Goal: Task Accomplishment & Management: Use online tool/utility

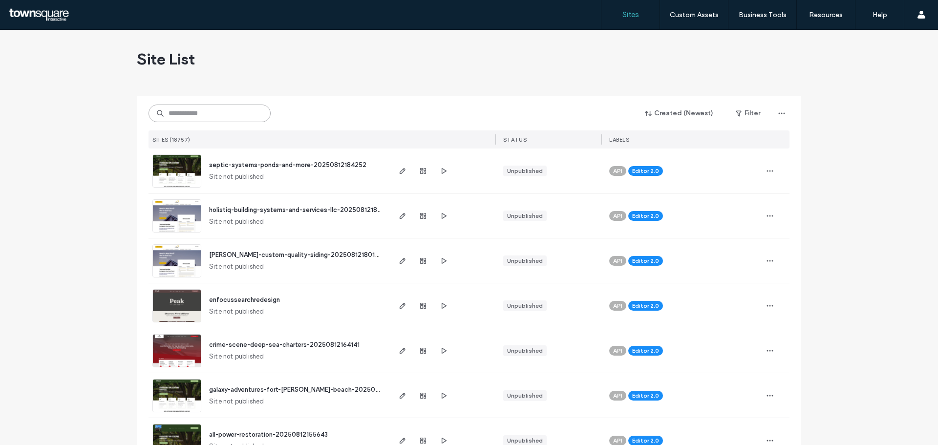
click at [224, 112] on input at bounding box center [210, 114] width 122 height 18
paste input "**********"
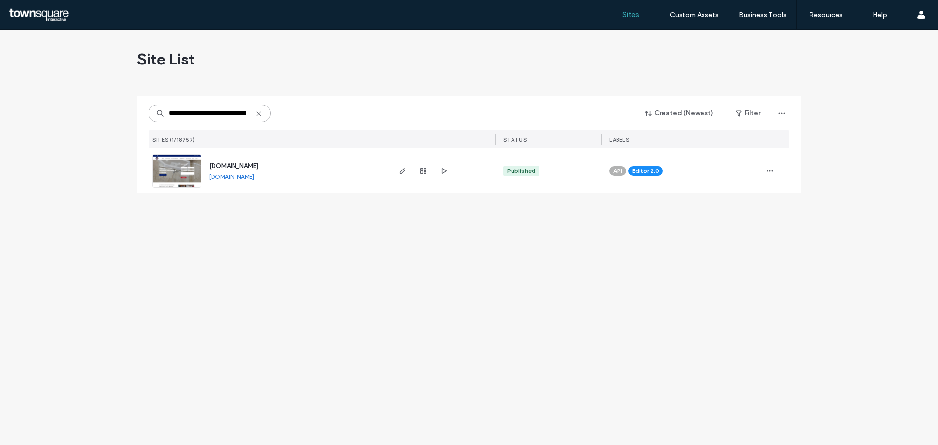
type input "**********"
click at [236, 163] on span "[DOMAIN_NAME]" at bounding box center [233, 165] width 49 height 7
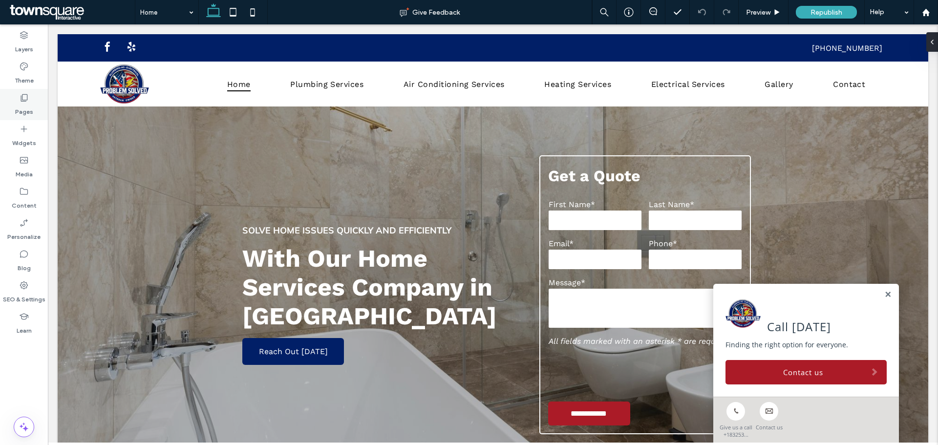
click at [18, 97] on div "Pages" at bounding box center [24, 104] width 48 height 31
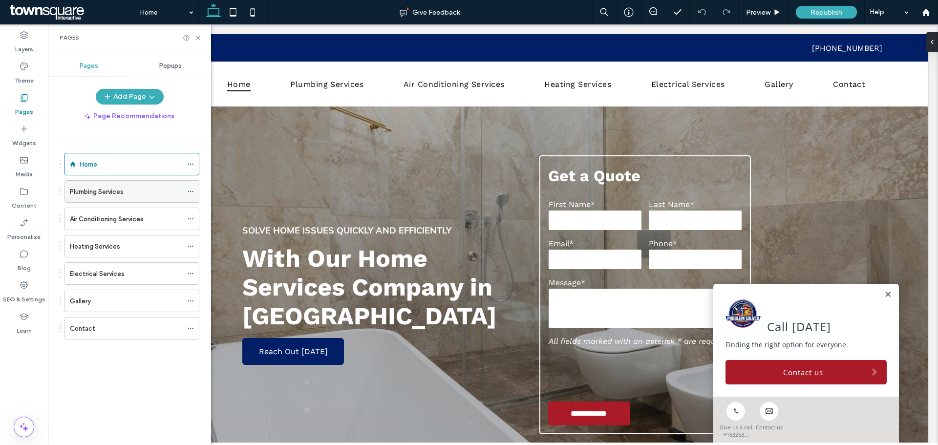
click at [90, 195] on label "Plumbing Services" at bounding box center [97, 191] width 54 height 17
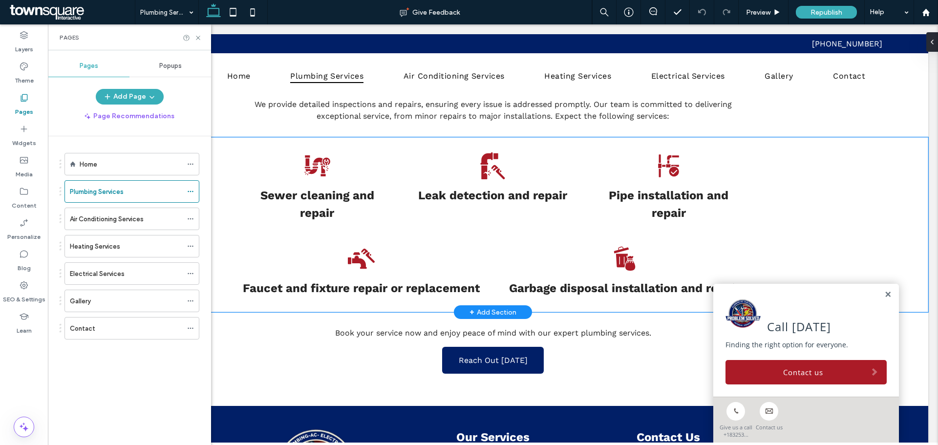
scroll to position [489, 0]
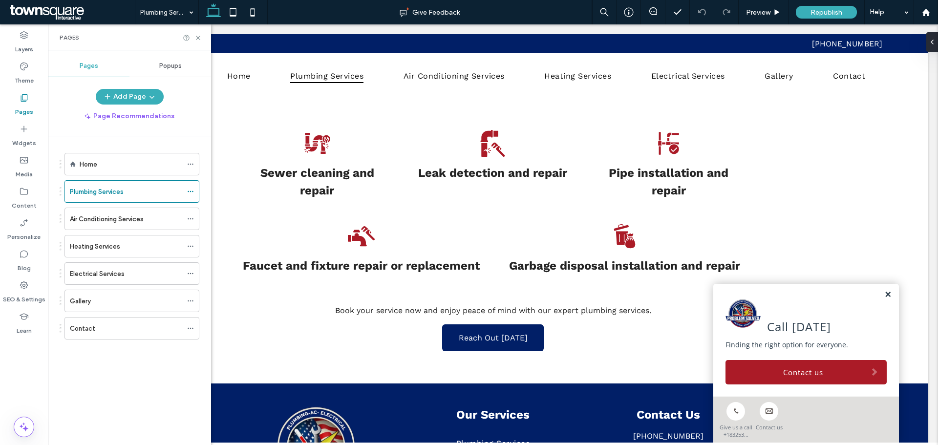
click at [885, 294] on link at bounding box center [888, 295] width 7 height 8
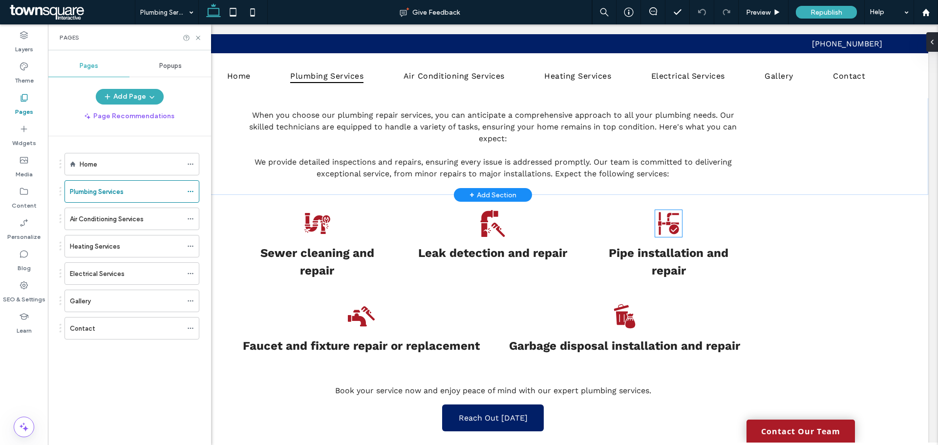
scroll to position [391, 0]
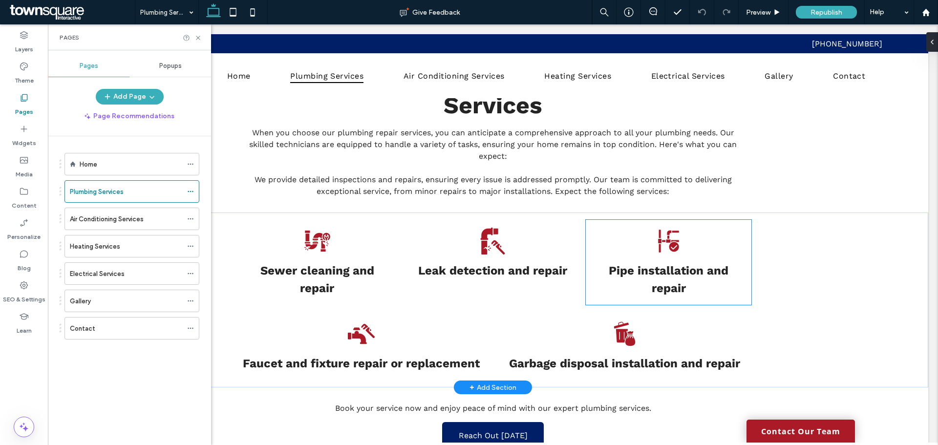
click at [727, 220] on div "Pipe installation and repair" at bounding box center [668, 262] width 165 height 85
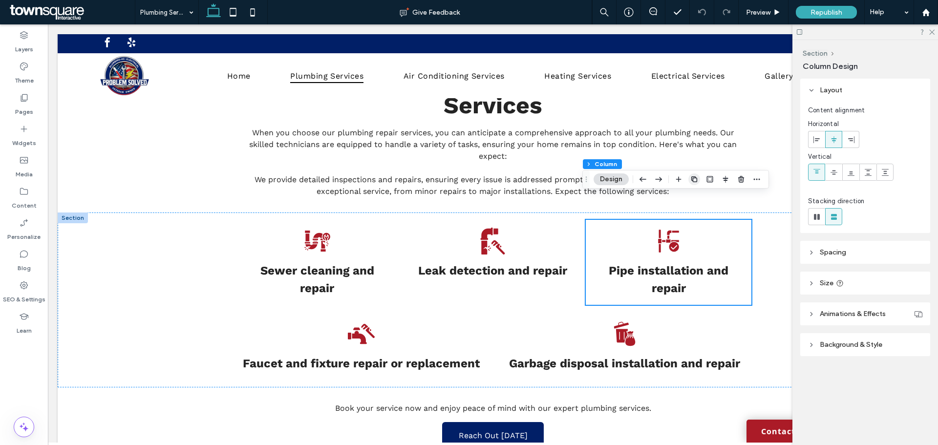
click at [692, 179] on use "button" at bounding box center [695, 179] width 6 height 6
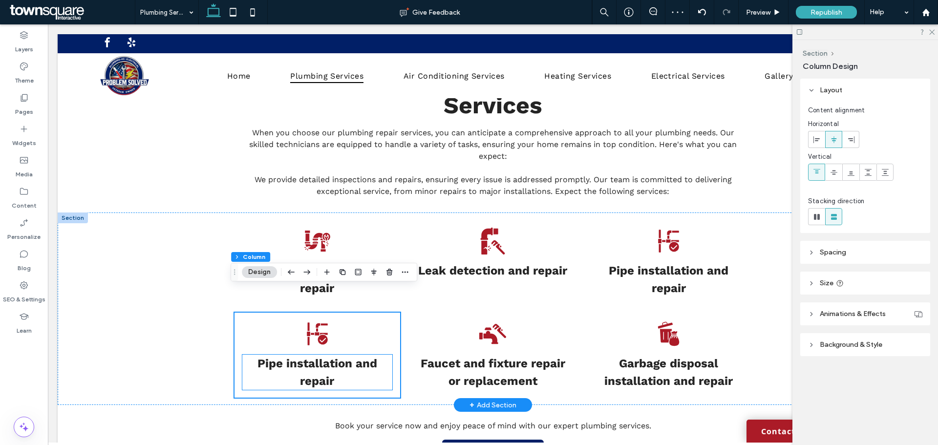
click at [318, 357] on strong "Pipe installation and repair" at bounding box center [318, 372] width 120 height 31
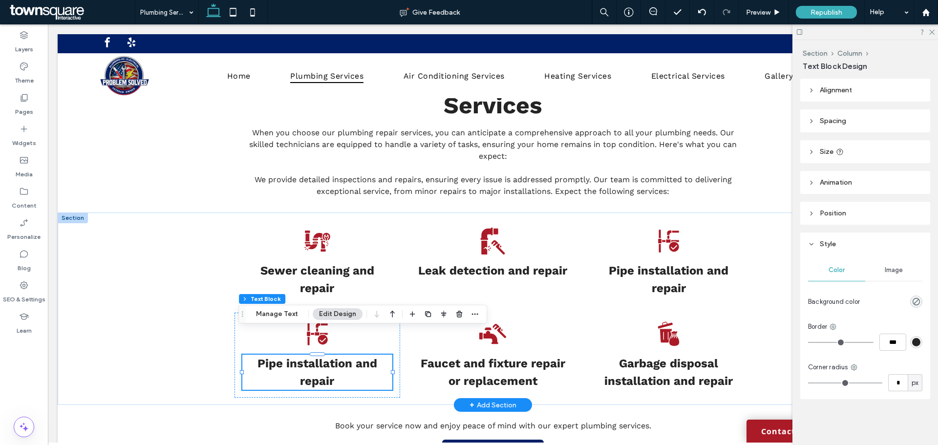
click at [330, 355] on p "Pipe installation and repair" at bounding box center [317, 372] width 150 height 35
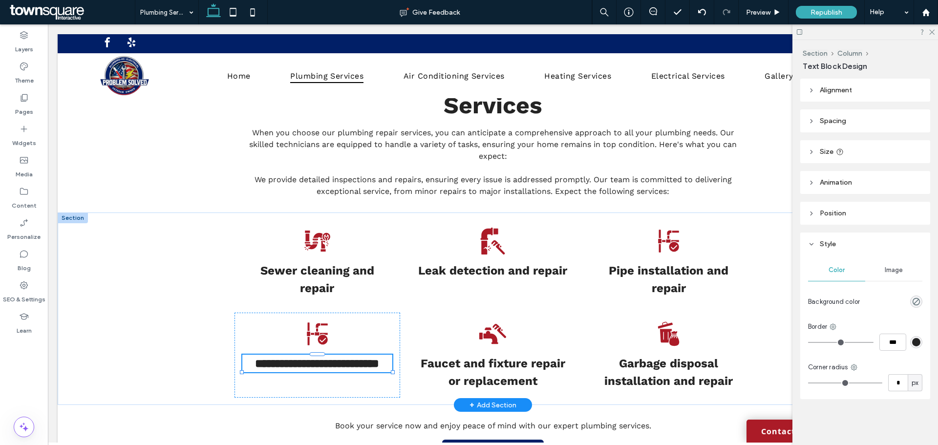
type input "*********"
type input "**"
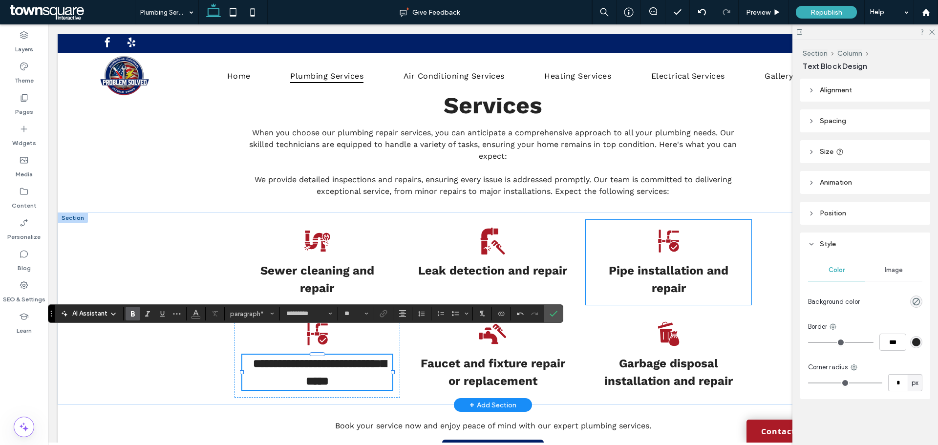
click at [730, 220] on div "Pipe installation and repair" at bounding box center [668, 262] width 165 height 85
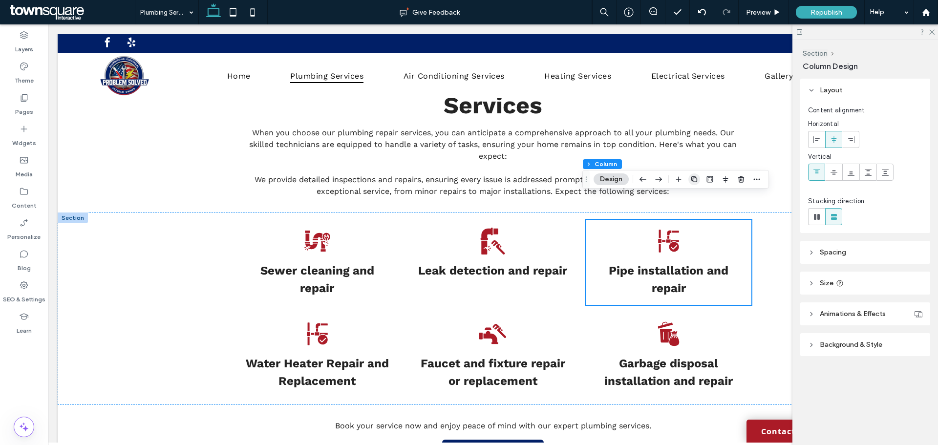
click at [696, 180] on icon "button" at bounding box center [695, 179] width 8 height 8
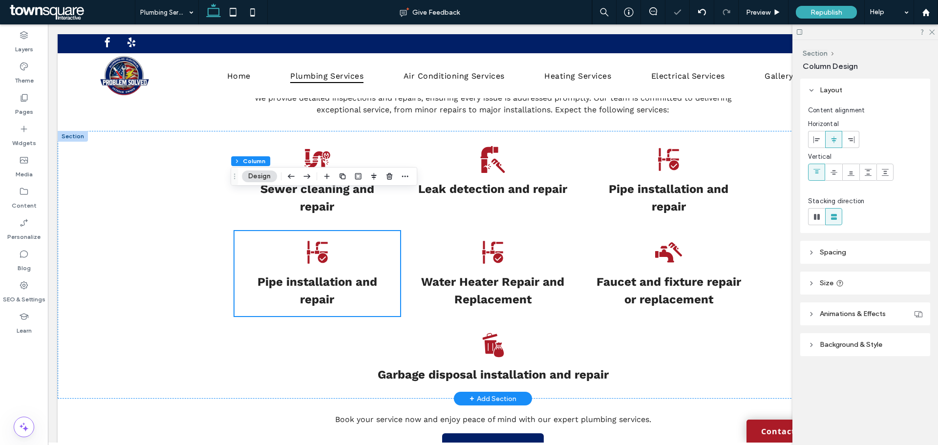
scroll to position [489, 0]
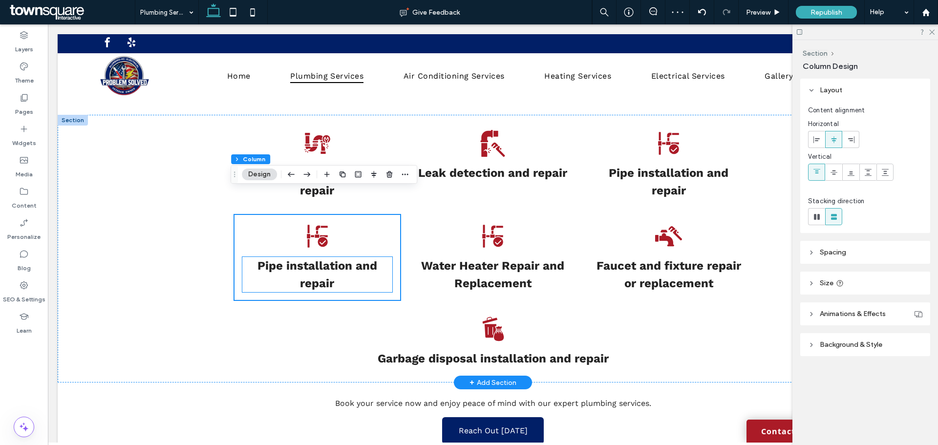
click at [323, 257] on p "Pipe installation and repair" at bounding box center [317, 274] width 150 height 35
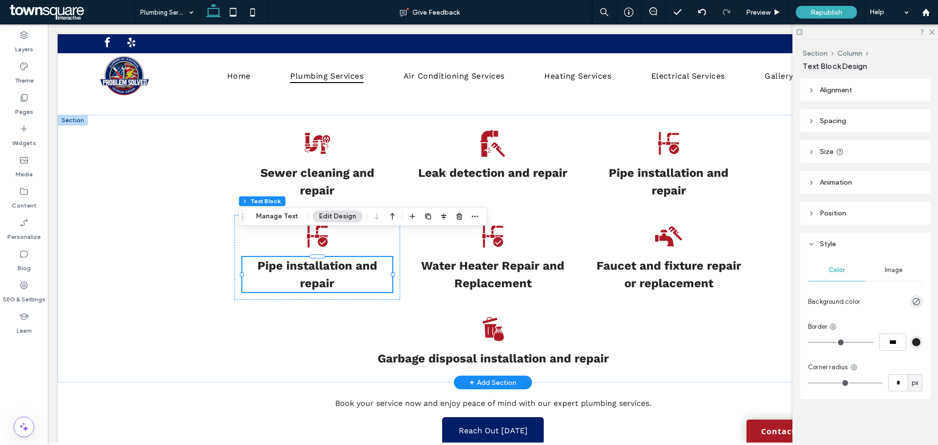
click at [321, 259] on strong "Pipe installation and repair" at bounding box center [318, 274] width 120 height 31
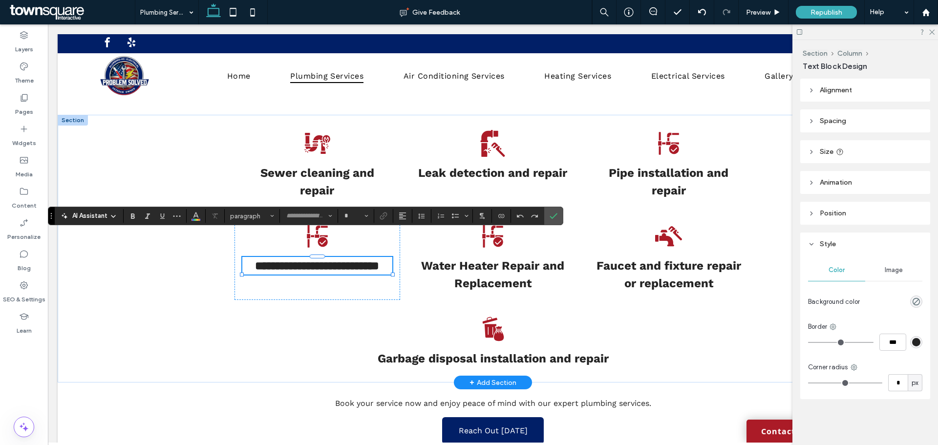
type input "*********"
type input "**"
click at [781, 228] on div "**********" at bounding box center [493, 249] width 586 height 268
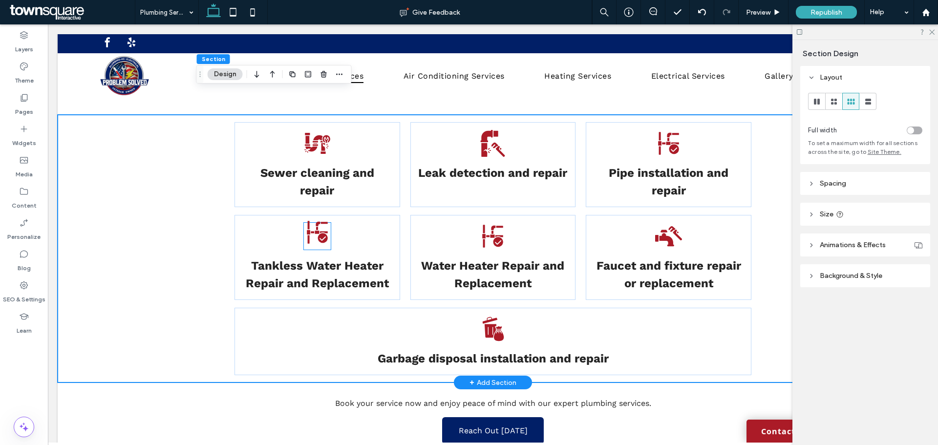
click at [313, 221] on icon at bounding box center [317, 232] width 21 height 22
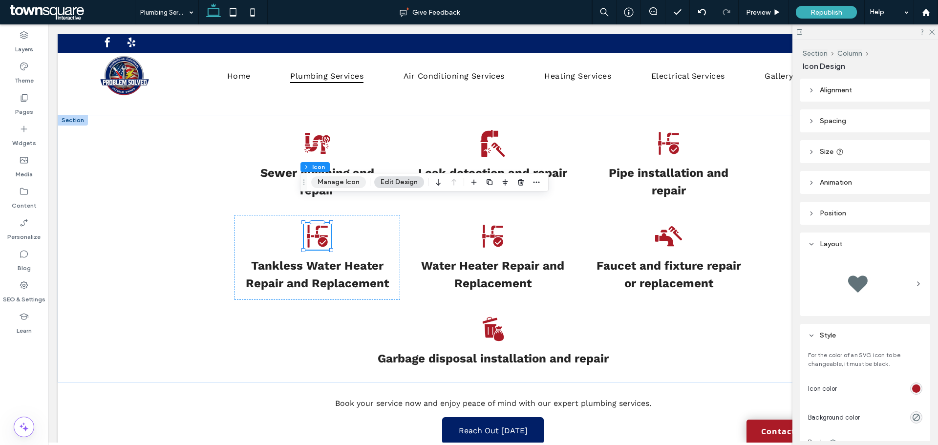
click at [337, 183] on button "Manage Icon" at bounding box center [338, 182] width 55 height 12
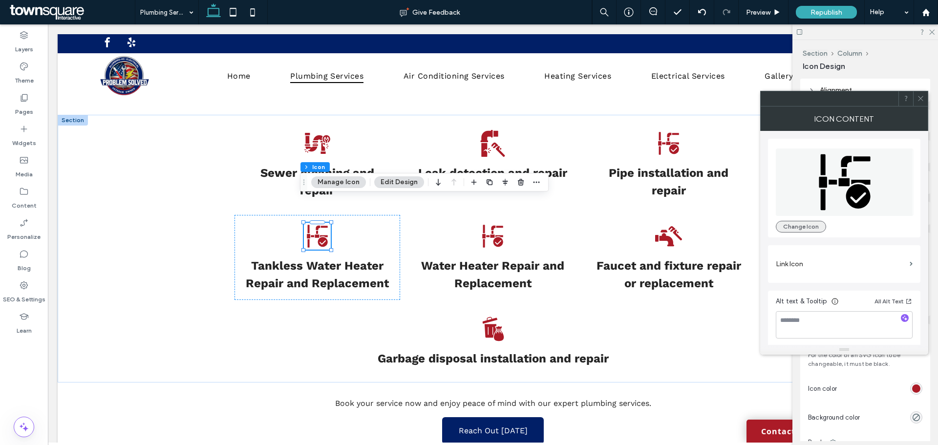
click at [801, 223] on button "Change Icon" at bounding box center [801, 227] width 50 height 12
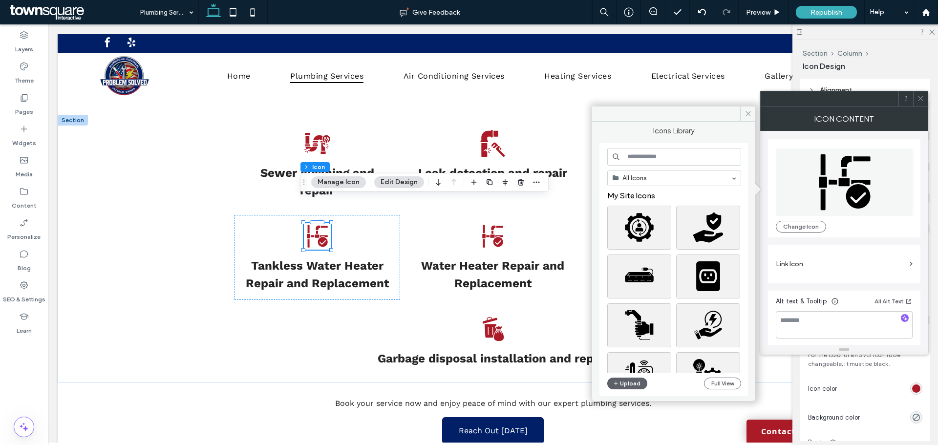
click at [668, 158] on input at bounding box center [674, 157] width 134 height 18
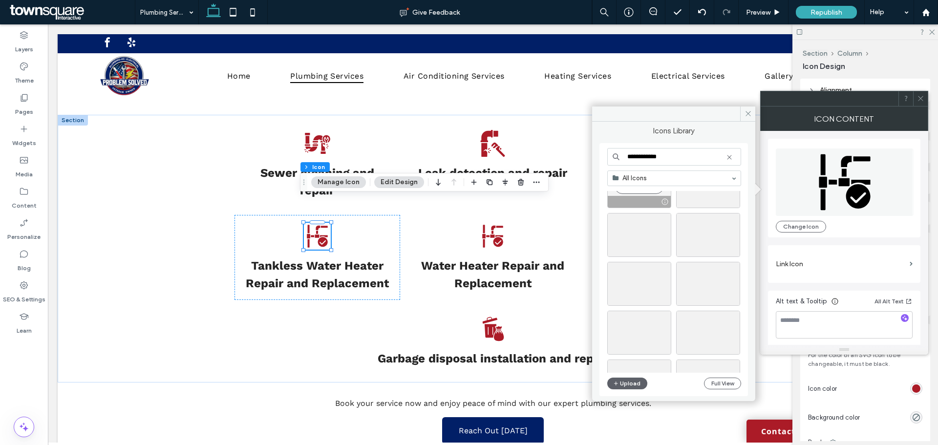
scroll to position [342, 0]
drag, startPoint x: 668, startPoint y: 158, endPoint x: 604, endPoint y: 158, distance: 64.0
click at [605, 158] on div "**********" at bounding box center [674, 269] width 149 height 253
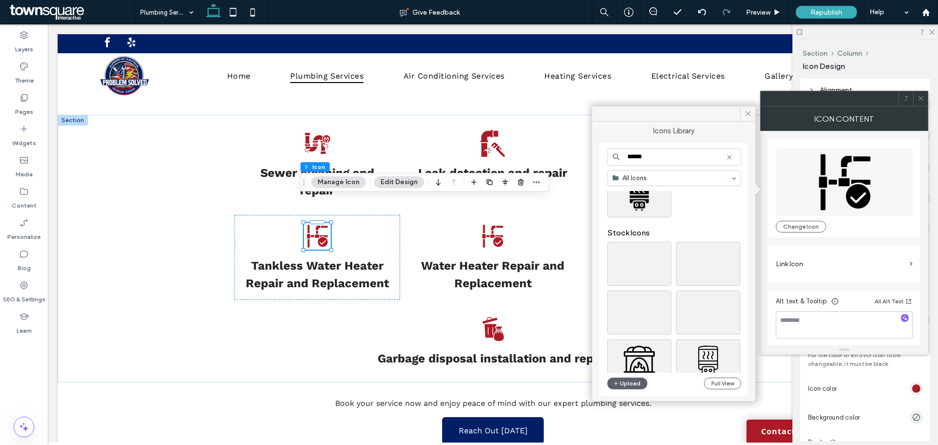
scroll to position [49, 0]
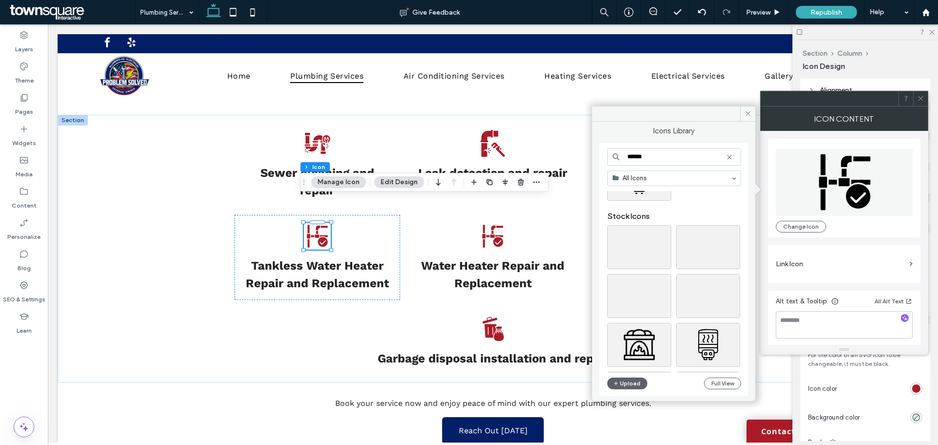
drag, startPoint x: 649, startPoint y: 153, endPoint x: 613, endPoint y: 154, distance: 35.2
click at [614, 152] on input "******" at bounding box center [674, 157] width 134 height 18
type input "**********"
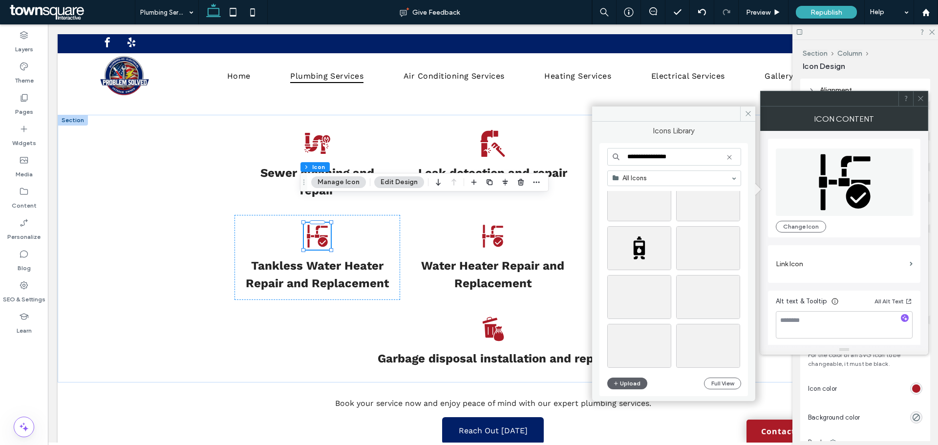
scroll to position [957, 0]
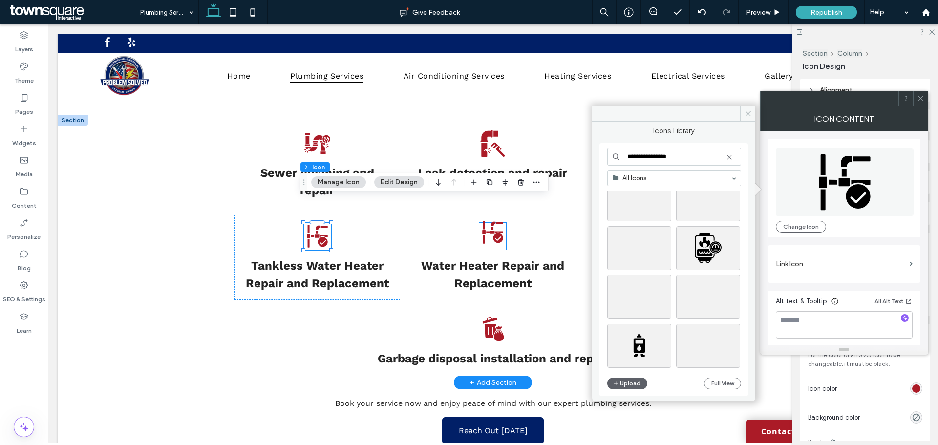
click at [495, 221] on icon at bounding box center [493, 232] width 21 height 22
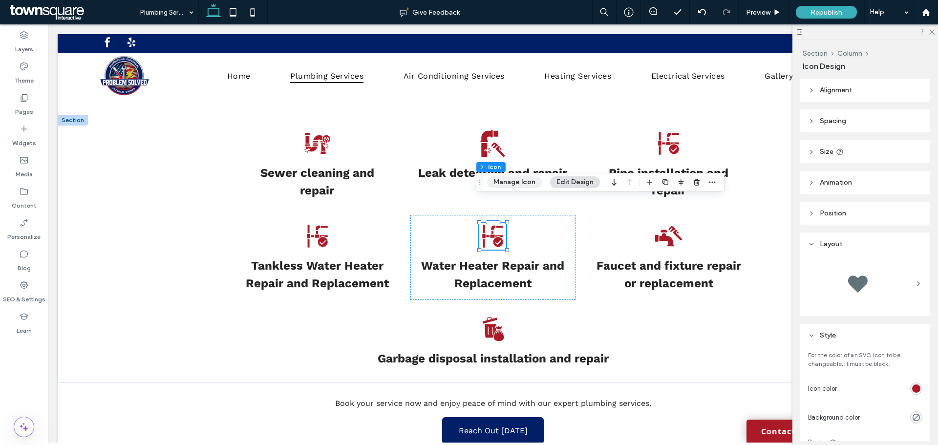
click at [513, 180] on button "Manage Icon" at bounding box center [514, 182] width 55 height 12
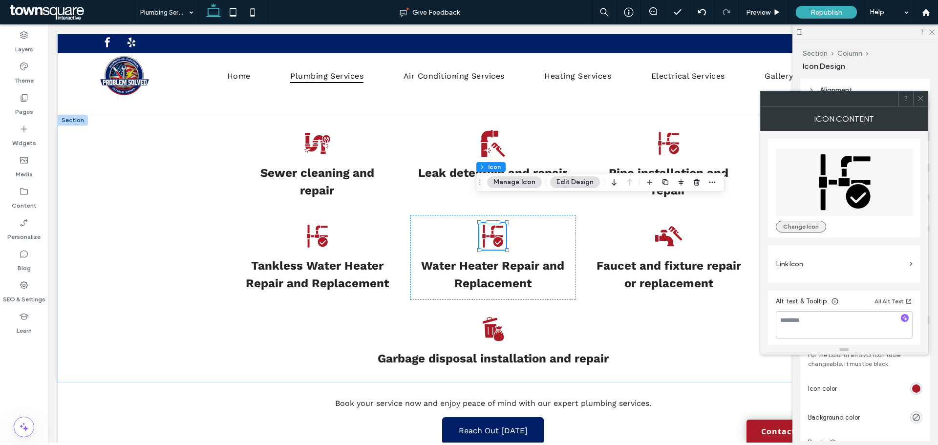
click at [801, 229] on button "Change Icon" at bounding box center [801, 227] width 50 height 12
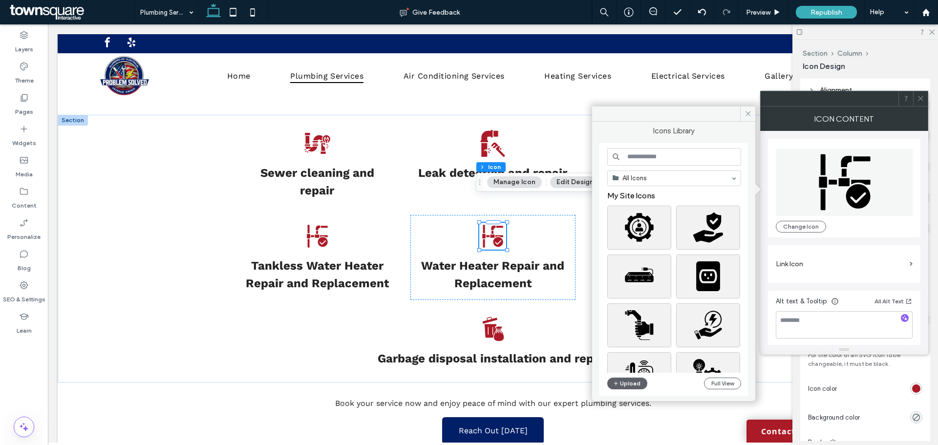
click at [669, 156] on input at bounding box center [674, 157] width 134 height 18
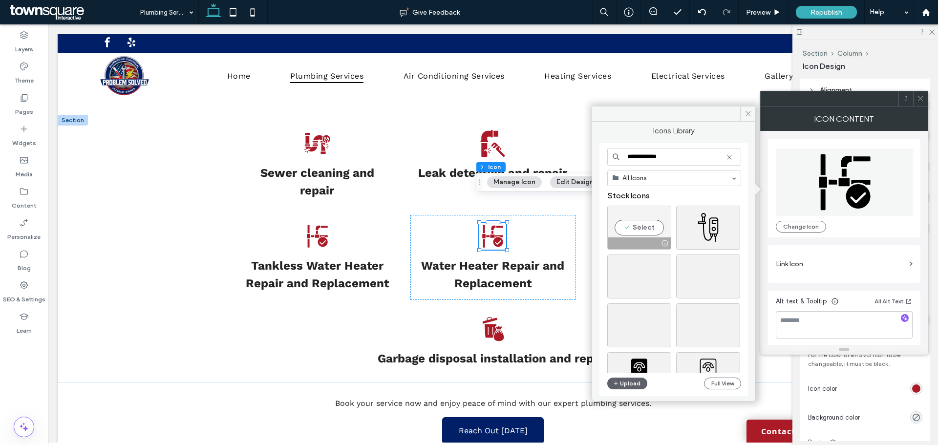
type input "**********"
click at [647, 225] on div "Select" at bounding box center [639, 228] width 64 height 44
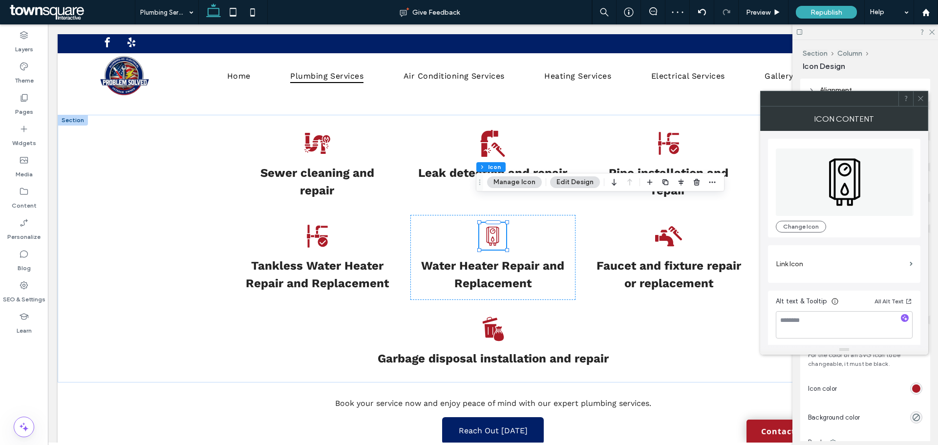
click at [526, 182] on button "Manage Icon" at bounding box center [514, 182] width 55 height 12
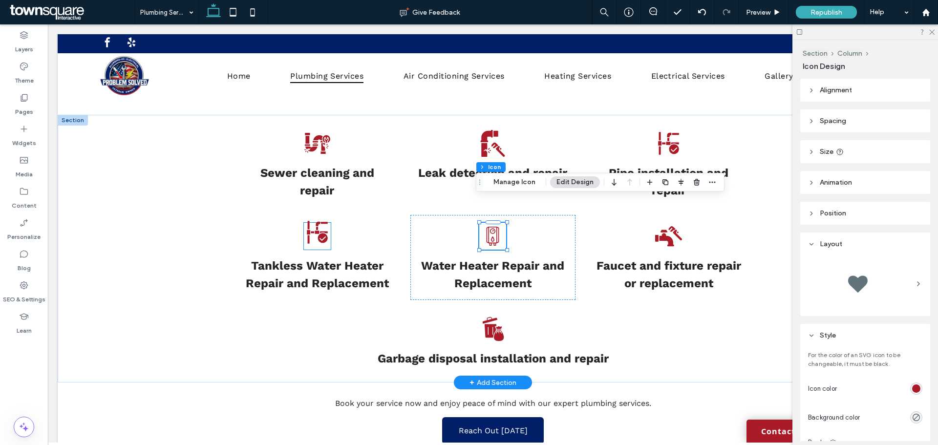
click at [313, 221] on icon at bounding box center [317, 232] width 21 height 22
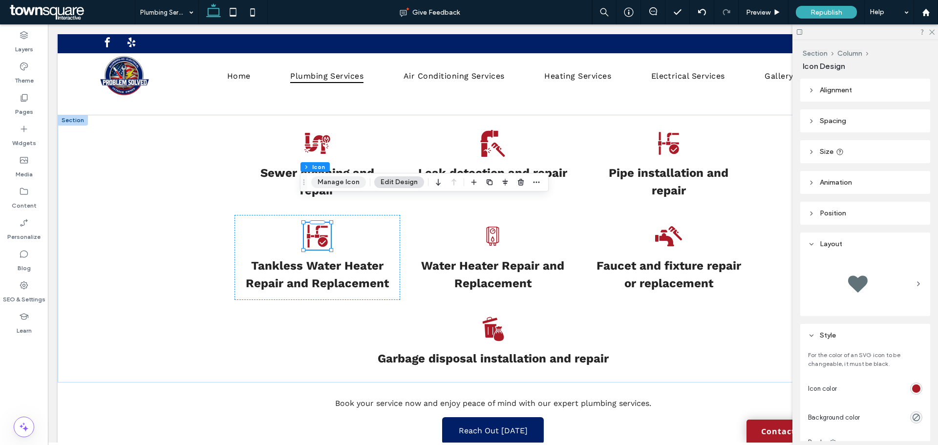
click at [331, 179] on button "Manage Icon" at bounding box center [338, 182] width 55 height 12
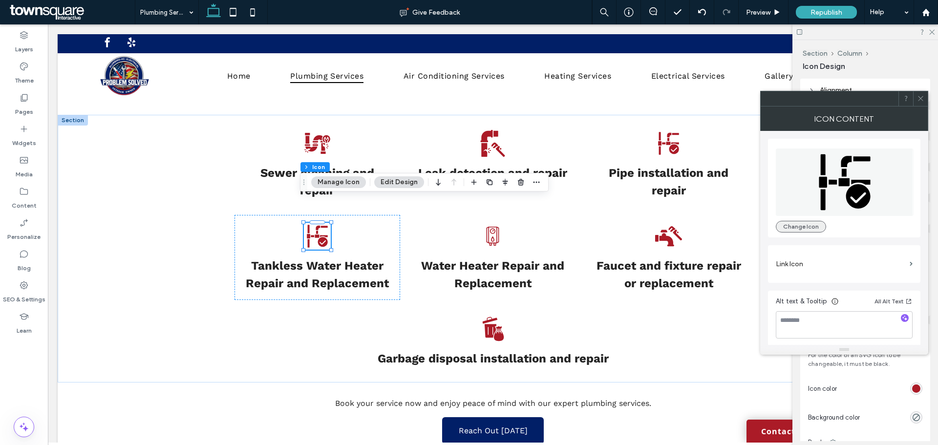
click at [815, 228] on button "Change Icon" at bounding box center [801, 227] width 50 height 12
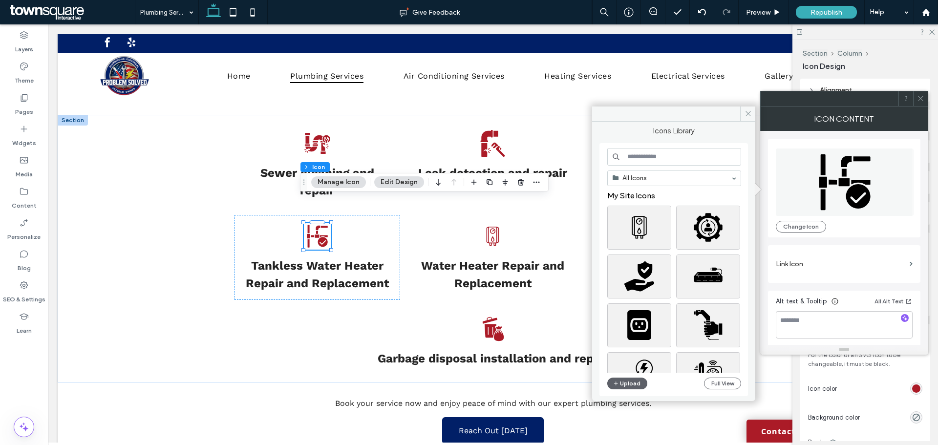
click at [666, 158] on input at bounding box center [674, 157] width 134 height 18
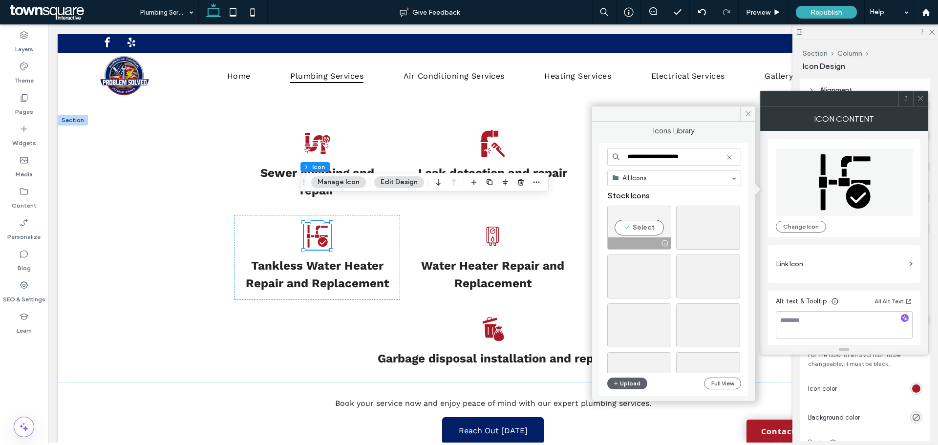
type input "**********"
click at [647, 225] on div "Select" at bounding box center [639, 228] width 64 height 44
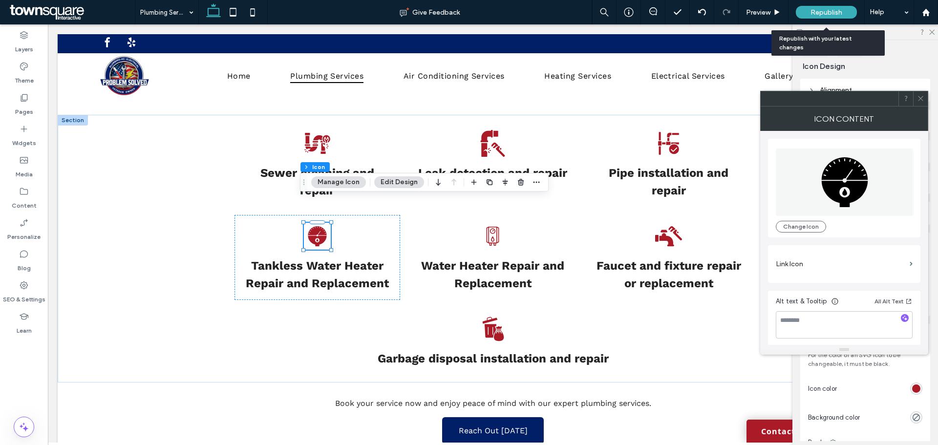
click at [814, 11] on span "Republish" at bounding box center [827, 12] width 32 height 8
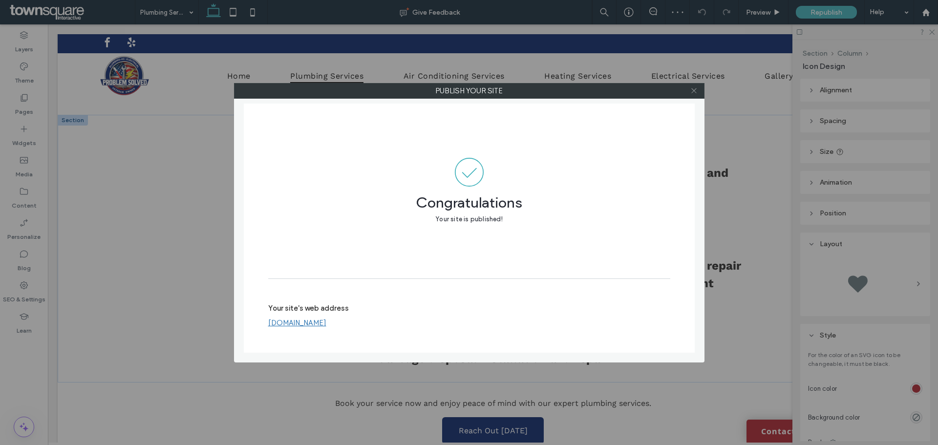
click at [694, 92] on icon at bounding box center [694, 90] width 7 height 7
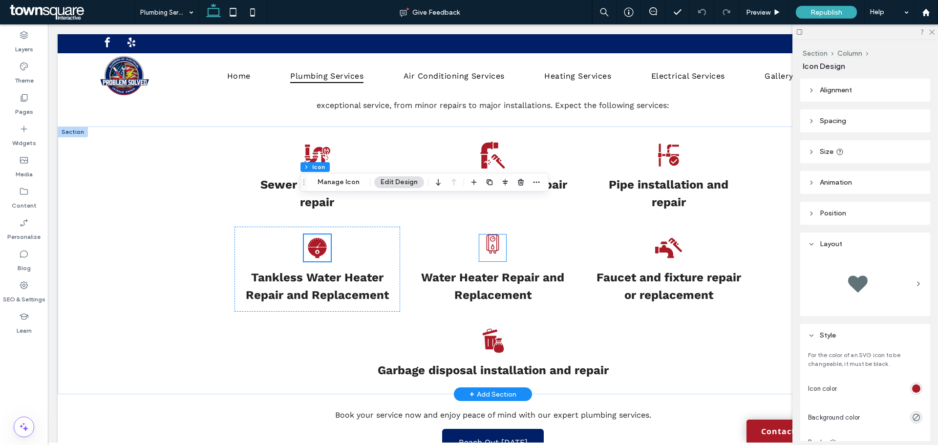
scroll to position [440, 0]
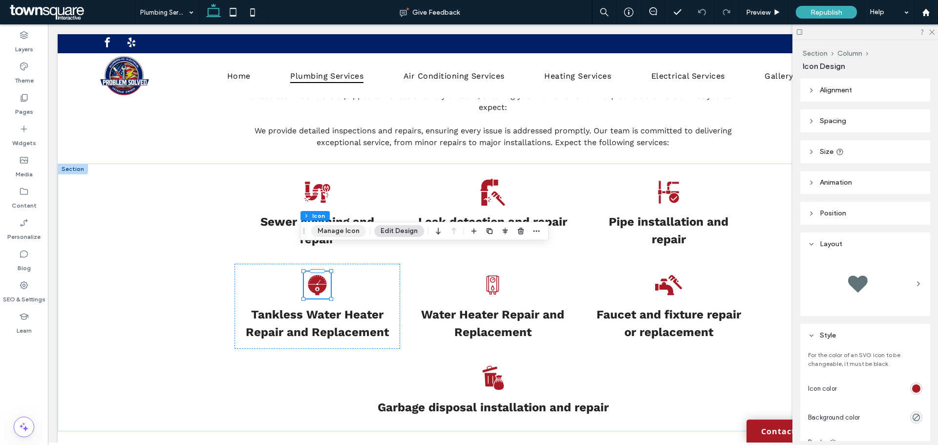
click at [330, 229] on button "Manage Icon" at bounding box center [338, 231] width 55 height 12
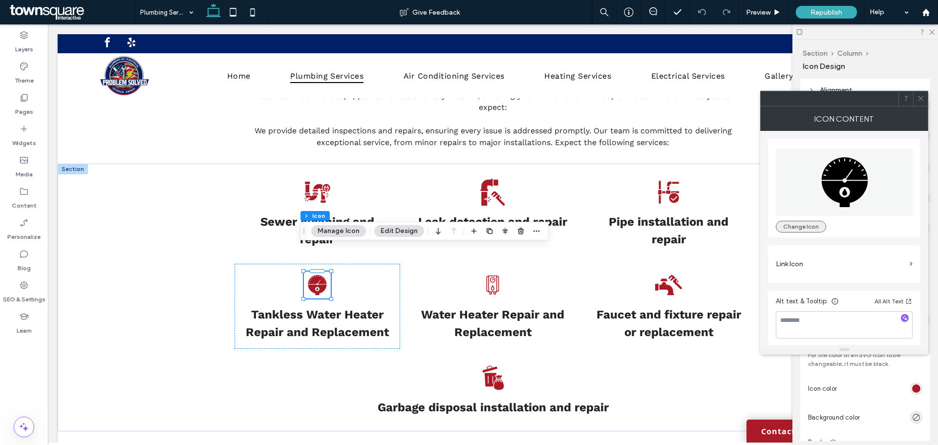
click at [805, 227] on button "Change Icon" at bounding box center [801, 227] width 50 height 12
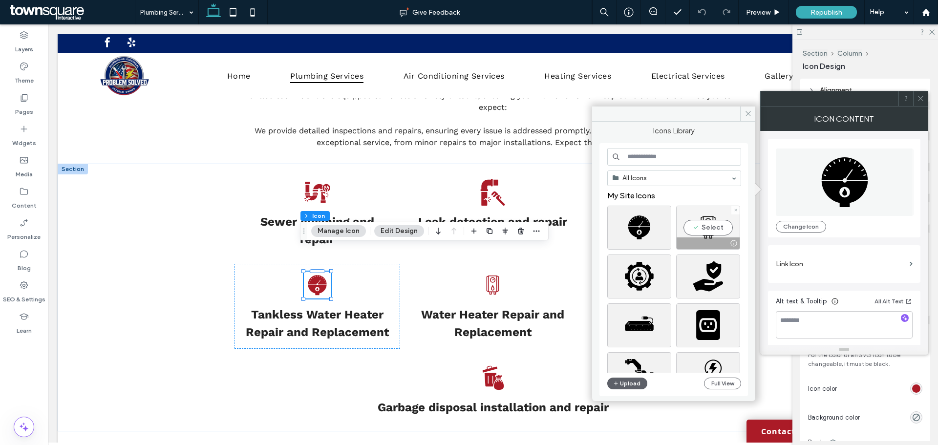
click at [703, 224] on div "Select" at bounding box center [708, 228] width 64 height 44
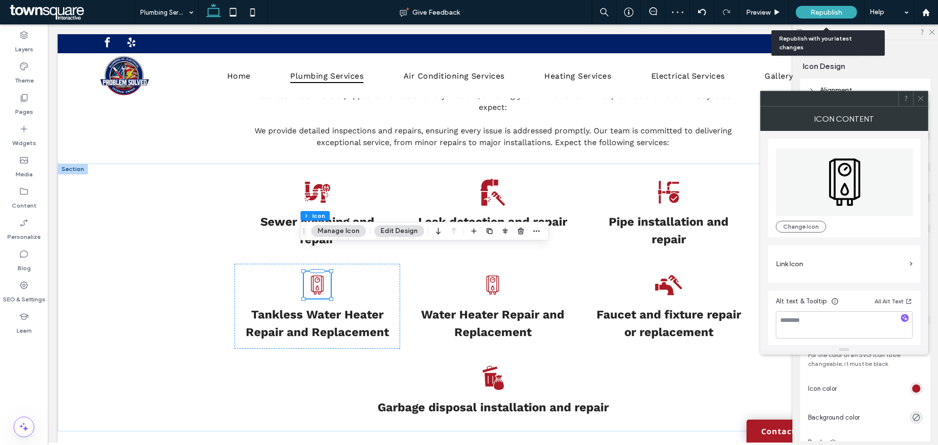
click at [823, 13] on span "Republish" at bounding box center [827, 12] width 32 height 8
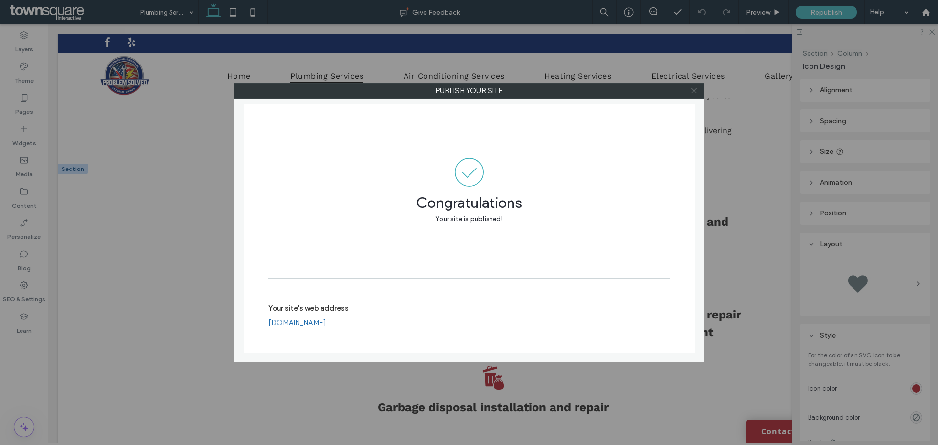
click at [695, 89] on icon at bounding box center [694, 90] width 7 height 7
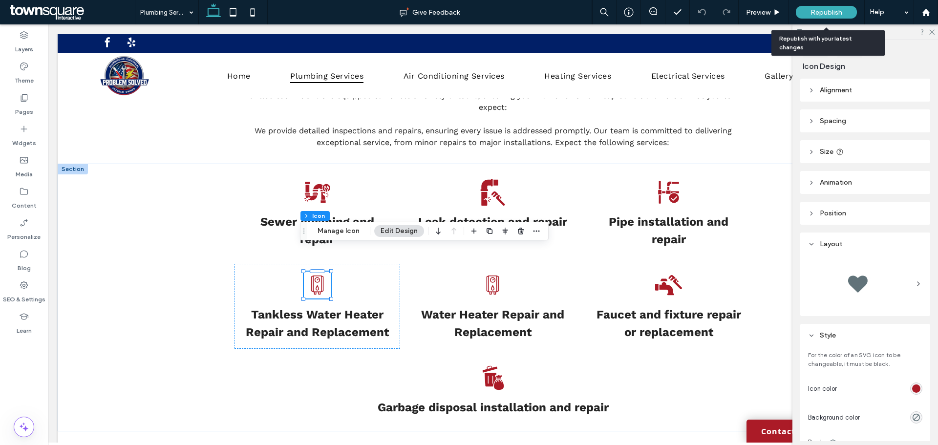
click at [826, 12] on span "Republish" at bounding box center [827, 12] width 32 height 8
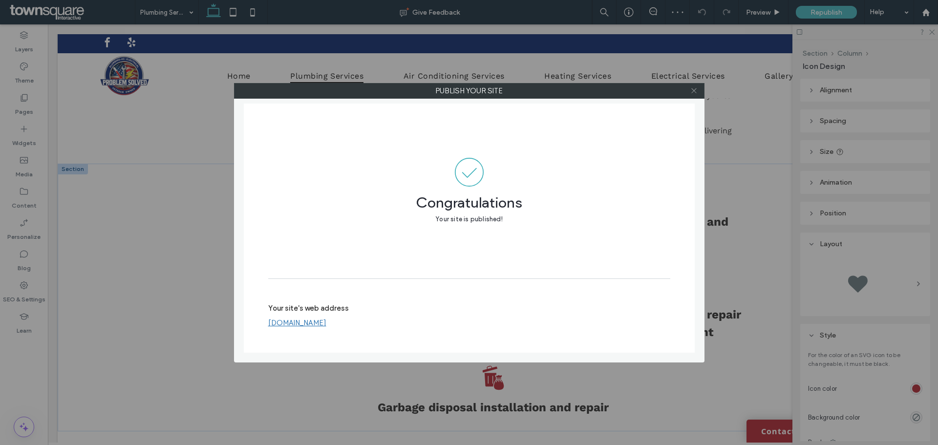
click at [694, 89] on icon at bounding box center [694, 90] width 7 height 7
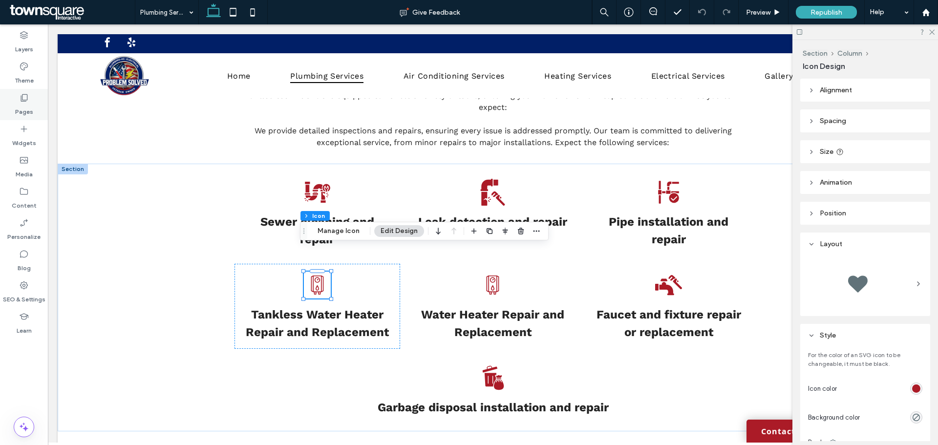
click at [24, 106] on label "Pages" at bounding box center [24, 110] width 18 height 14
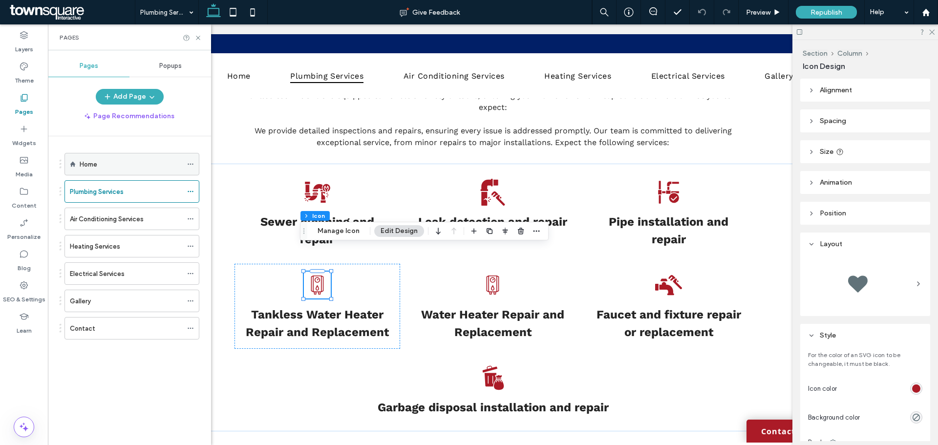
click at [94, 161] on label "Home" at bounding box center [89, 164] width 18 height 17
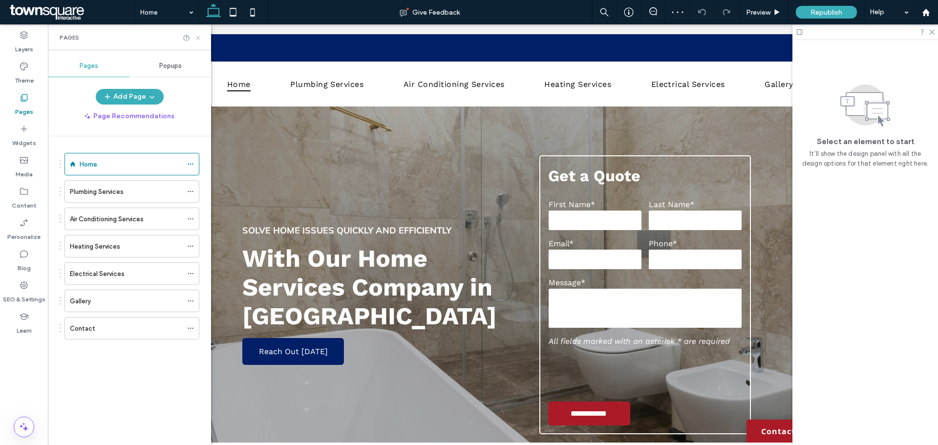
click at [198, 36] on icon at bounding box center [198, 37] width 7 height 7
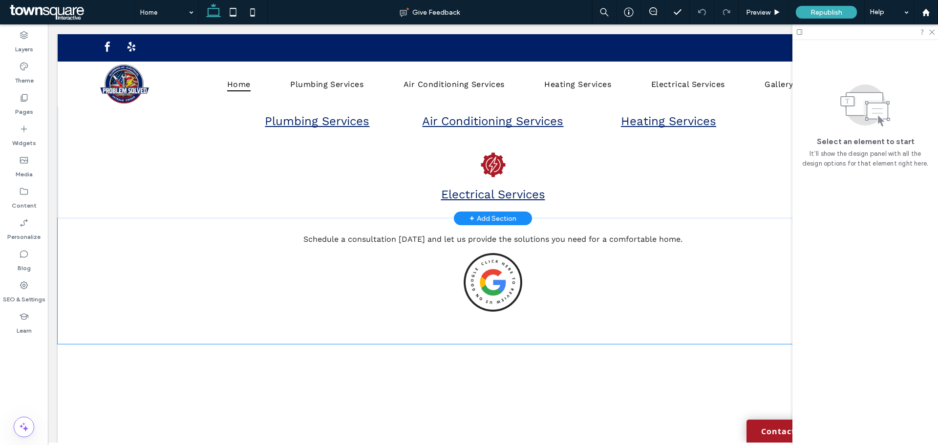
scroll to position [1466, 0]
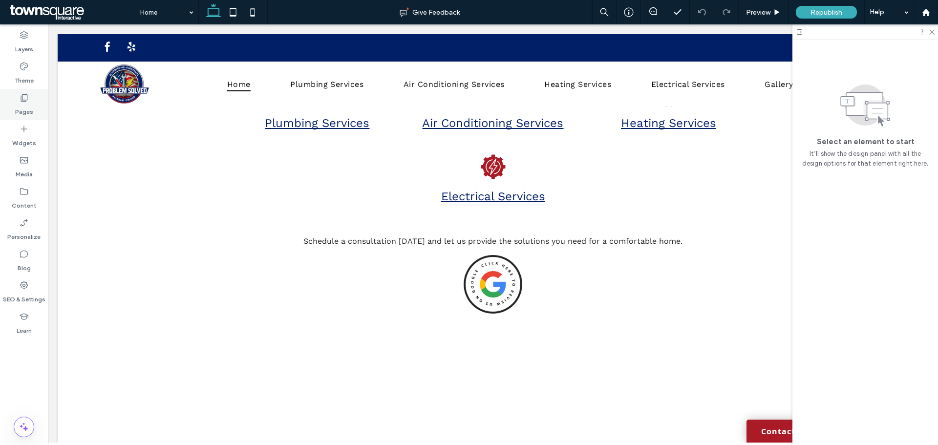
click at [29, 102] on div "Pages" at bounding box center [24, 104] width 48 height 31
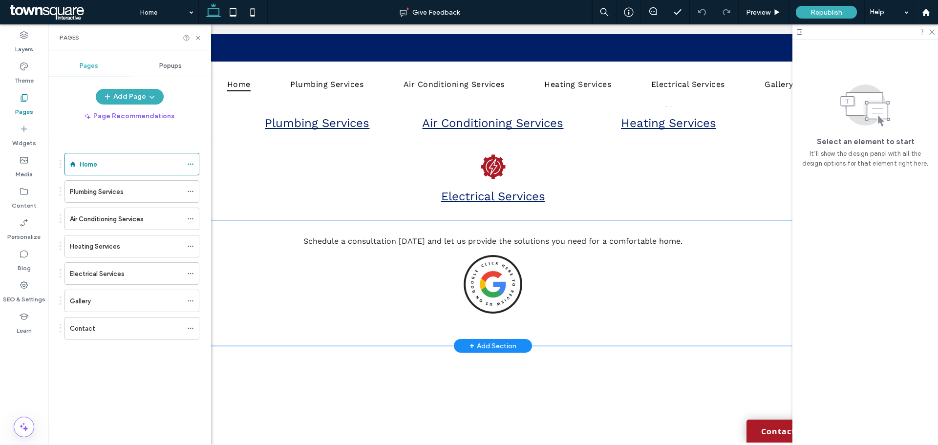
click at [769, 239] on div "Schedule a consultation today and let us provide the solutions you need for a c…" at bounding box center [493, 283] width 586 height 126
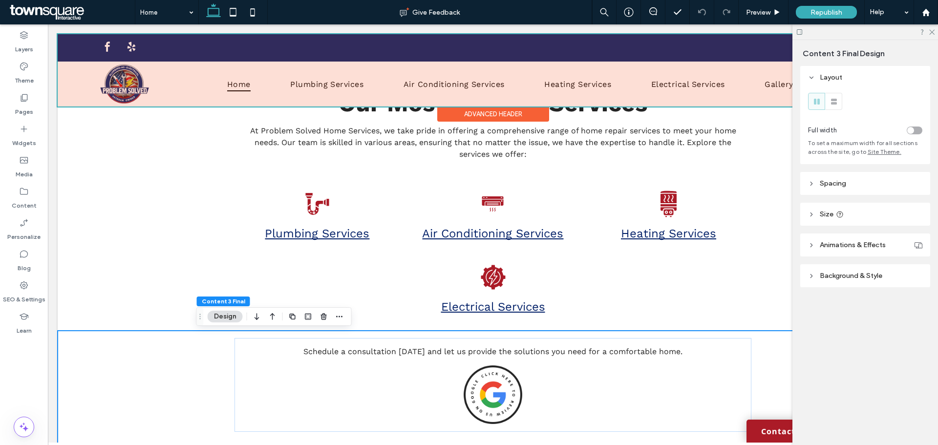
scroll to position [1417, 0]
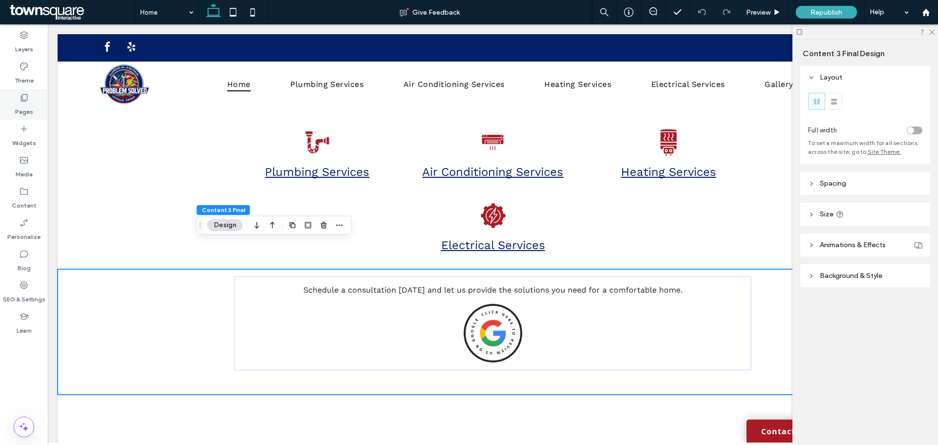
click at [23, 107] on label "Pages" at bounding box center [24, 110] width 18 height 14
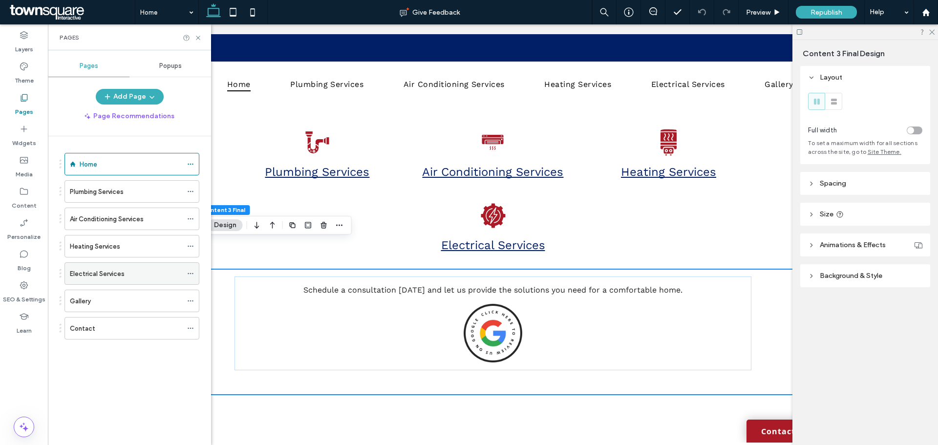
click at [86, 270] on label "Electrical Services" at bounding box center [97, 273] width 55 height 17
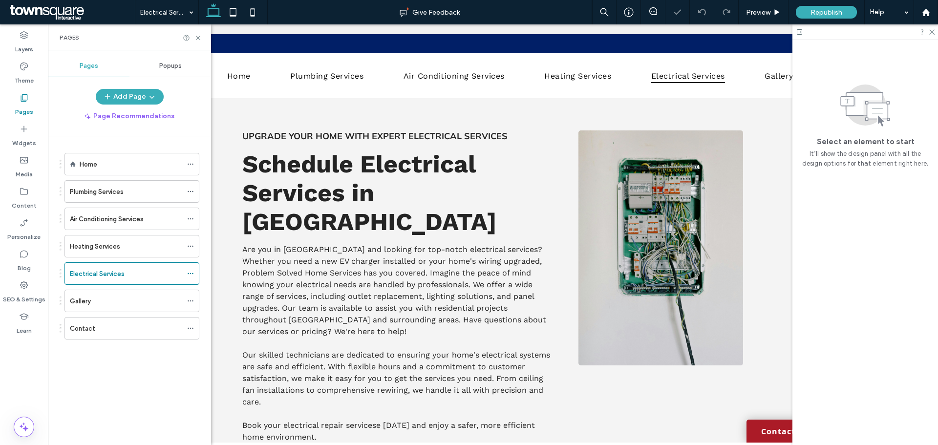
click at [799, 204] on div "Select an element to start It’ll show the design panel with all the design opti…" at bounding box center [866, 242] width 146 height 405
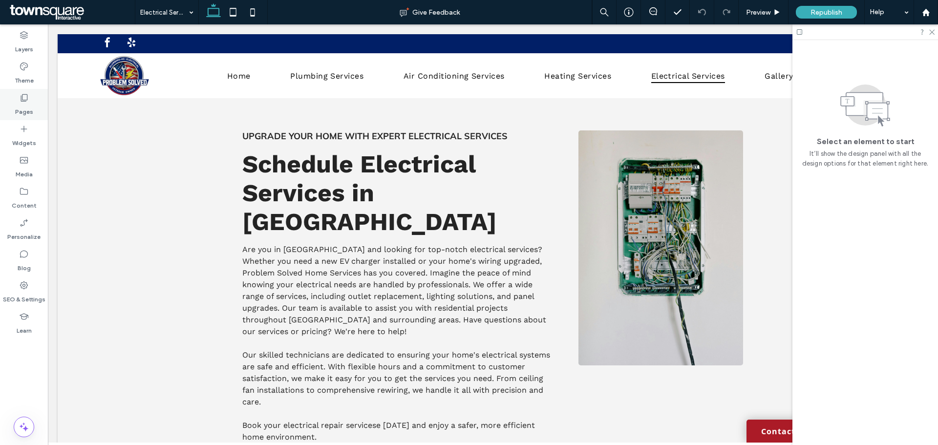
click at [23, 104] on label "Pages" at bounding box center [24, 110] width 18 height 14
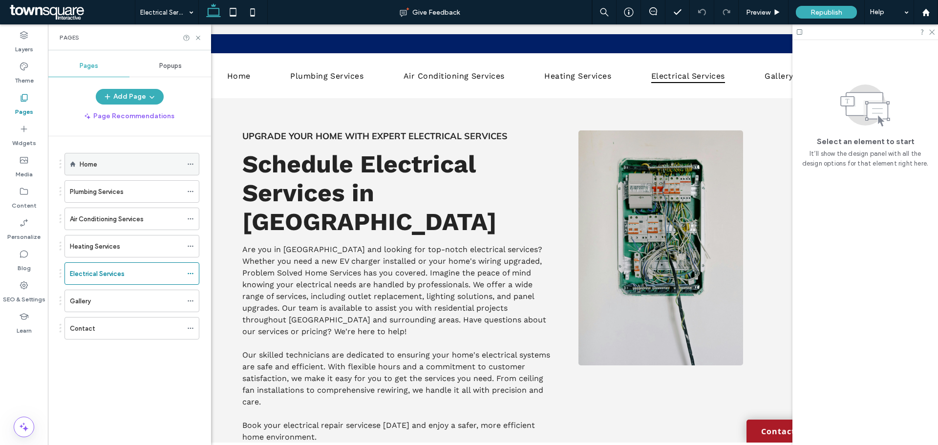
click at [98, 161] on div "Home" at bounding box center [131, 164] width 103 height 10
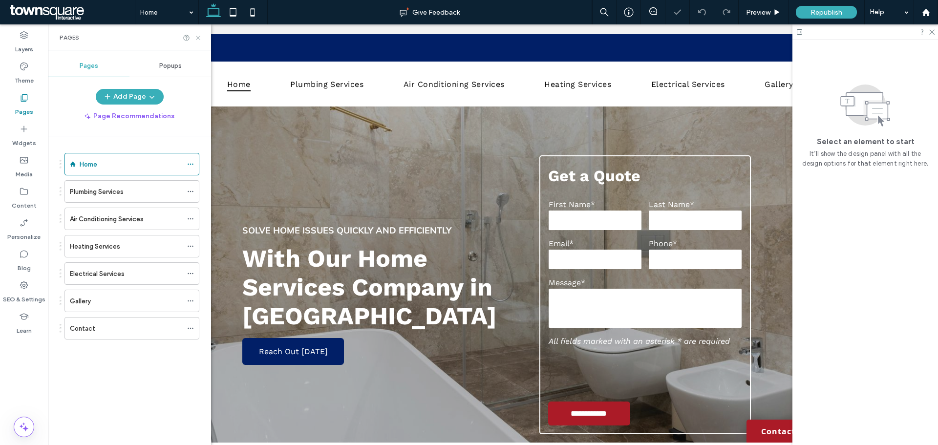
click at [198, 36] on icon at bounding box center [198, 37] width 7 height 7
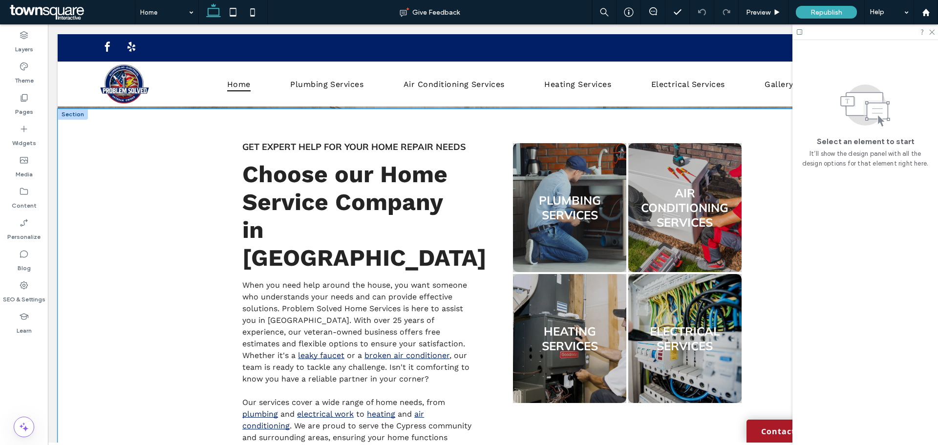
scroll to position [391, 0]
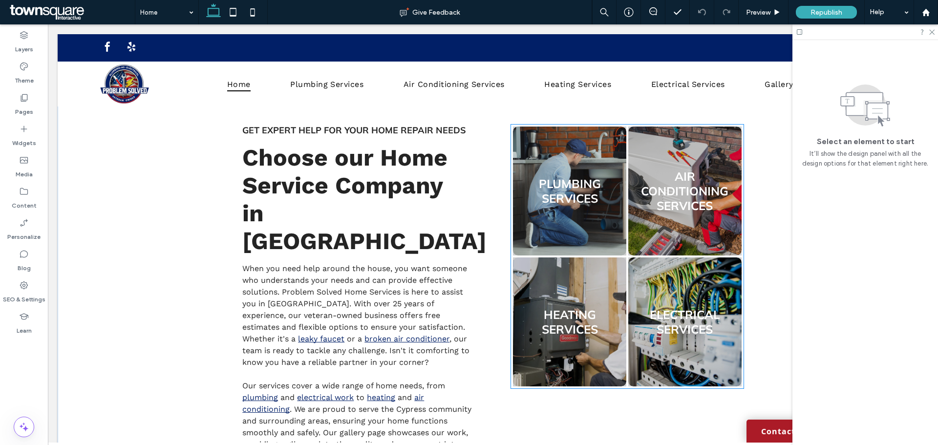
click at [687, 313] on link at bounding box center [685, 322] width 120 height 137
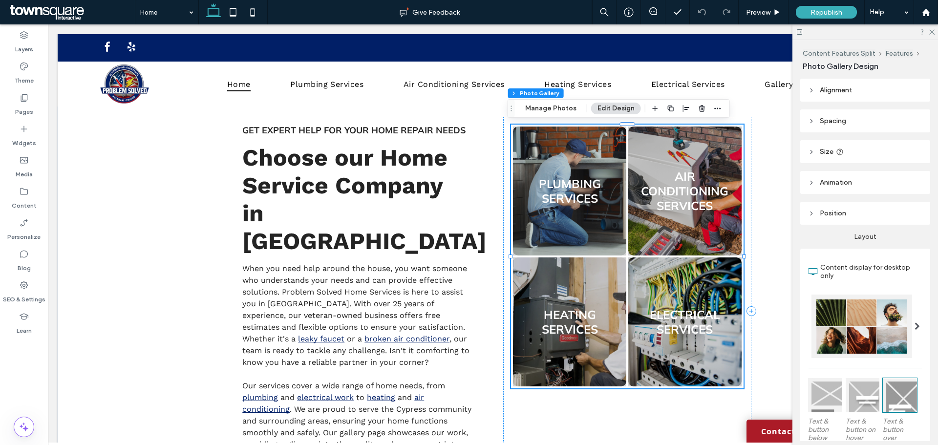
click at [688, 301] on link at bounding box center [685, 322] width 120 height 137
click at [552, 108] on button "Manage Photos" at bounding box center [551, 109] width 64 height 12
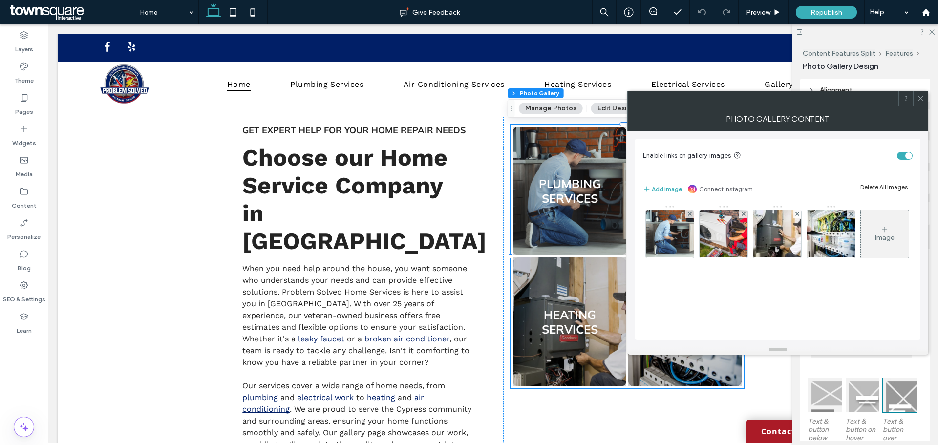
click at [861, 257] on div "Image" at bounding box center [885, 234] width 48 height 46
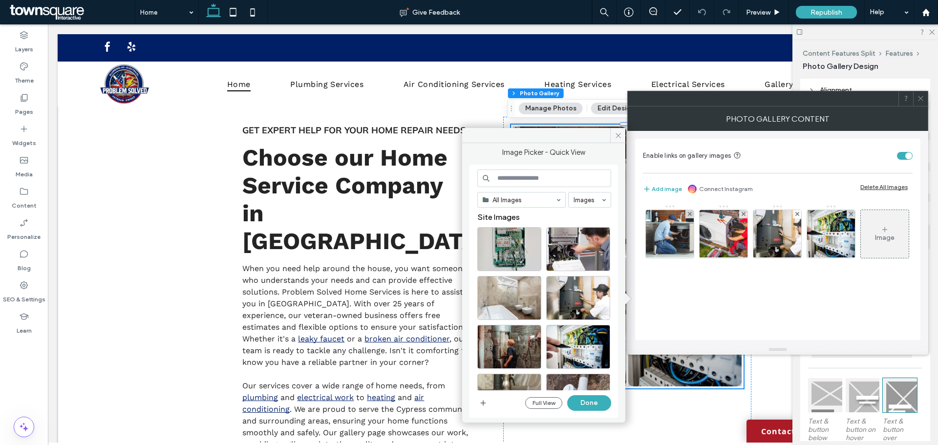
click at [541, 177] on input at bounding box center [544, 179] width 134 height 18
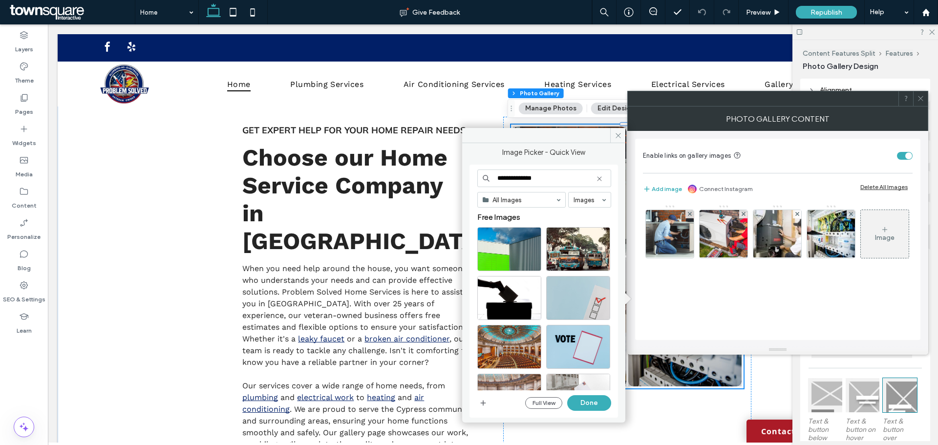
click at [512, 178] on input "**********" at bounding box center [544, 179] width 134 height 18
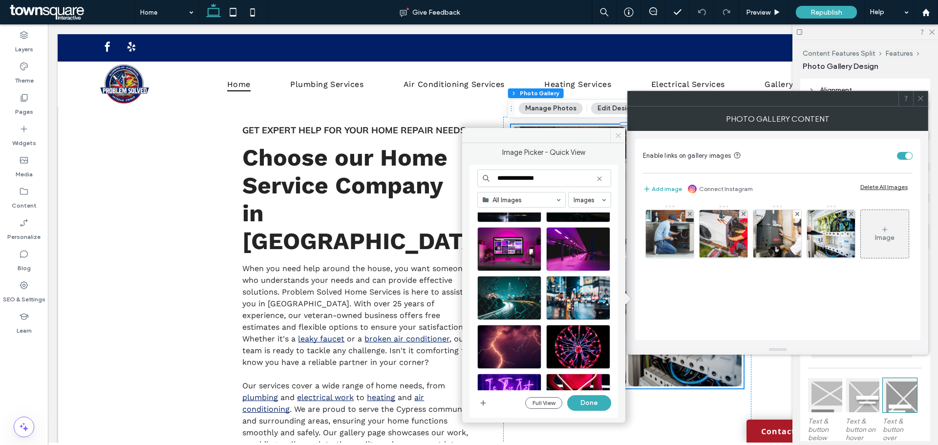
type input "**********"
click at [621, 135] on icon at bounding box center [618, 135] width 7 height 7
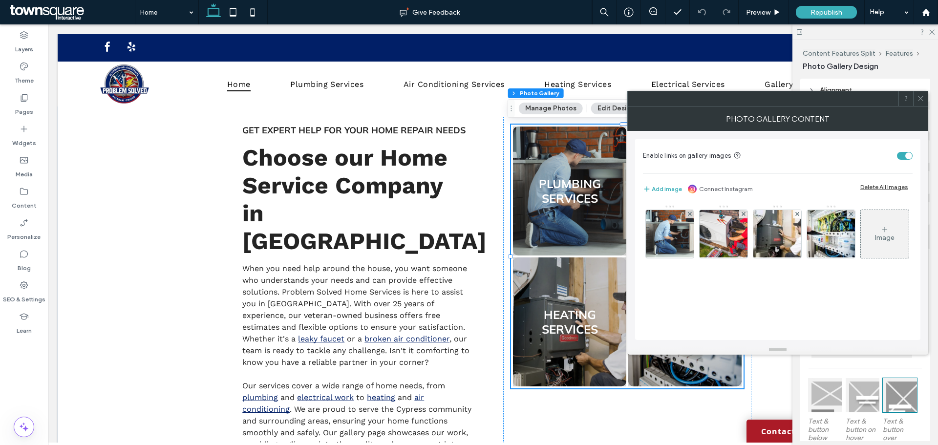
click at [875, 242] on div "Image" at bounding box center [885, 238] width 20 height 8
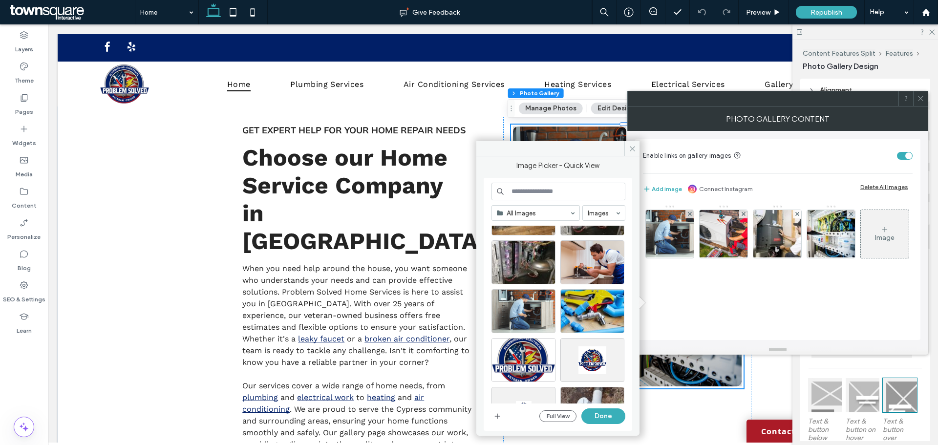
click at [568, 195] on input at bounding box center [559, 192] width 134 height 18
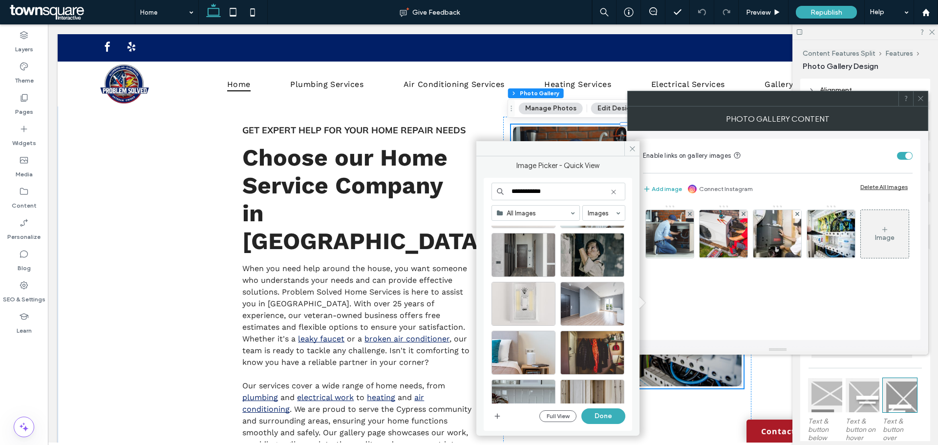
scroll to position [521, 0]
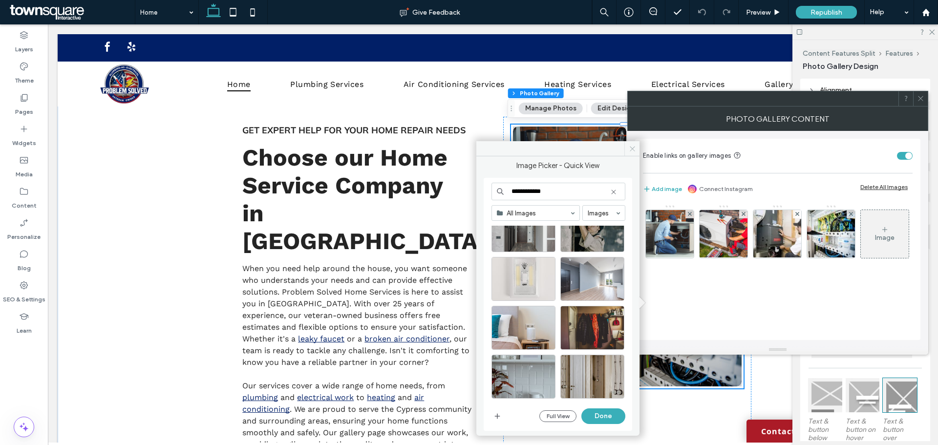
type input "**********"
click at [627, 151] on span at bounding box center [632, 148] width 15 height 15
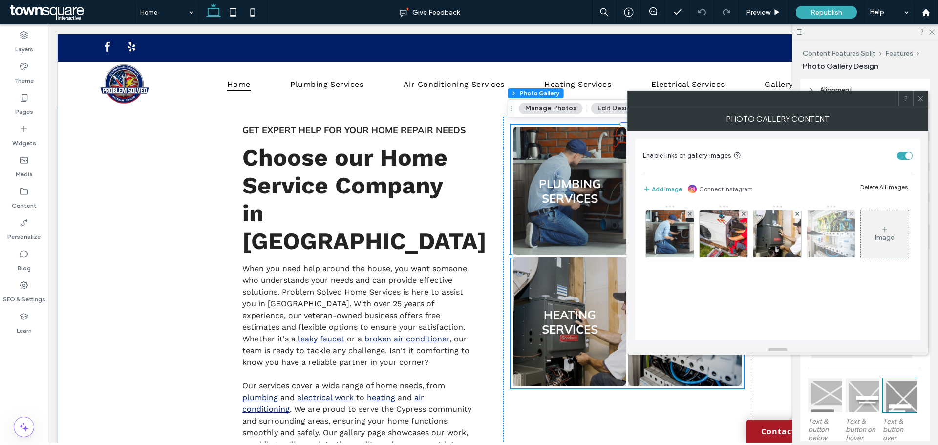
click at [842, 233] on img at bounding box center [831, 234] width 72 height 48
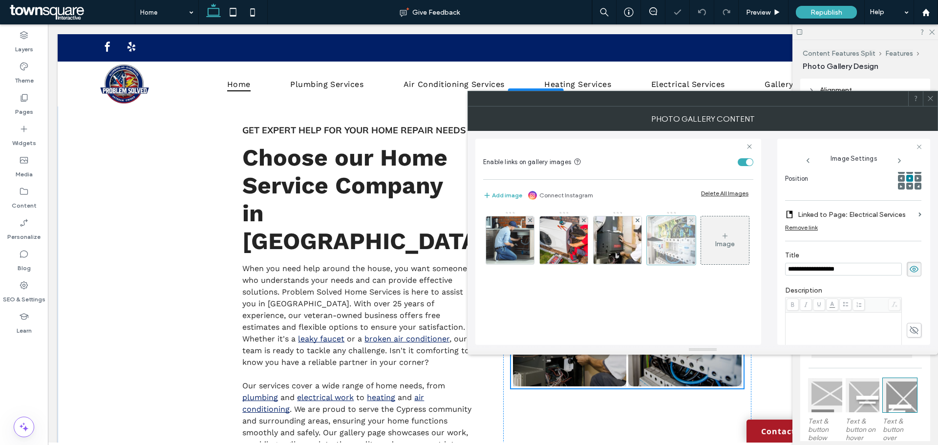
scroll to position [0, 0]
click at [680, 240] on div at bounding box center [671, 240] width 49 height 49
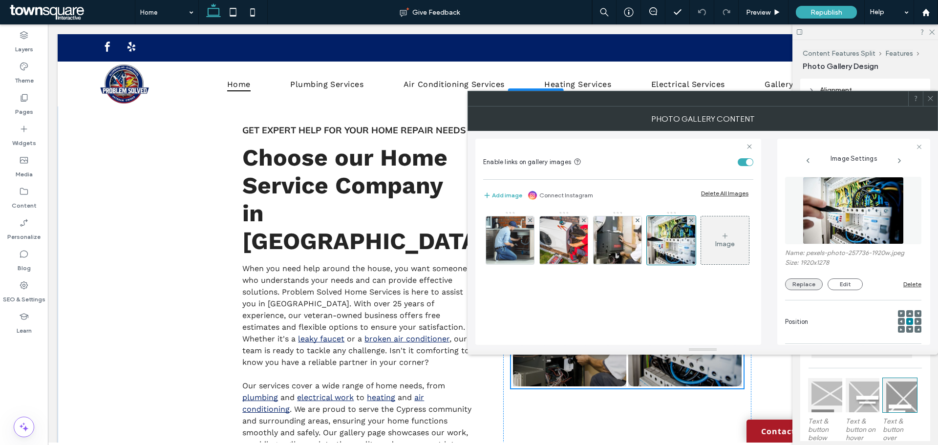
click at [801, 280] on button "Replace" at bounding box center [804, 285] width 38 height 12
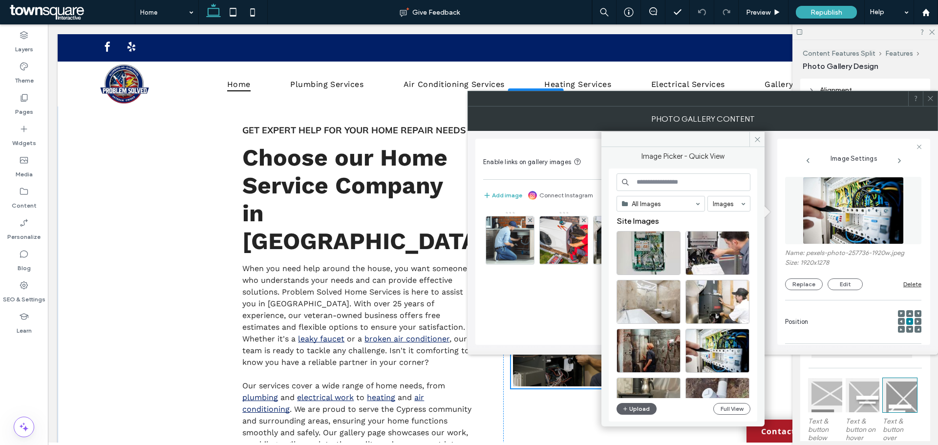
click at [681, 181] on input at bounding box center [684, 182] width 134 height 18
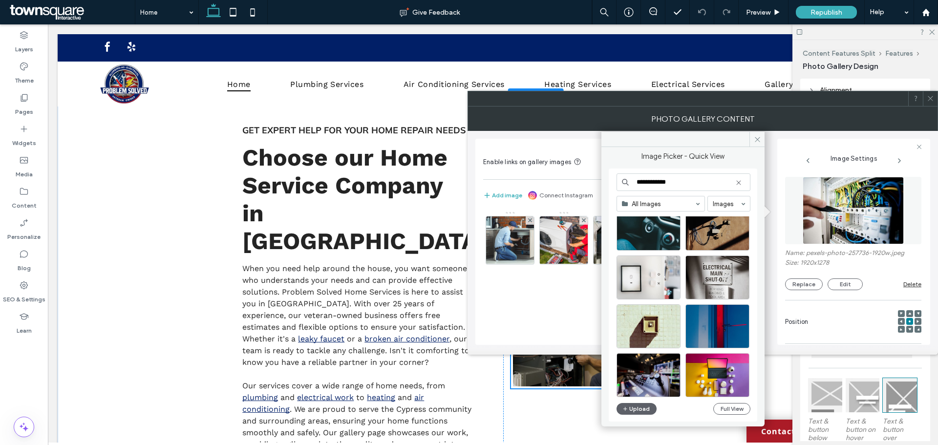
scroll to position [2472, 0]
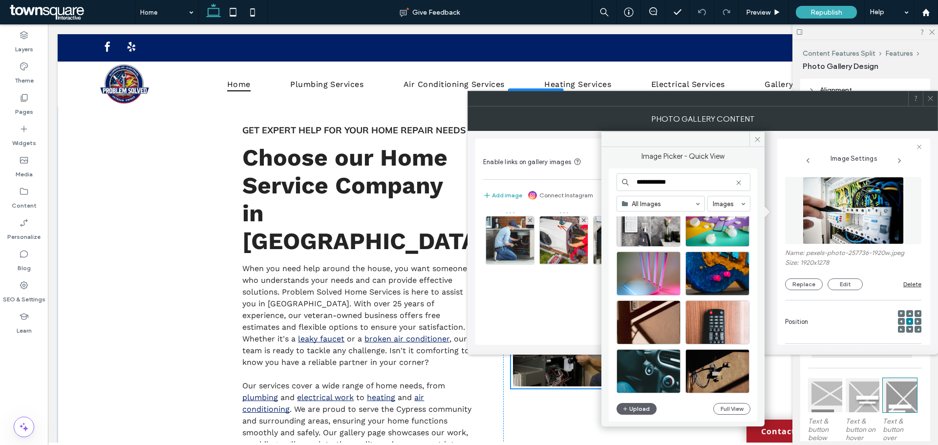
drag, startPoint x: 686, startPoint y: 176, endPoint x: 620, endPoint y: 165, distance: 66.4
click at [620, 165] on div "**********" at bounding box center [683, 287] width 149 height 270
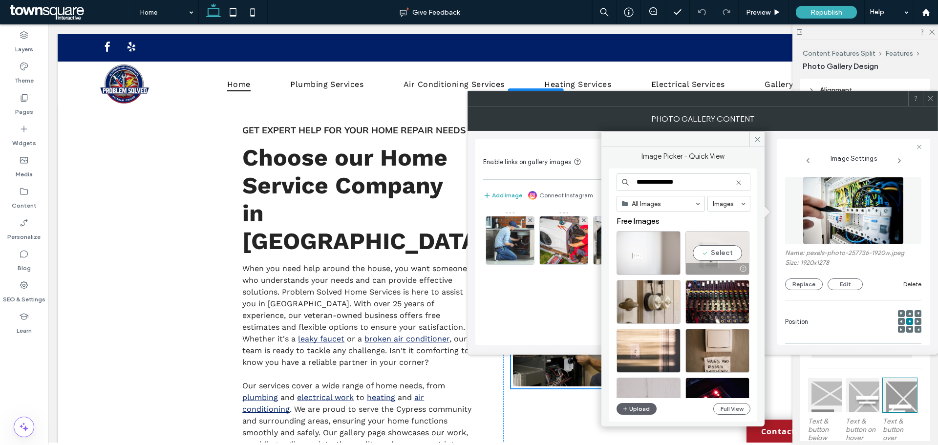
type input "**********"
click at [716, 252] on div "Select" at bounding box center [718, 253] width 64 height 44
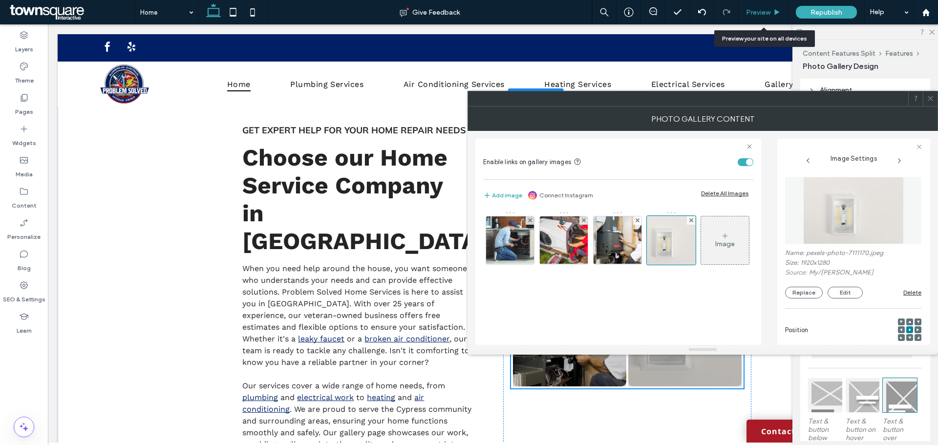
click at [765, 9] on span "Preview" at bounding box center [758, 12] width 24 height 8
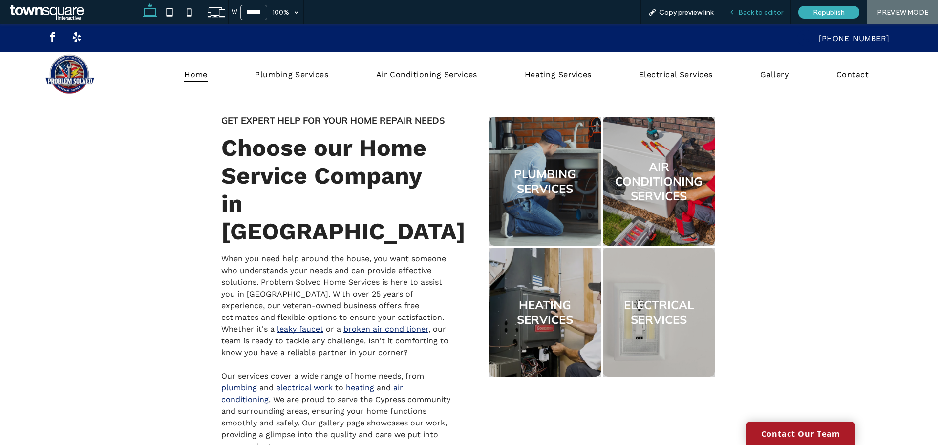
click at [759, 14] on span "Back to editor" at bounding box center [760, 12] width 45 height 8
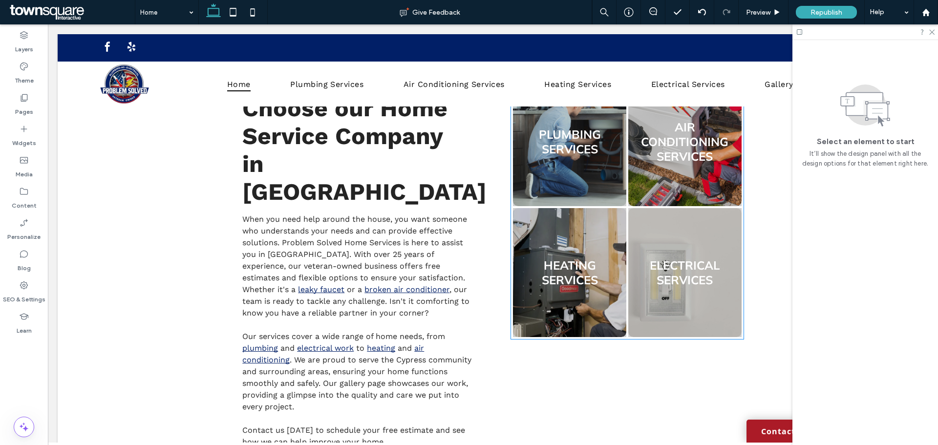
scroll to position [440, 0]
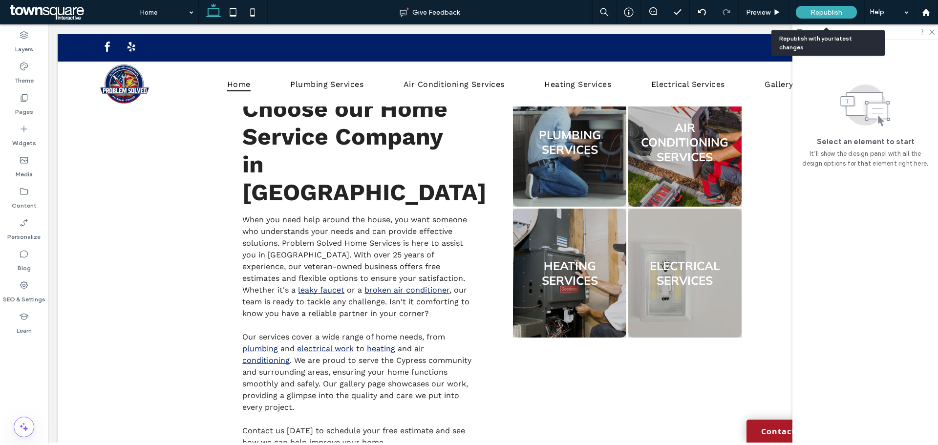
click at [825, 14] on span "Republish" at bounding box center [827, 12] width 32 height 8
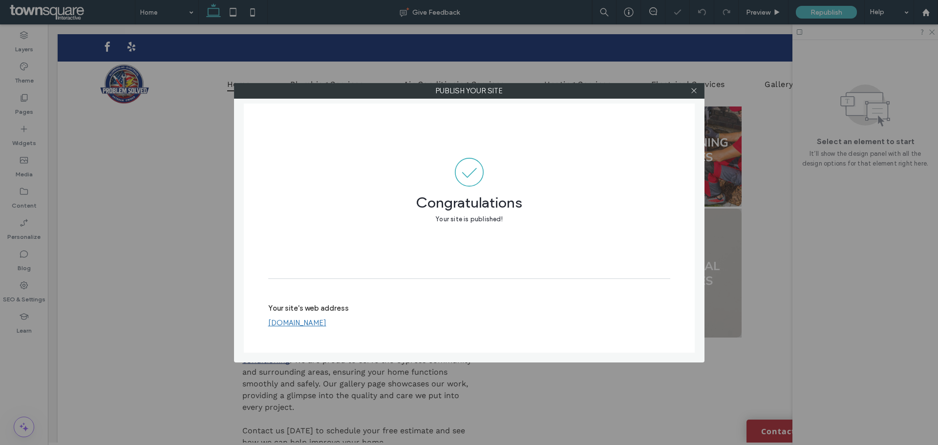
click at [698, 90] on div at bounding box center [694, 91] width 15 height 15
click at [693, 90] on icon at bounding box center [694, 90] width 7 height 7
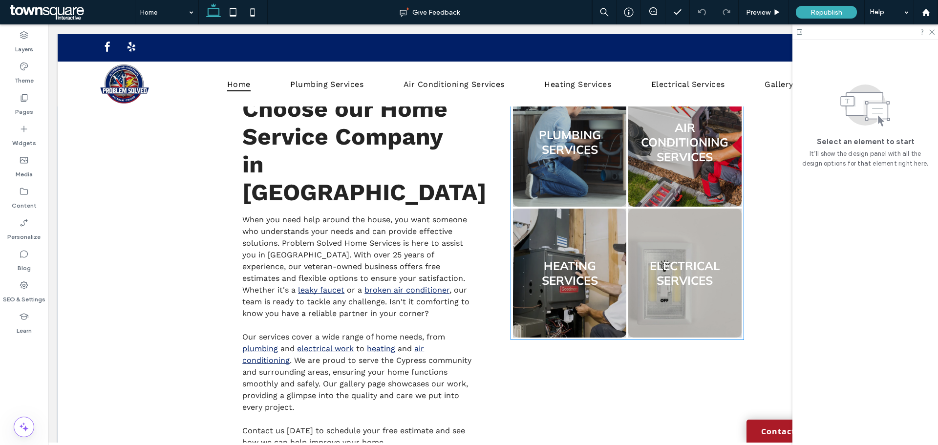
click at [656, 269] on link at bounding box center [685, 273] width 120 height 137
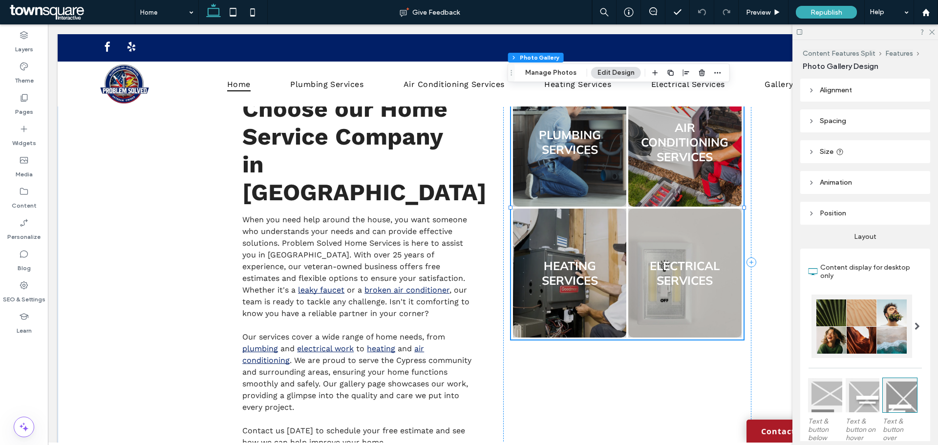
click at [686, 258] on link at bounding box center [685, 273] width 120 height 137
click at [541, 70] on button "Manage Photos" at bounding box center [551, 73] width 64 height 12
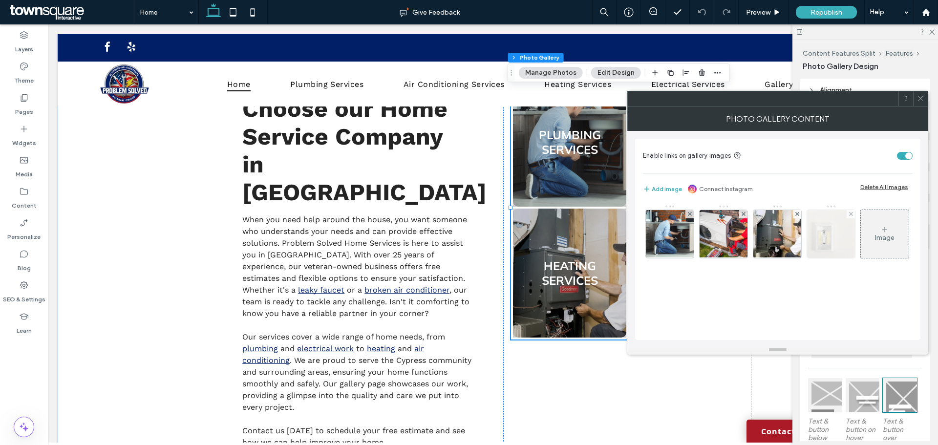
click at [832, 223] on img at bounding box center [832, 234] width 72 height 48
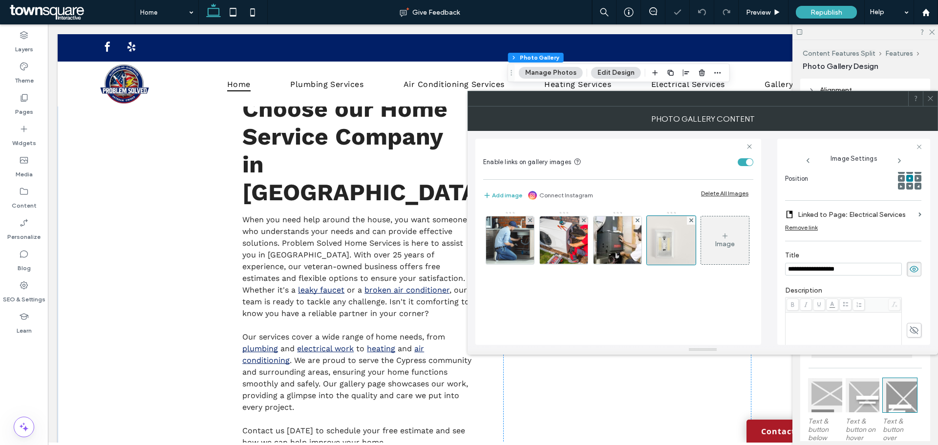
scroll to position [0, 0]
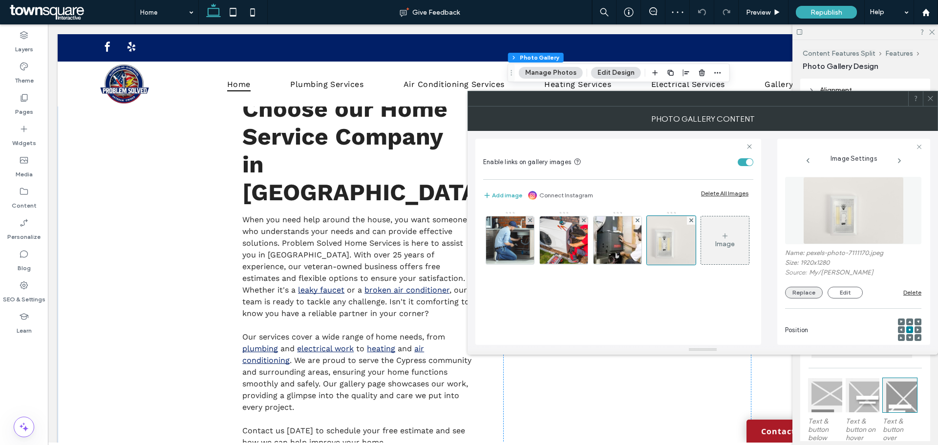
click at [802, 289] on button "Replace" at bounding box center [804, 293] width 38 height 12
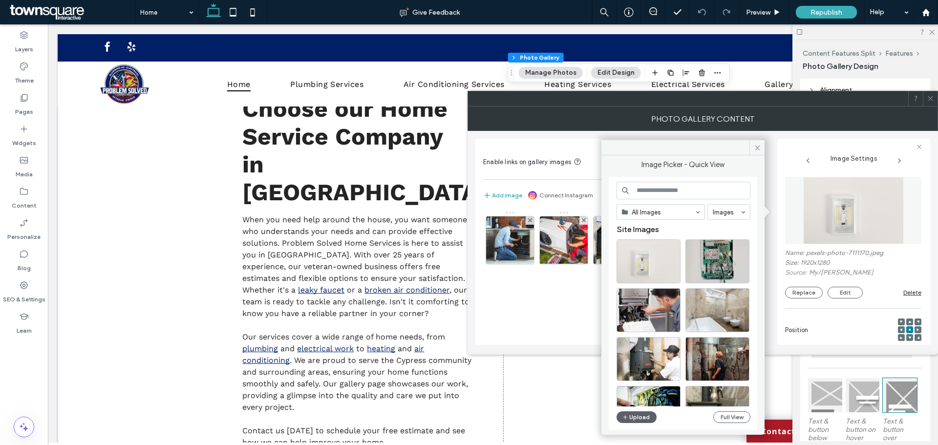
click at [678, 196] on input at bounding box center [684, 191] width 134 height 18
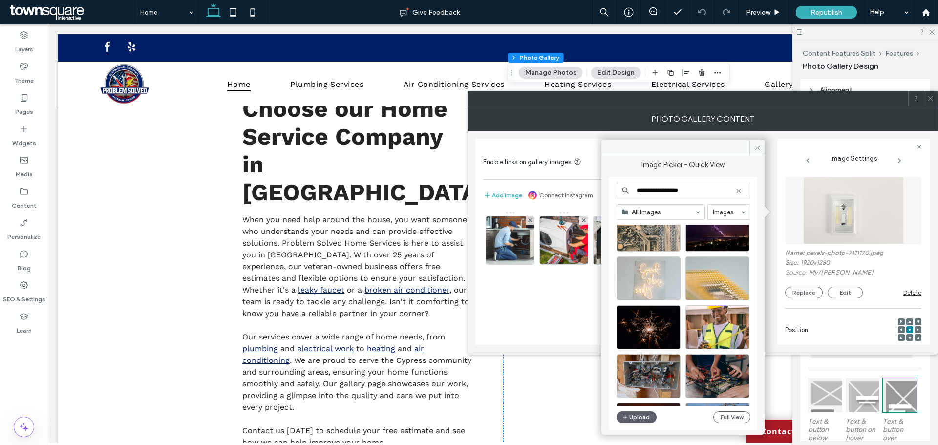
scroll to position [419, 0]
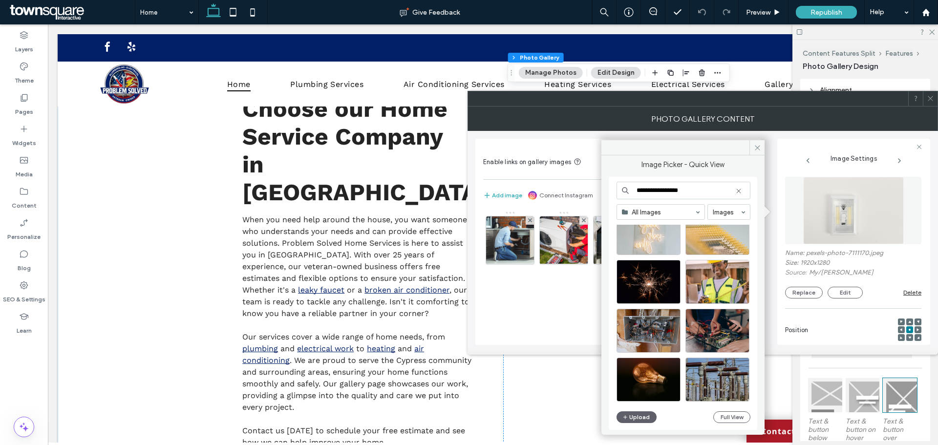
click at [699, 192] on input "**********" at bounding box center [684, 191] width 134 height 18
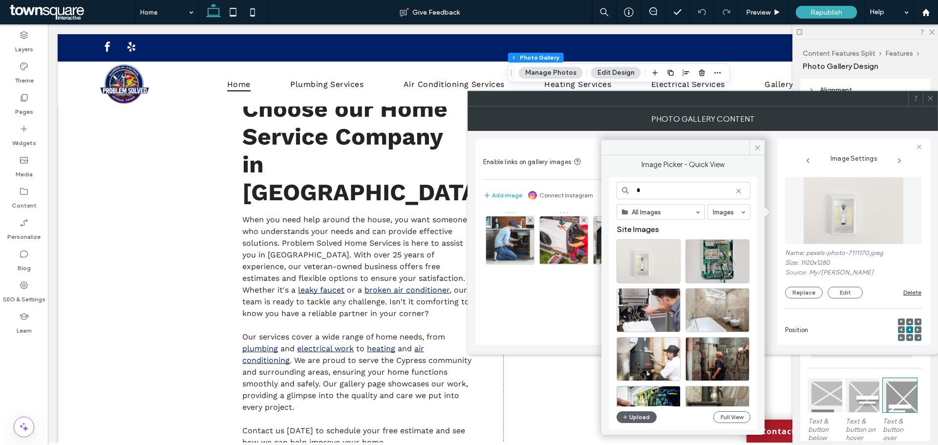
type input "*"
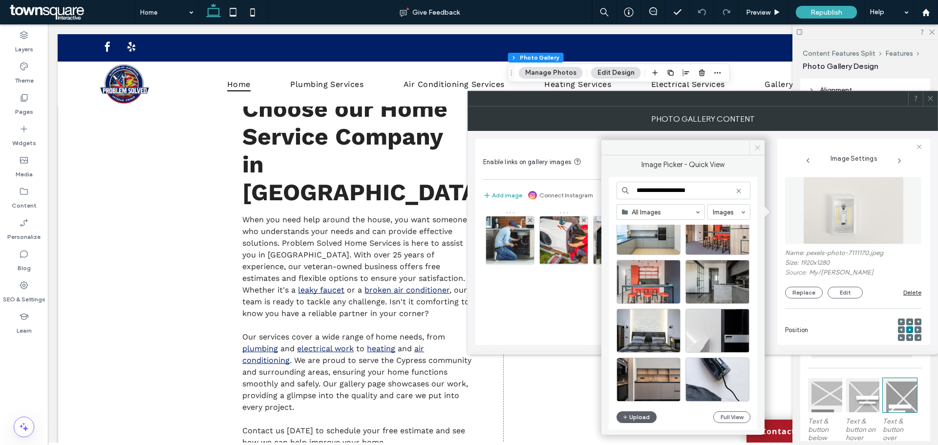
type input "**********"
click at [756, 148] on icon at bounding box center [757, 147] width 7 height 7
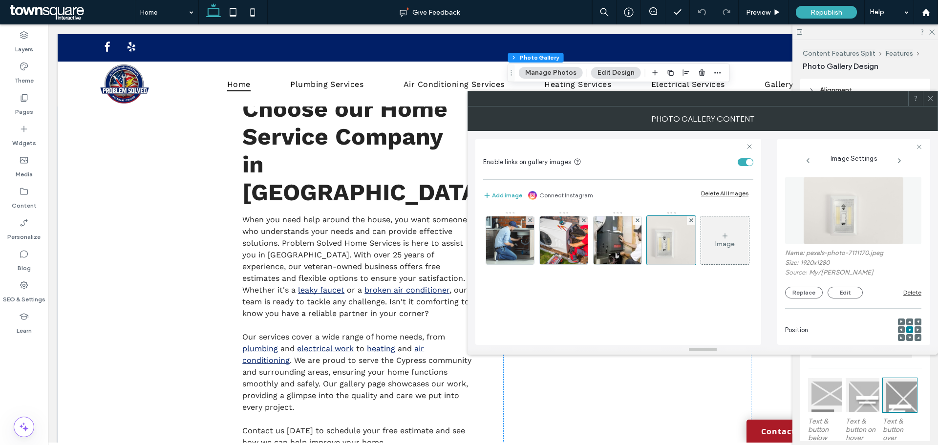
click at [935, 97] on div at bounding box center [930, 98] width 15 height 15
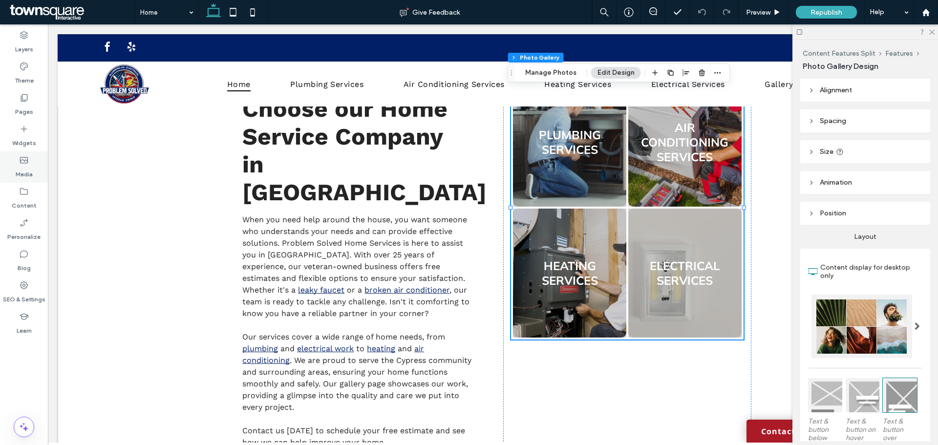
click at [17, 160] on div "Media" at bounding box center [24, 167] width 48 height 31
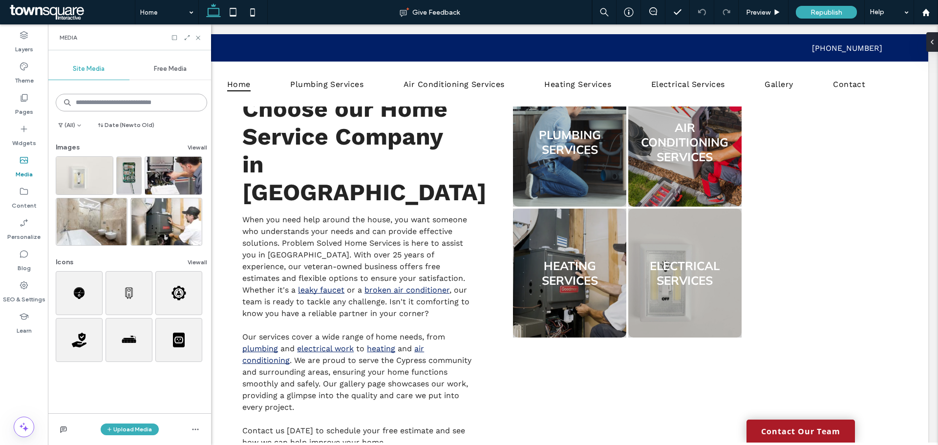
click at [115, 102] on input at bounding box center [132, 103] width 152 height 18
click at [159, 69] on span "Free Media" at bounding box center [170, 69] width 33 height 8
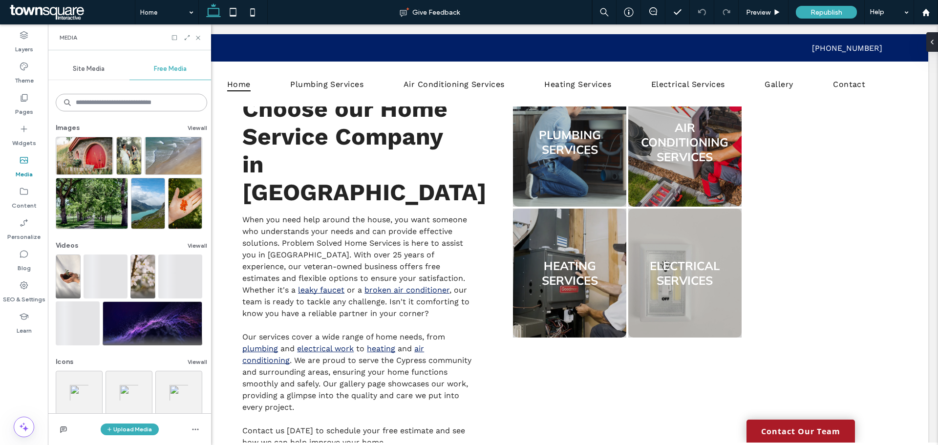
click at [136, 105] on input at bounding box center [132, 103] width 152 height 18
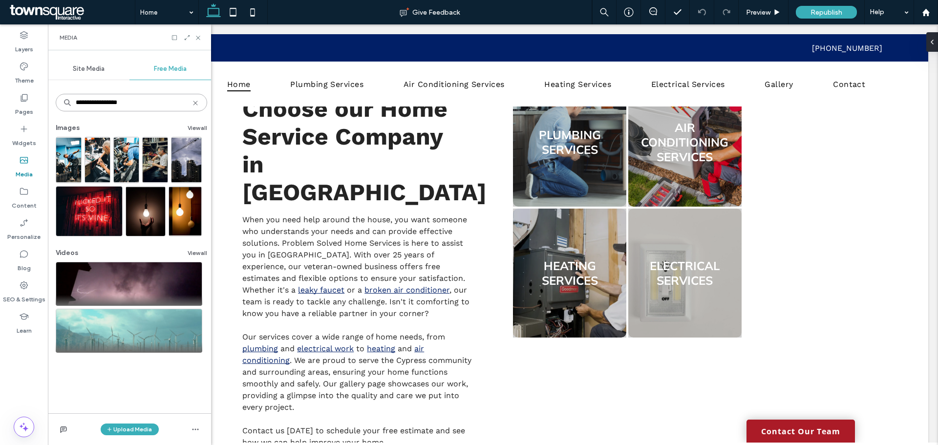
drag, startPoint x: 143, startPoint y: 106, endPoint x: 84, endPoint y: 104, distance: 58.7
click at [68, 104] on div "**********" at bounding box center [132, 102] width 152 height 25
click at [118, 104] on input "**********" at bounding box center [132, 103] width 152 height 18
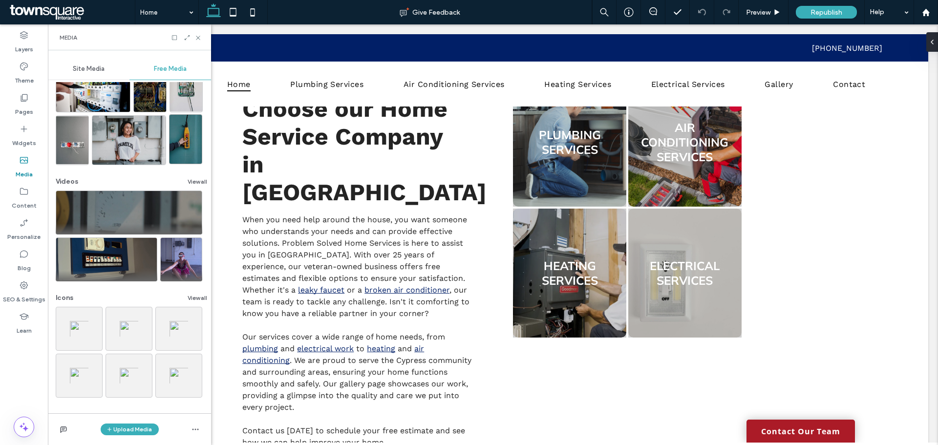
scroll to position [25, 0]
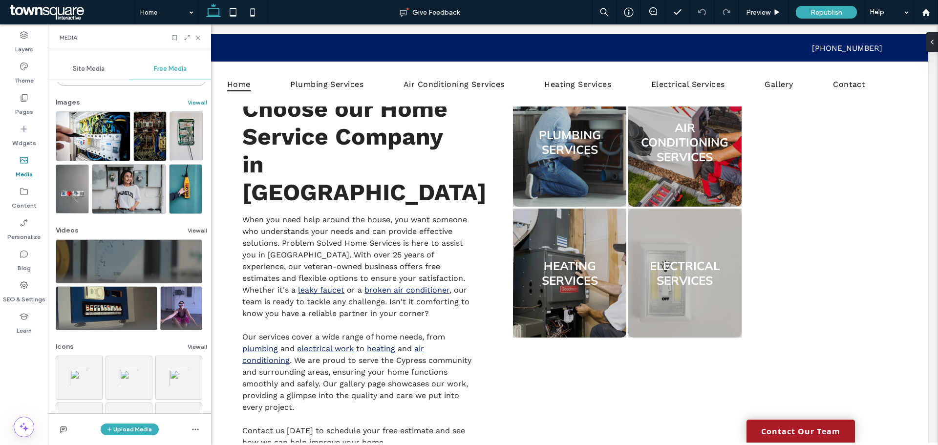
type input "**********"
click at [195, 102] on button "View all" at bounding box center [198, 103] width 20 height 12
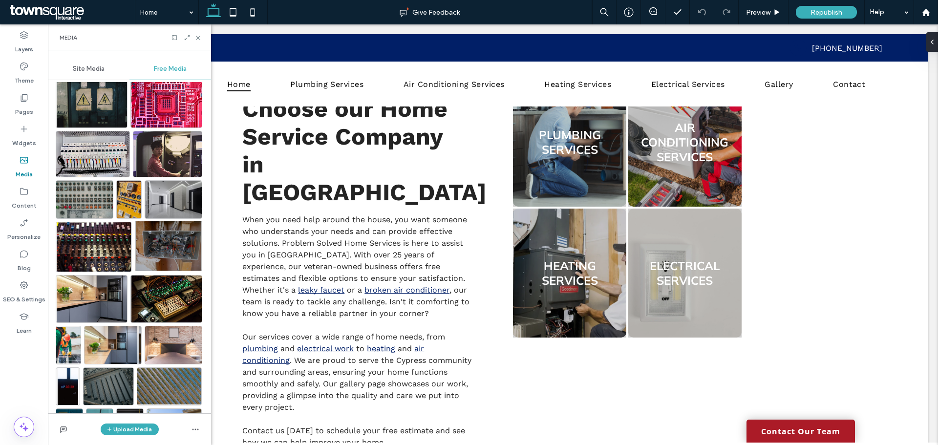
scroll to position [1500, 0]
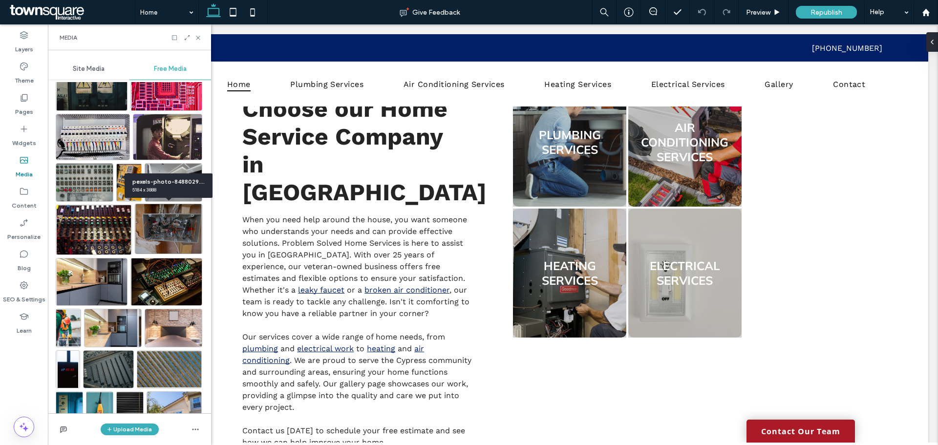
click at [163, 236] on img at bounding box center [168, 229] width 67 height 50
click at [181, 233] on img at bounding box center [168, 229] width 67 height 50
click at [161, 230] on img at bounding box center [168, 229] width 67 height 50
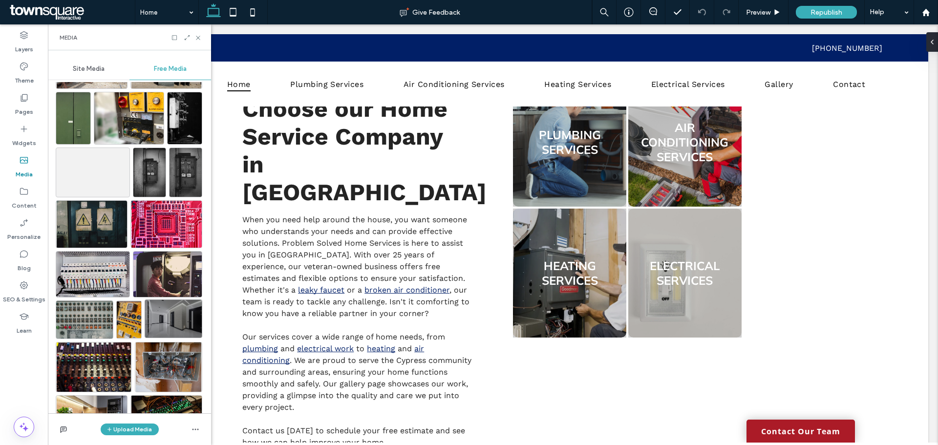
scroll to position [1368, 0]
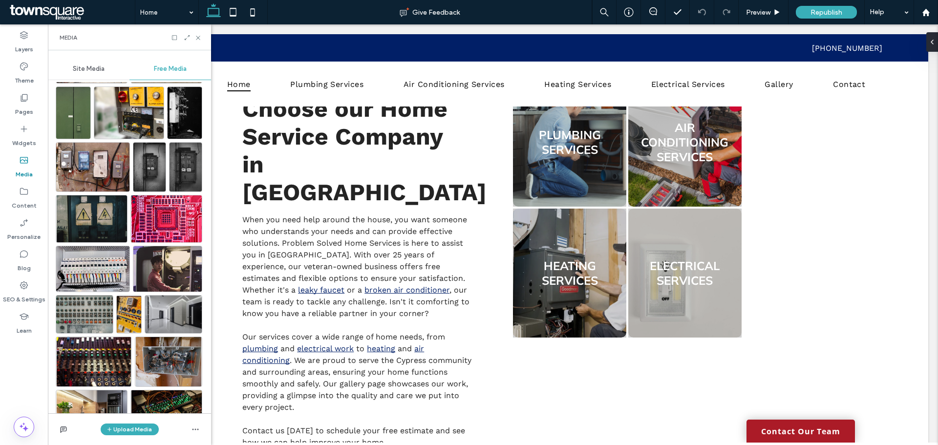
click at [88, 78] on div "Site Media" at bounding box center [89, 69] width 82 height 22
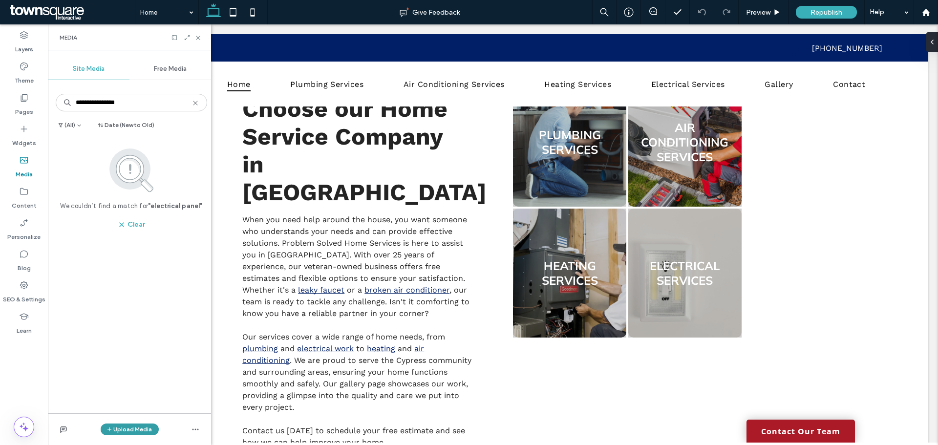
click at [136, 432] on button "Upload Media" at bounding box center [130, 430] width 58 height 12
drag, startPoint x: 173, startPoint y: 112, endPoint x: 191, endPoint y: 82, distance: 35.3
click at [176, 108] on div "**********" at bounding box center [132, 102] width 152 height 25
click at [178, 67] on span "Free Media" at bounding box center [170, 69] width 33 height 8
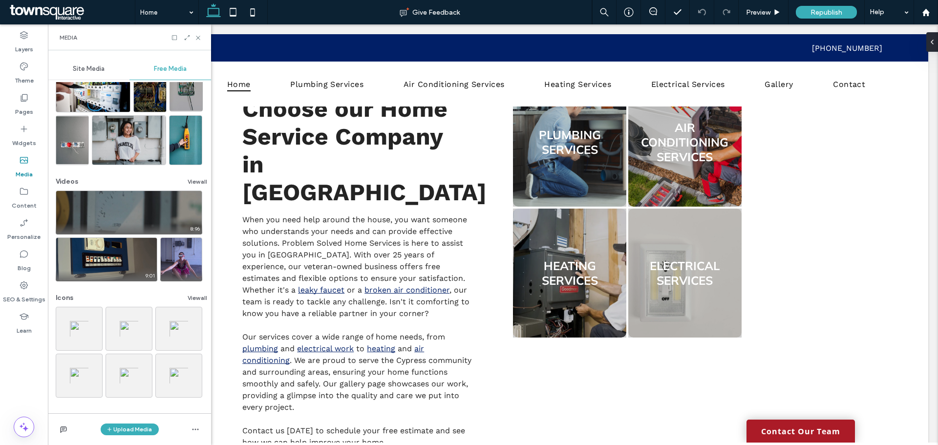
scroll to position [0, 0]
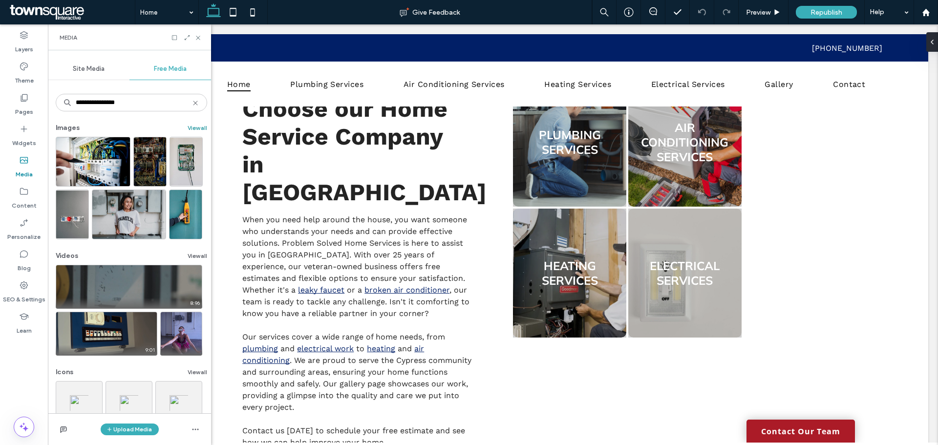
click at [188, 127] on button "View all" at bounding box center [198, 128] width 20 height 12
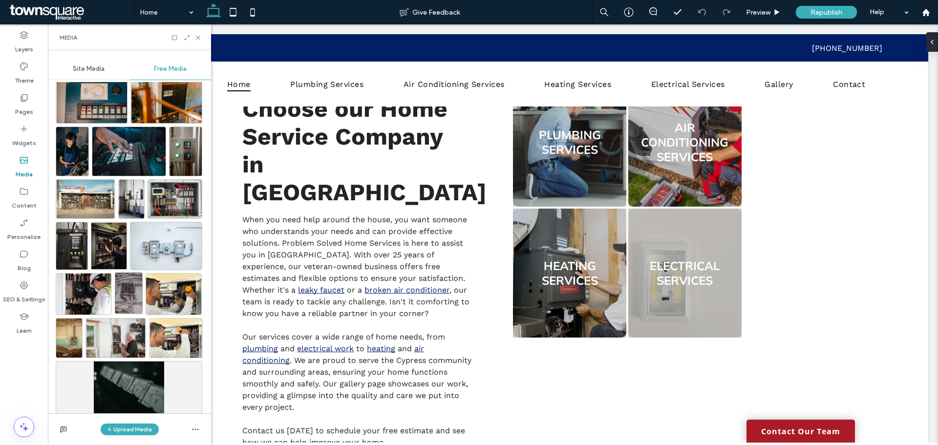
scroll to position [184, 0]
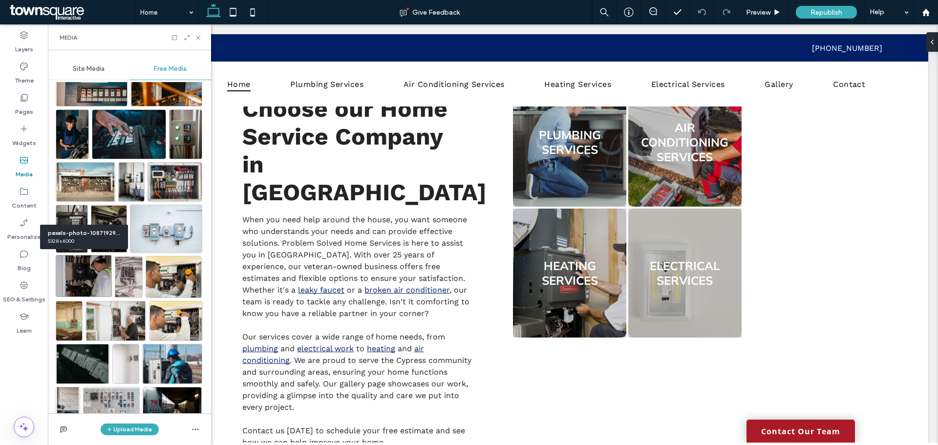
click at [89, 280] on img at bounding box center [84, 276] width 56 height 42
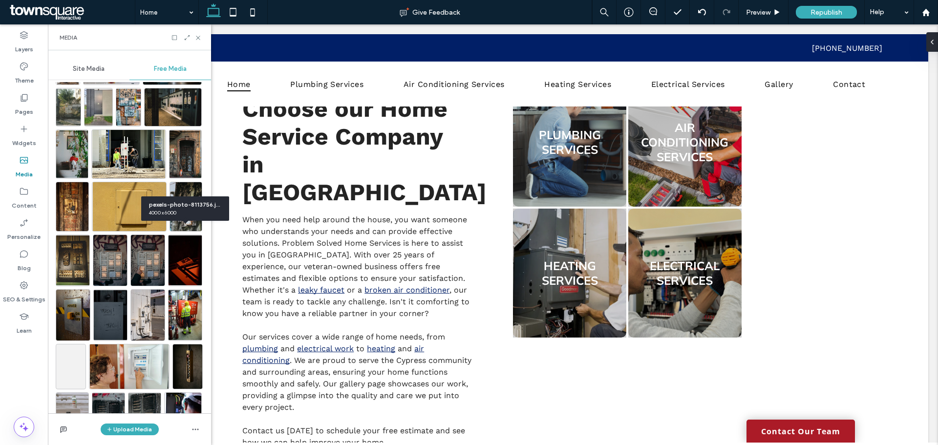
scroll to position [672, 0]
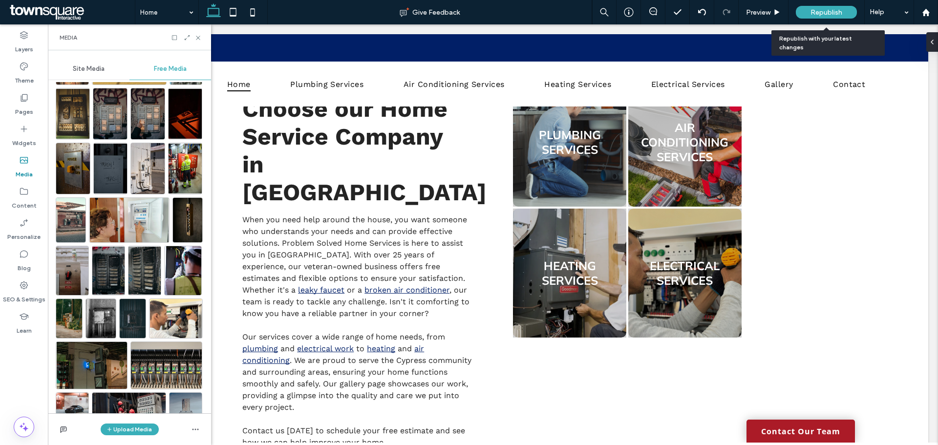
click at [815, 12] on span "Republish" at bounding box center [827, 12] width 32 height 8
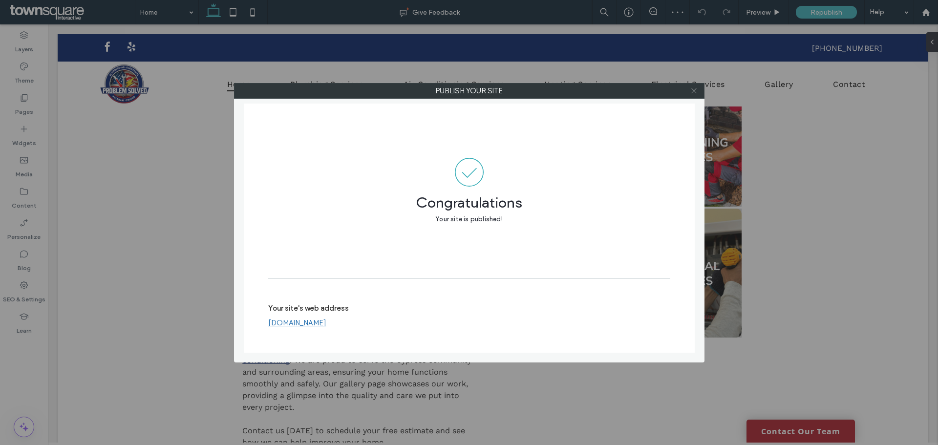
click at [695, 88] on icon at bounding box center [694, 90] width 7 height 7
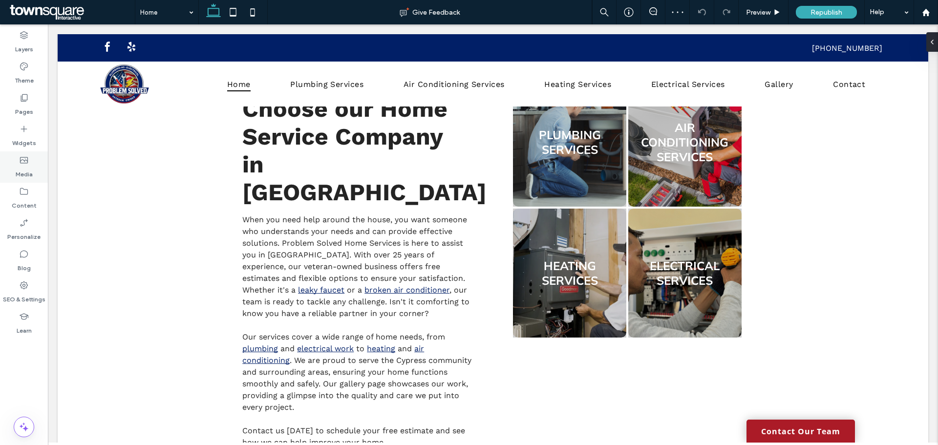
click at [15, 164] on div "Media" at bounding box center [24, 167] width 48 height 31
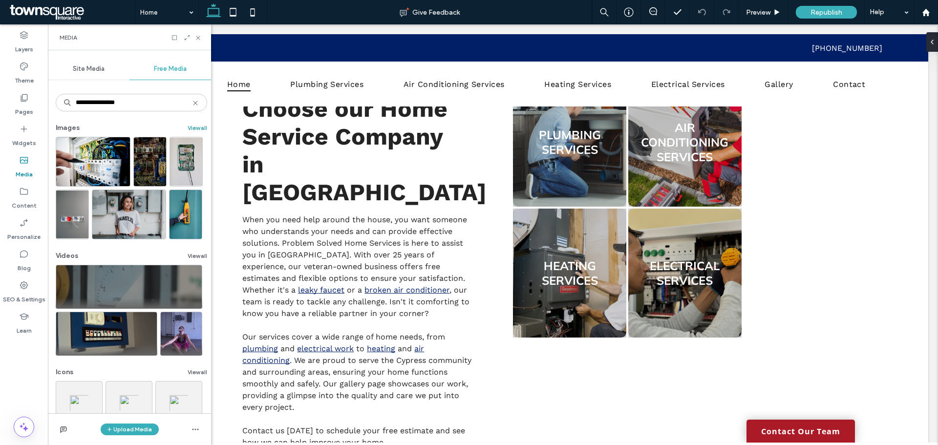
click at [189, 131] on button "View all" at bounding box center [198, 128] width 20 height 12
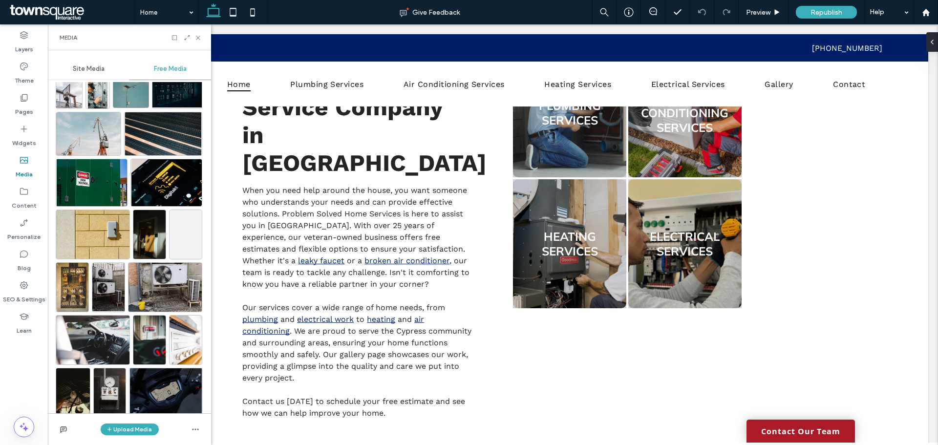
scroll to position [3212, 0]
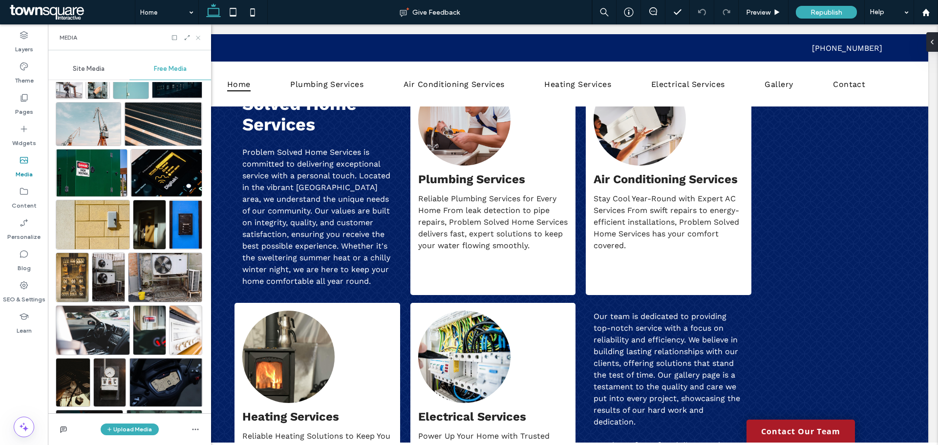
drag, startPoint x: 150, startPoint y: 14, endPoint x: 197, endPoint y: 39, distance: 53.8
click at [197, 39] on icon at bounding box center [198, 37] width 7 height 7
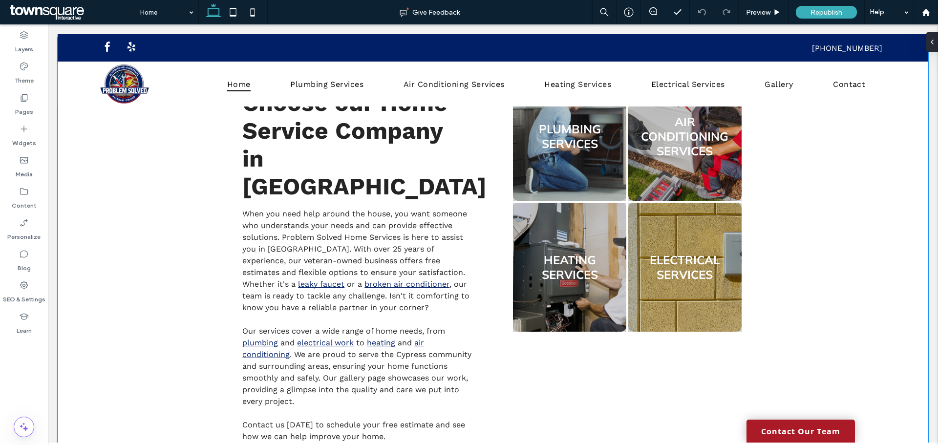
scroll to position [391, 0]
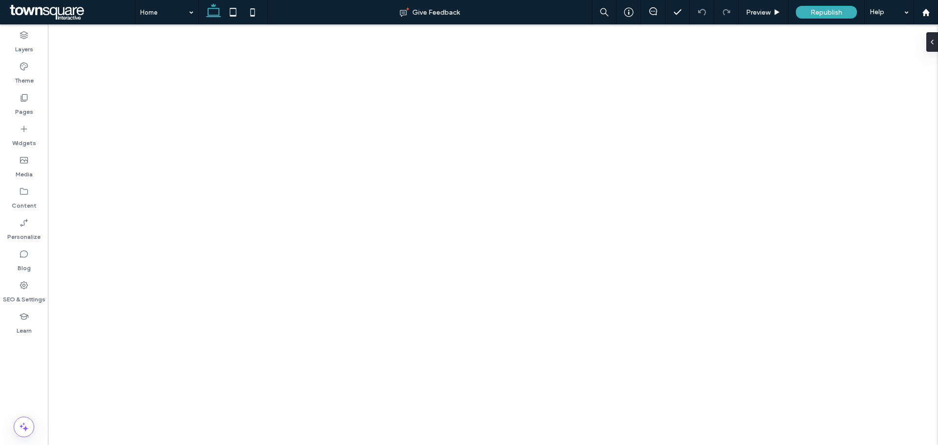
click at [29, 173] on label "Media" at bounding box center [24, 172] width 17 height 14
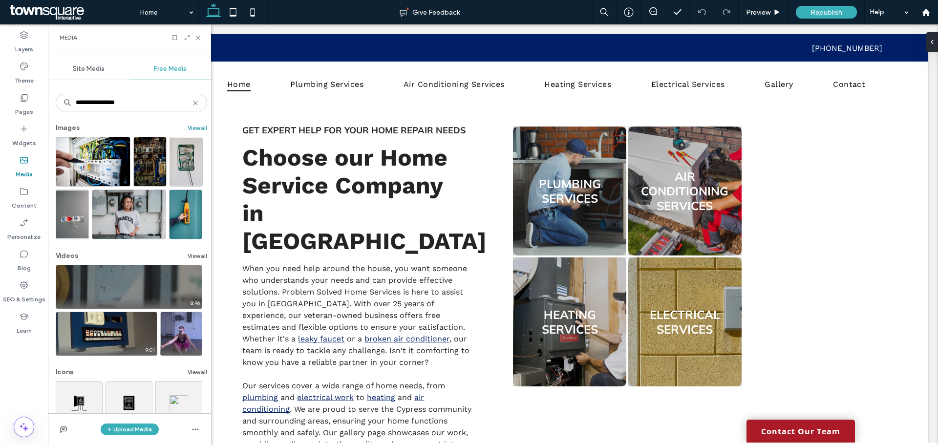
click at [190, 125] on button "View all" at bounding box center [198, 128] width 20 height 12
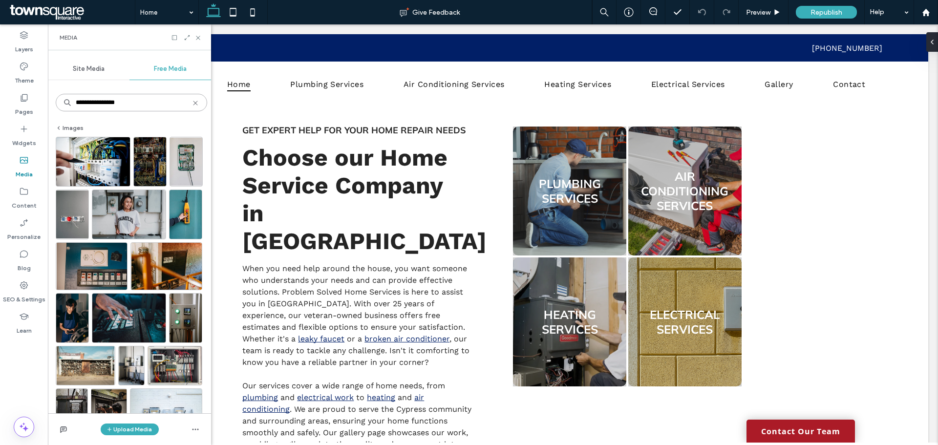
drag, startPoint x: 132, startPoint y: 106, endPoint x: 48, endPoint y: 90, distance: 85.5
click at [49, 91] on div "**********" at bounding box center [129, 247] width 163 height 331
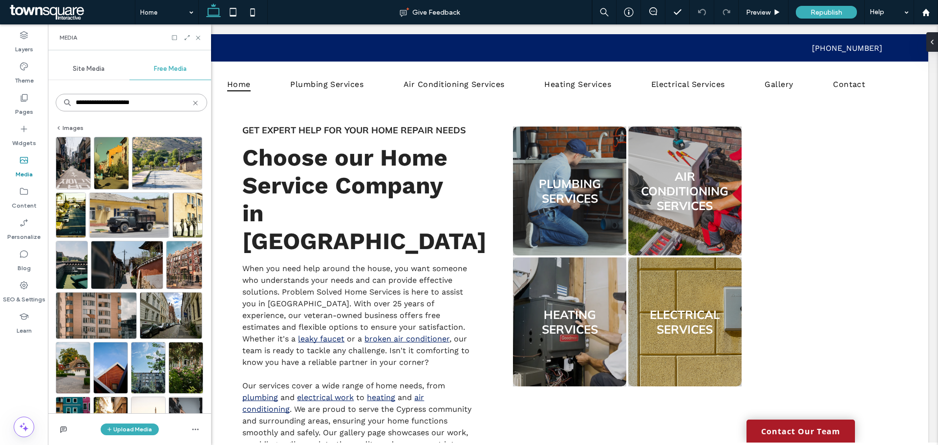
click at [128, 103] on input "**********" at bounding box center [132, 103] width 152 height 18
drag, startPoint x: 152, startPoint y: 104, endPoint x: 37, endPoint y: 95, distance: 115.6
click at [37, 95] on div "**********" at bounding box center [24, 234] width 48 height 421
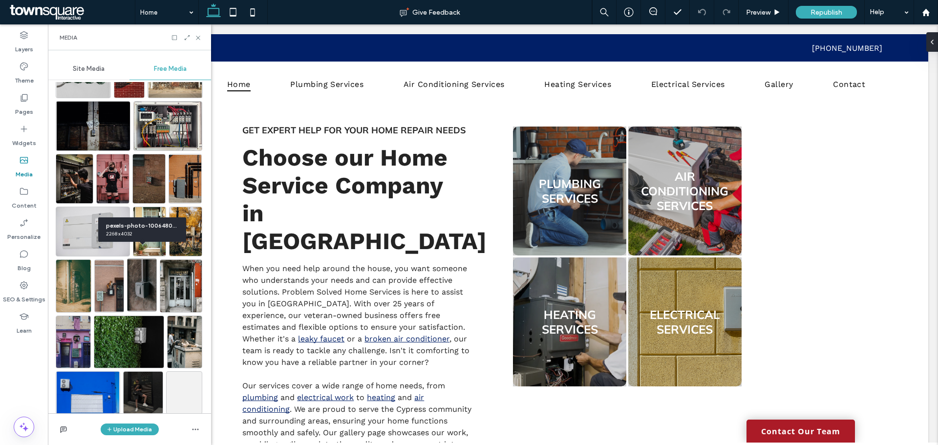
scroll to position [145, 0]
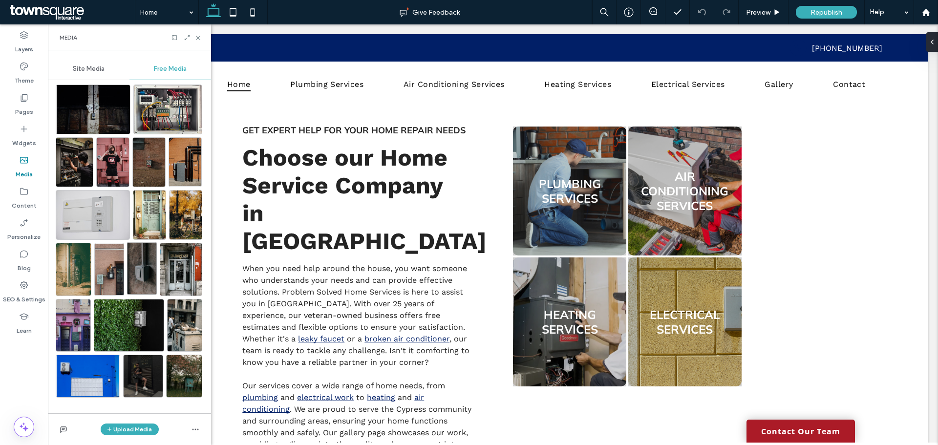
type input "**********"
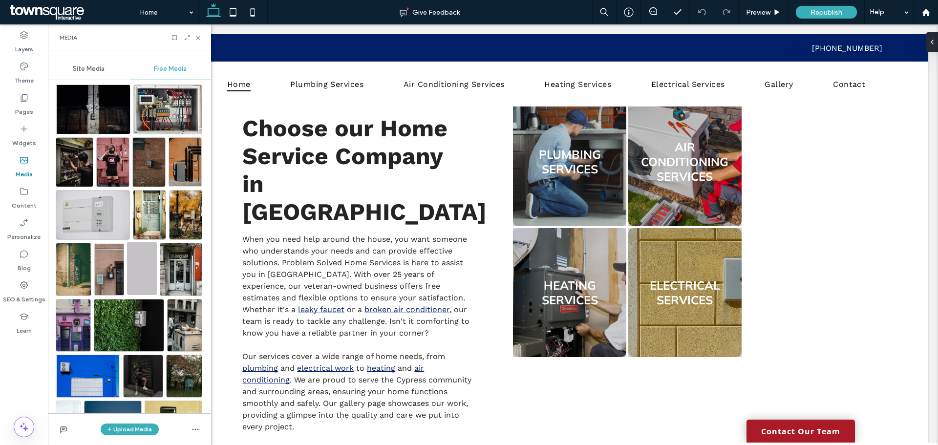
scroll to position [437, 0]
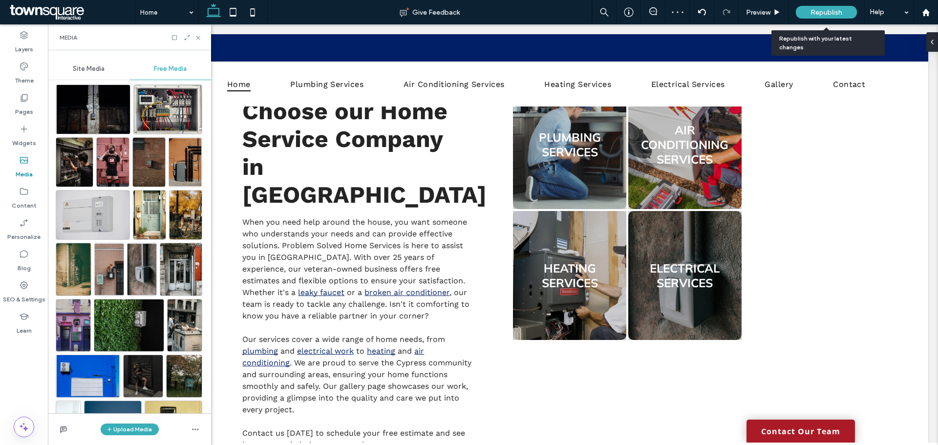
click at [823, 10] on span "Republish" at bounding box center [827, 12] width 32 height 8
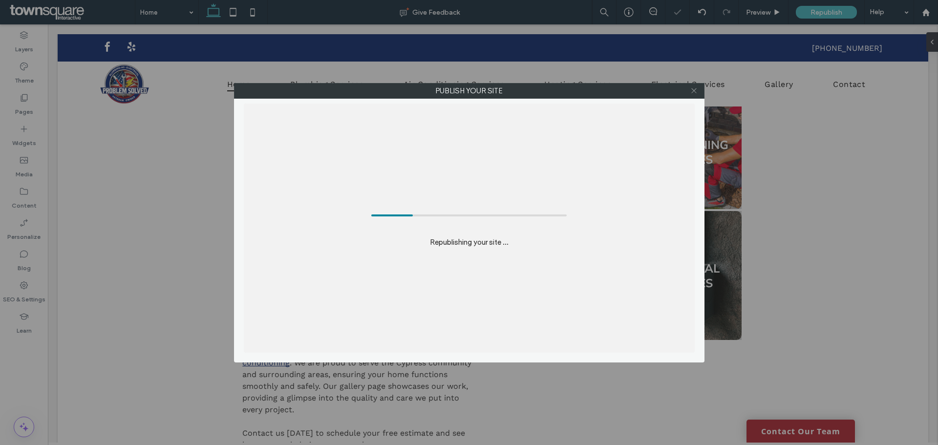
click at [694, 90] on icon at bounding box center [694, 90] width 7 height 7
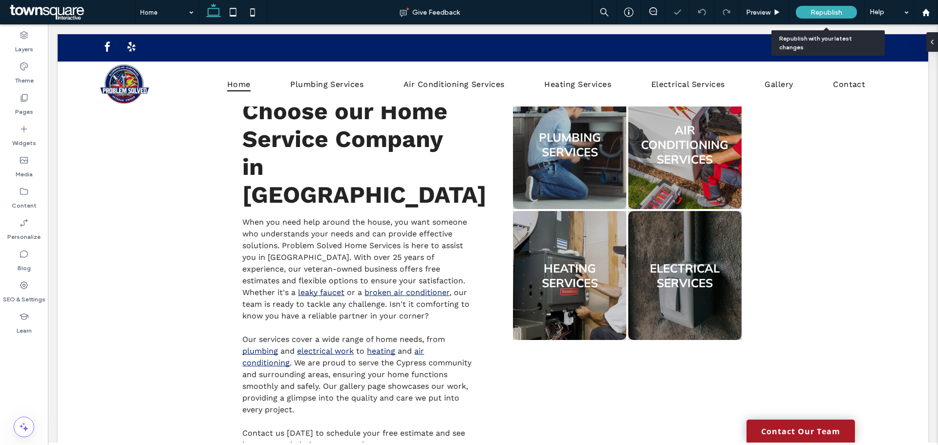
click at [830, 12] on span "Republish" at bounding box center [827, 12] width 32 height 8
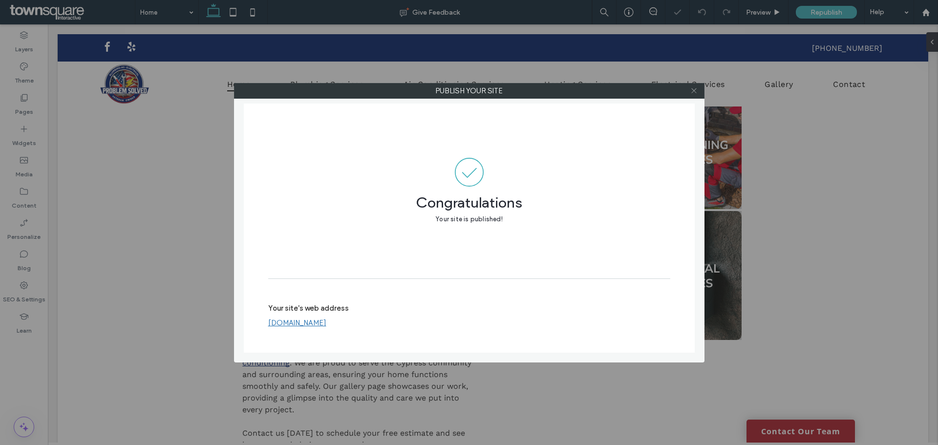
click at [692, 90] on icon at bounding box center [694, 90] width 7 height 7
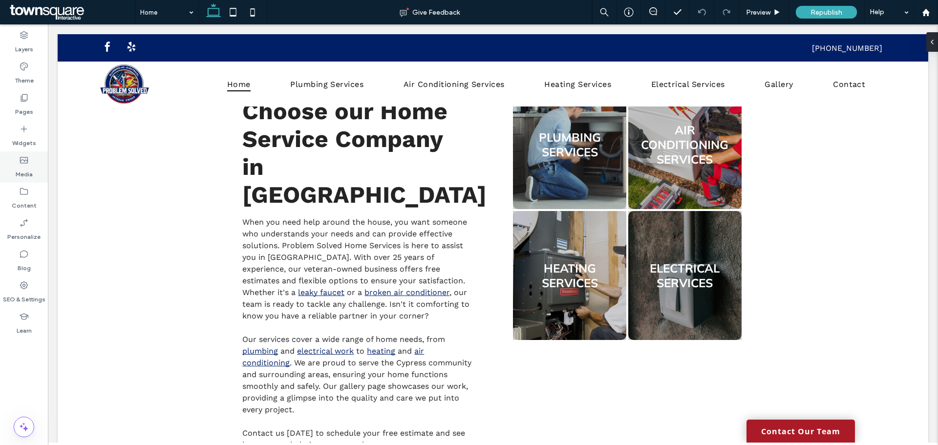
click at [25, 170] on label "Media" at bounding box center [24, 172] width 17 height 14
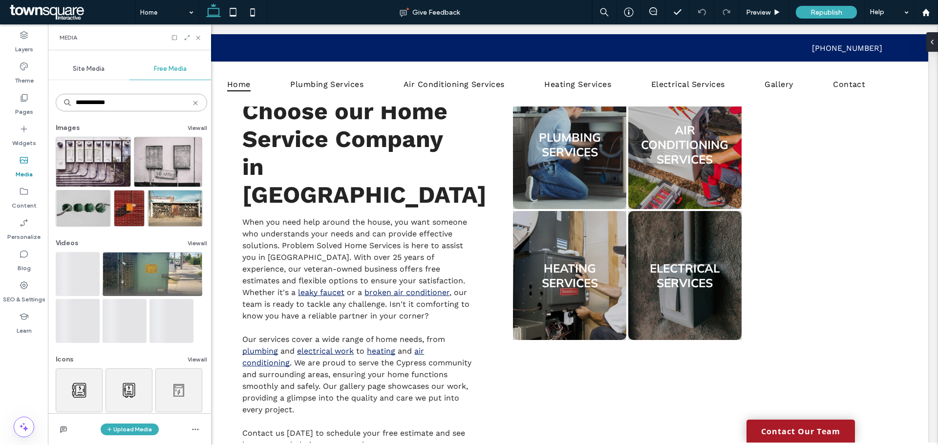
click at [118, 102] on input "**********" at bounding box center [132, 103] width 152 height 18
click at [188, 126] on button "View all" at bounding box center [198, 128] width 20 height 12
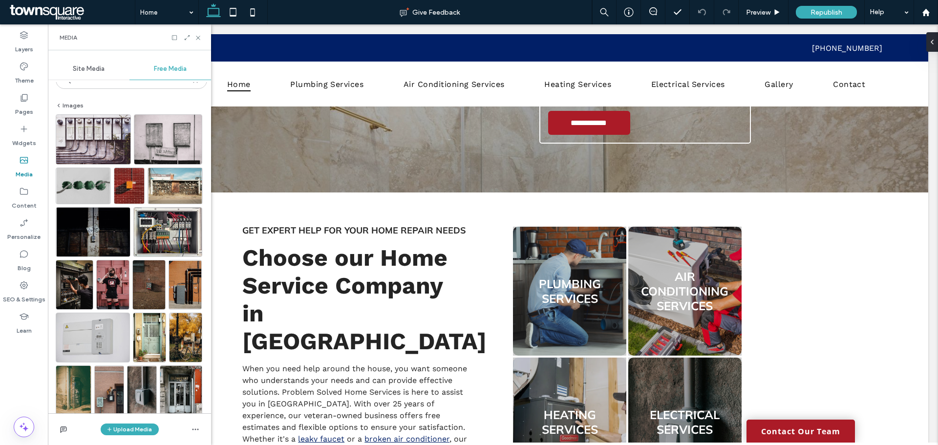
scroll to position [0, 0]
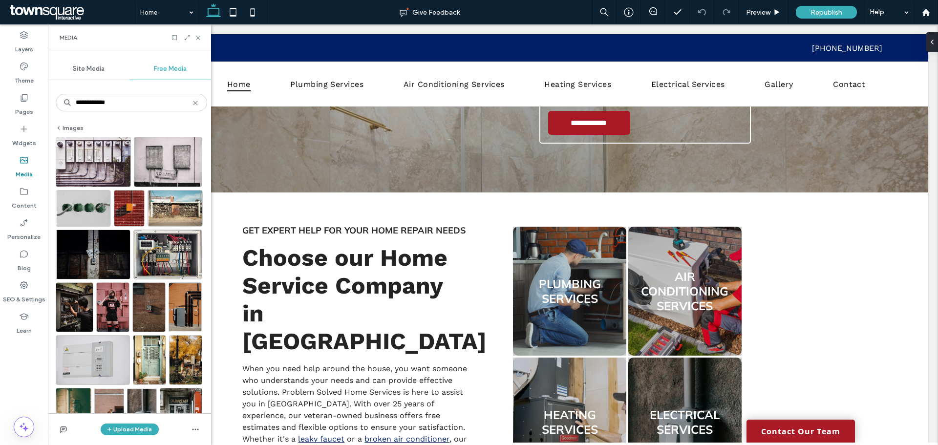
click at [96, 69] on span "Site Media" at bounding box center [89, 69] width 32 height 8
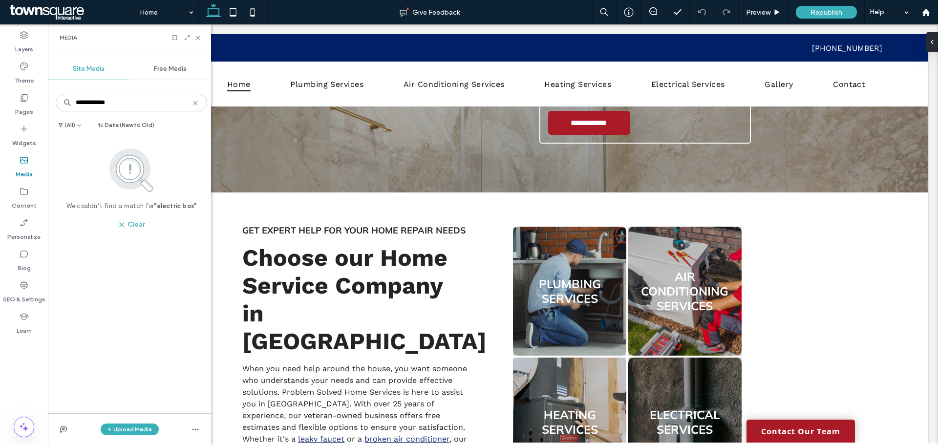
click at [166, 74] on div "Free Media" at bounding box center [171, 69] width 82 height 22
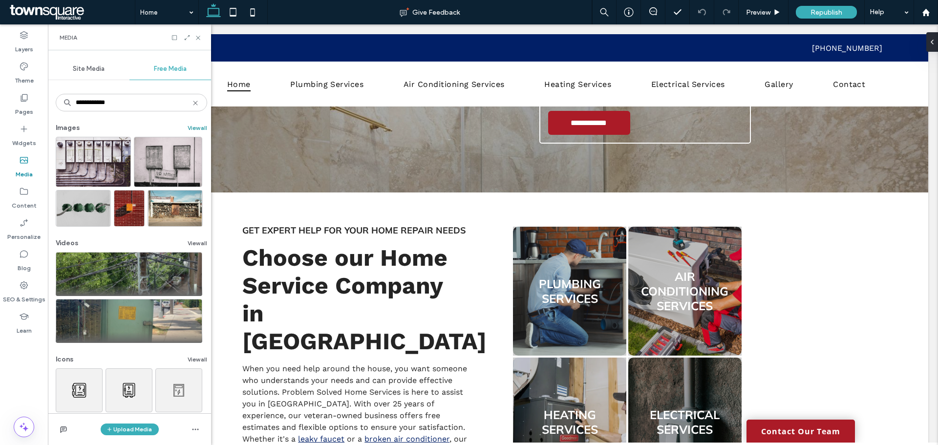
click at [192, 126] on button "View all" at bounding box center [198, 128] width 20 height 12
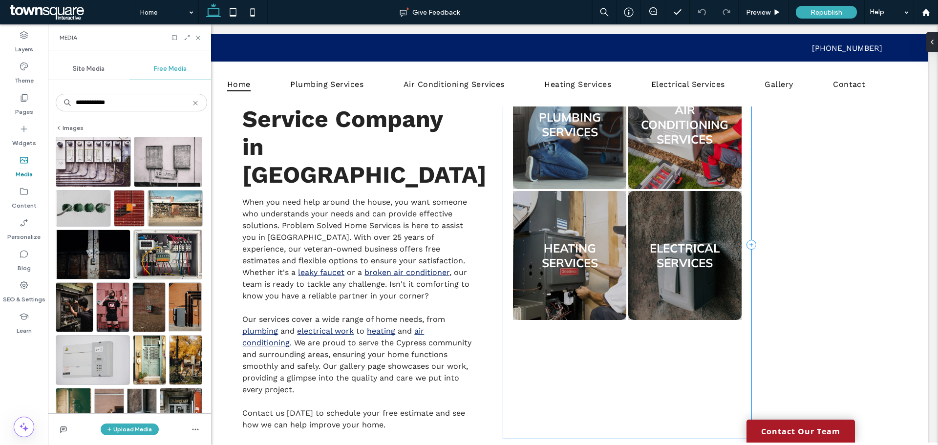
scroll to position [389, 0]
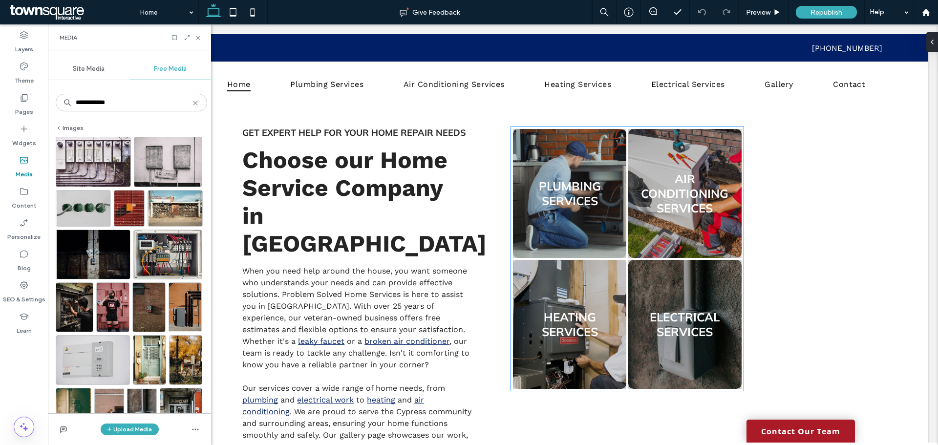
click at [686, 305] on link at bounding box center [685, 324] width 120 height 137
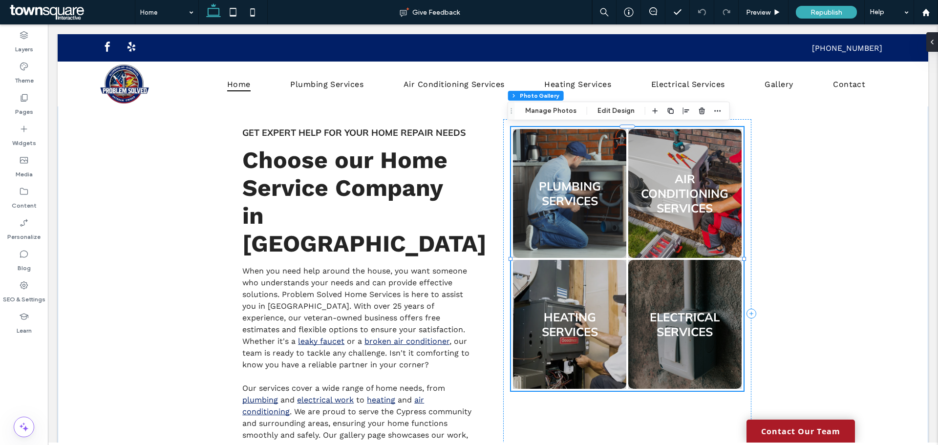
click at [688, 300] on link at bounding box center [685, 324] width 120 height 137
click at [547, 115] on button "Manage Photos" at bounding box center [551, 111] width 64 height 12
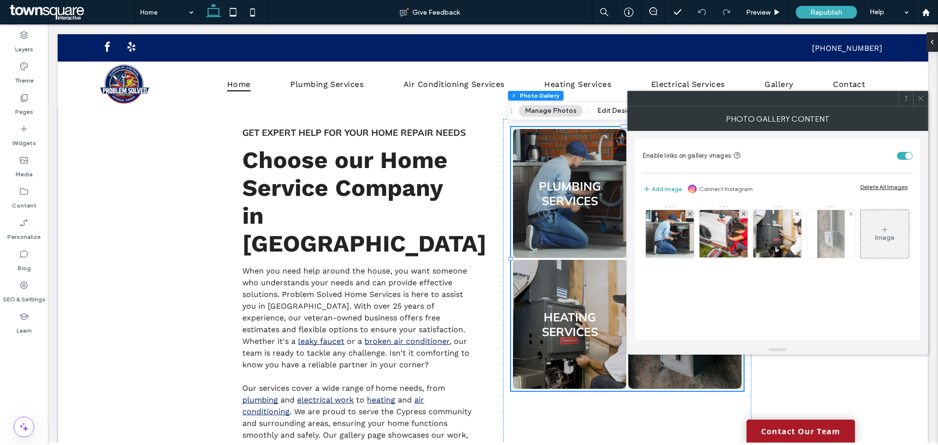
click at [835, 235] on img at bounding box center [831, 234] width 27 height 48
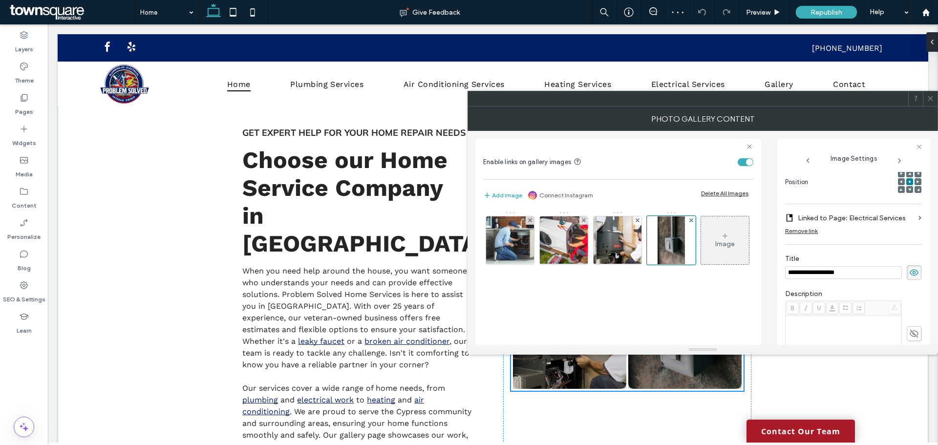
scroll to position [0, 0]
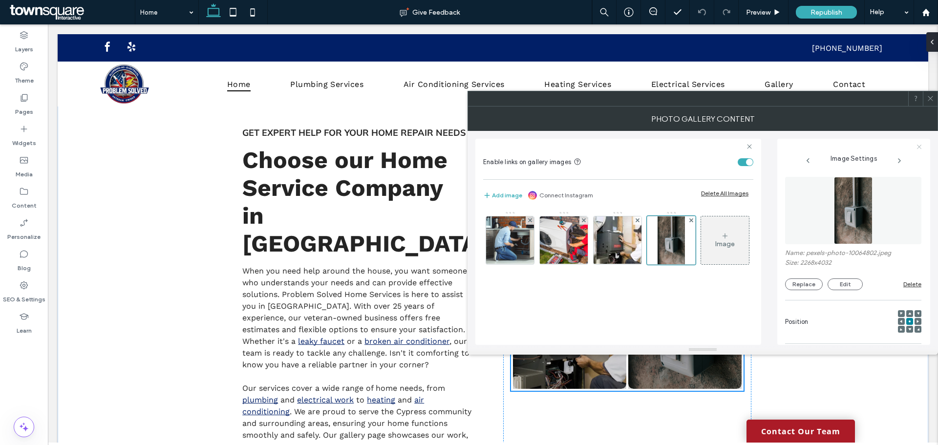
click at [922, 146] on icon at bounding box center [919, 147] width 6 height 6
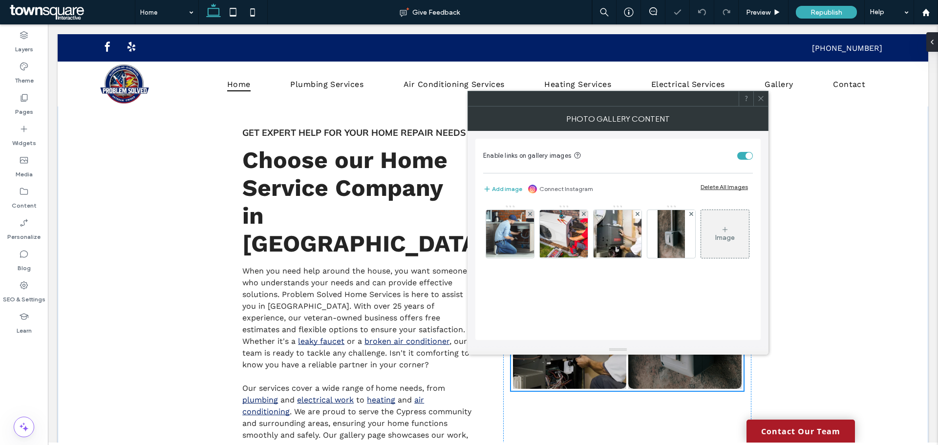
click at [762, 102] on icon at bounding box center [761, 98] width 7 height 7
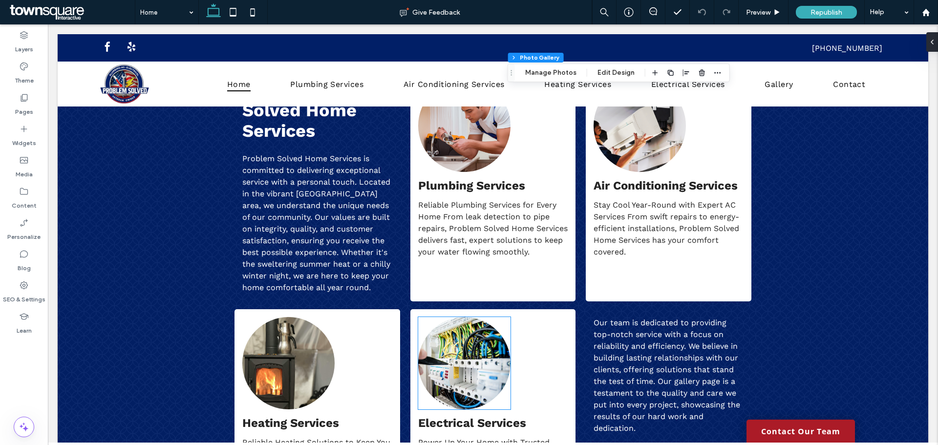
scroll to position [877, 0]
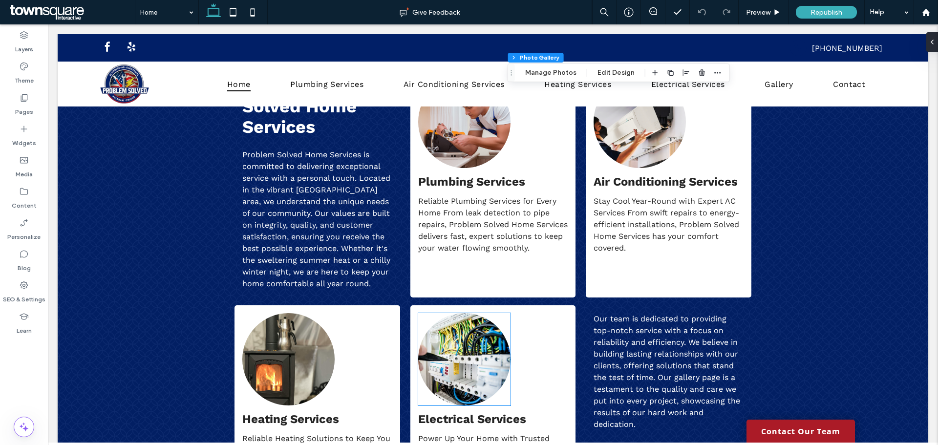
click at [476, 331] on img at bounding box center [464, 359] width 92 height 92
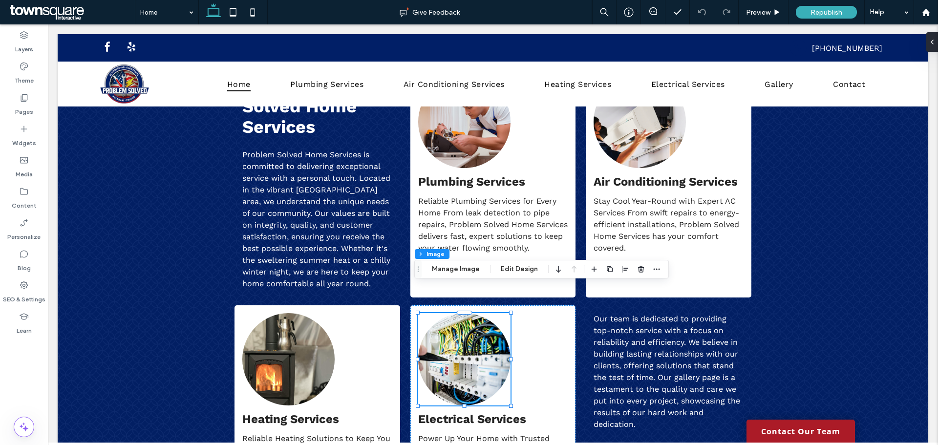
type input "**"
click at [465, 268] on button "Manage Image" at bounding box center [456, 269] width 61 height 12
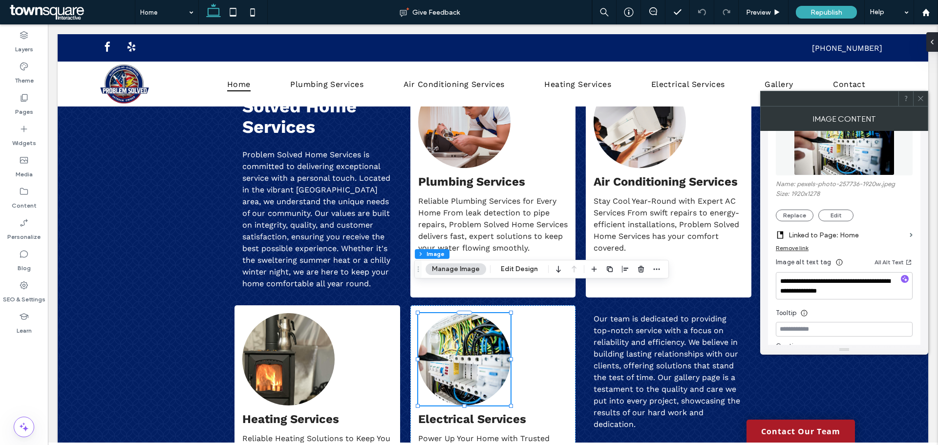
scroll to position [147, 0]
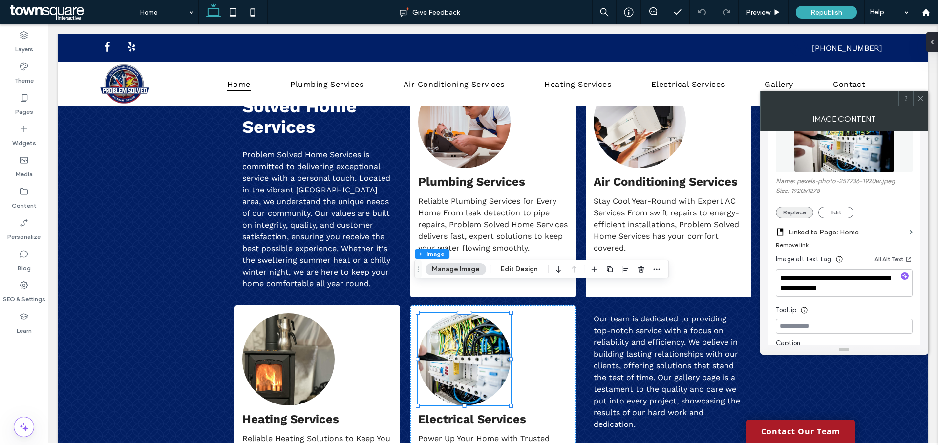
click at [800, 212] on button "Replace" at bounding box center [795, 213] width 38 height 12
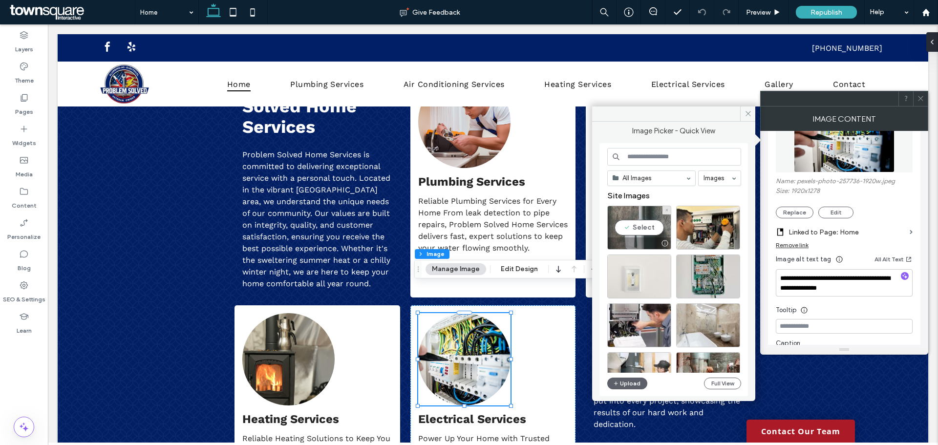
click at [645, 230] on div "Select" at bounding box center [639, 228] width 64 height 44
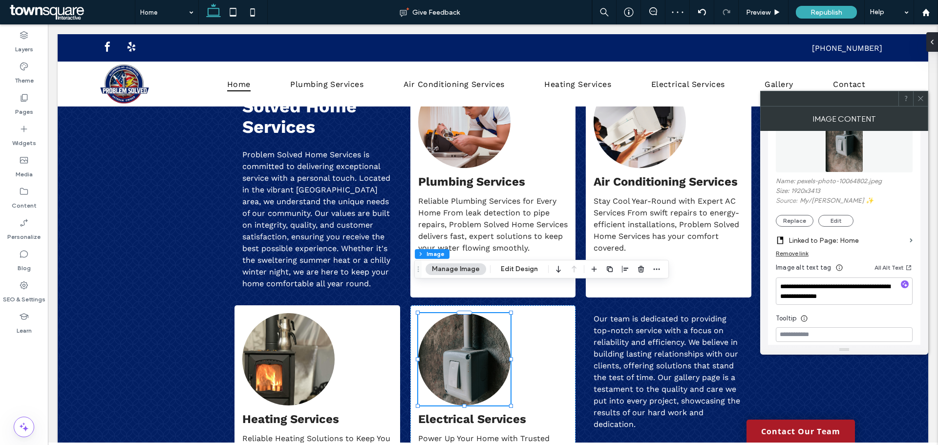
click at [921, 99] on use at bounding box center [920, 98] width 5 height 5
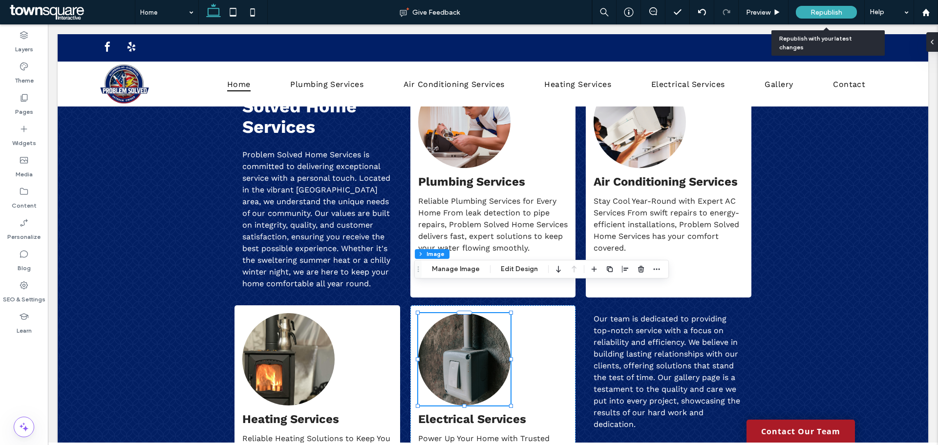
click at [823, 10] on span "Republish" at bounding box center [827, 12] width 32 height 8
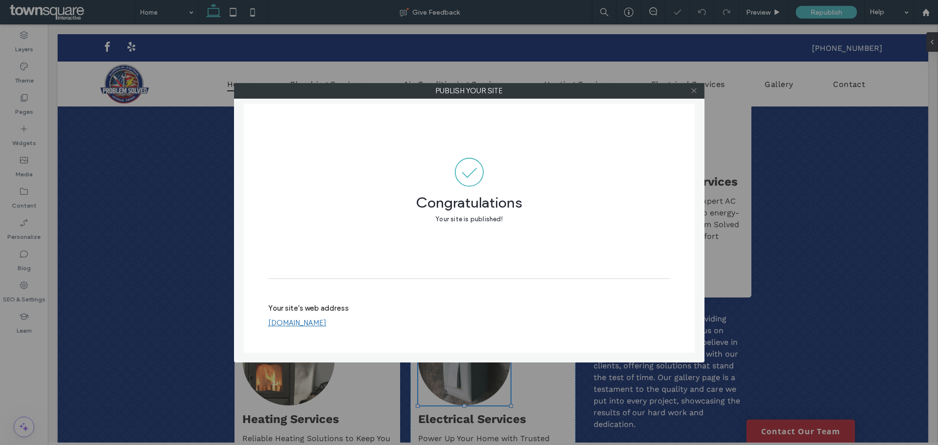
click at [696, 91] on icon at bounding box center [694, 90] width 7 height 7
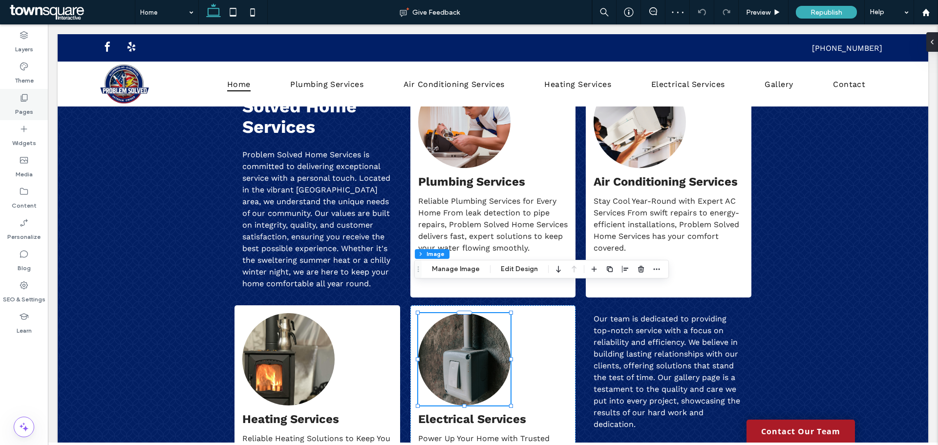
click at [31, 93] on div "Pages" at bounding box center [24, 104] width 48 height 31
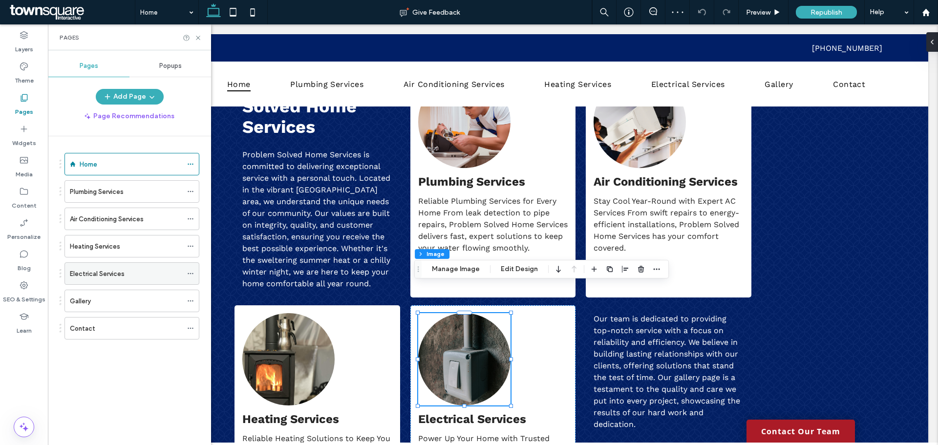
click at [80, 270] on label "Electrical Services" at bounding box center [97, 273] width 55 height 17
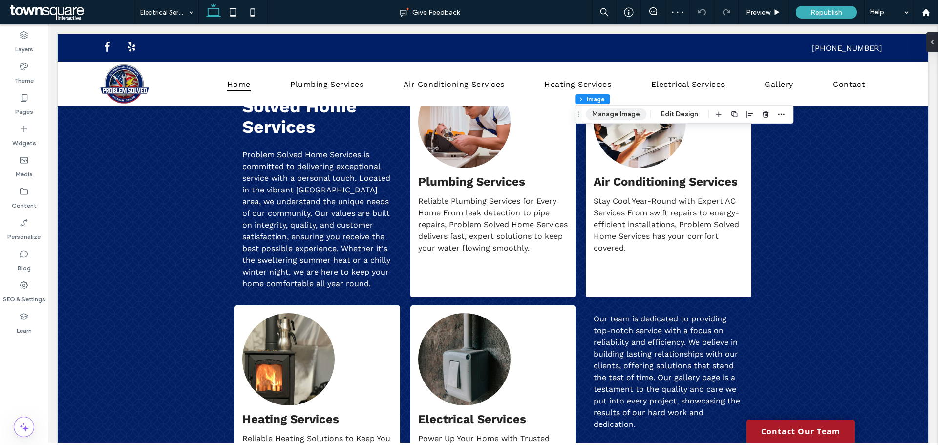
click at [625, 115] on button "Manage Image" at bounding box center [616, 114] width 61 height 12
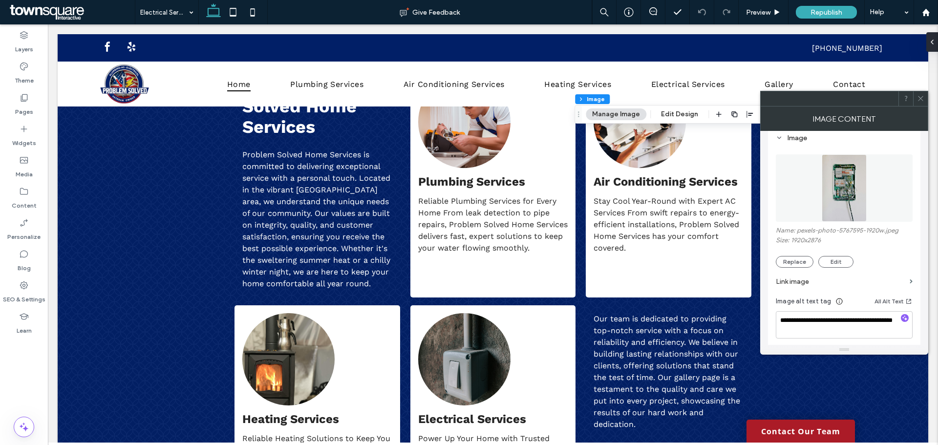
scroll to position [98, 0]
click at [802, 263] on button "Replace" at bounding box center [795, 262] width 38 height 12
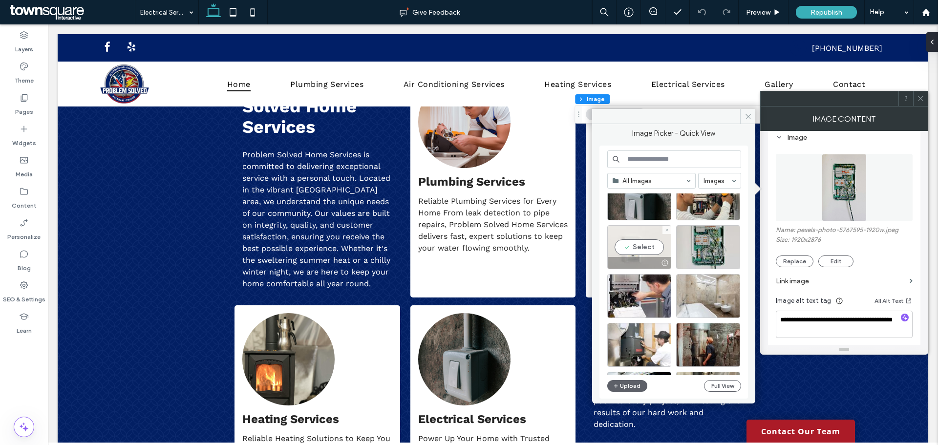
scroll to position [49, 0]
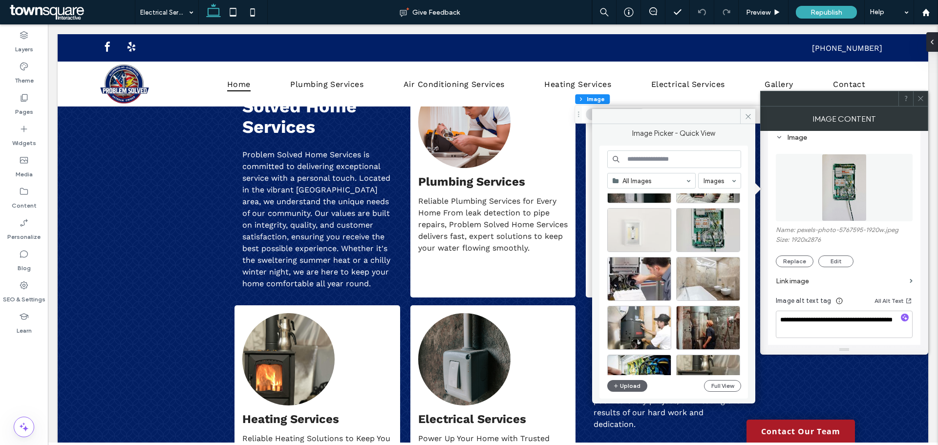
click at [684, 164] on input at bounding box center [674, 160] width 134 height 18
click at [749, 115] on icon at bounding box center [748, 116] width 7 height 7
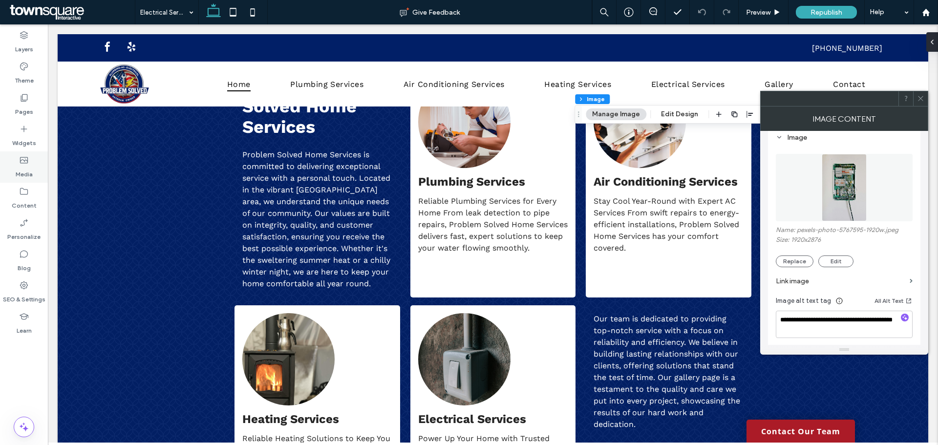
click at [21, 169] on label "Media" at bounding box center [24, 172] width 17 height 14
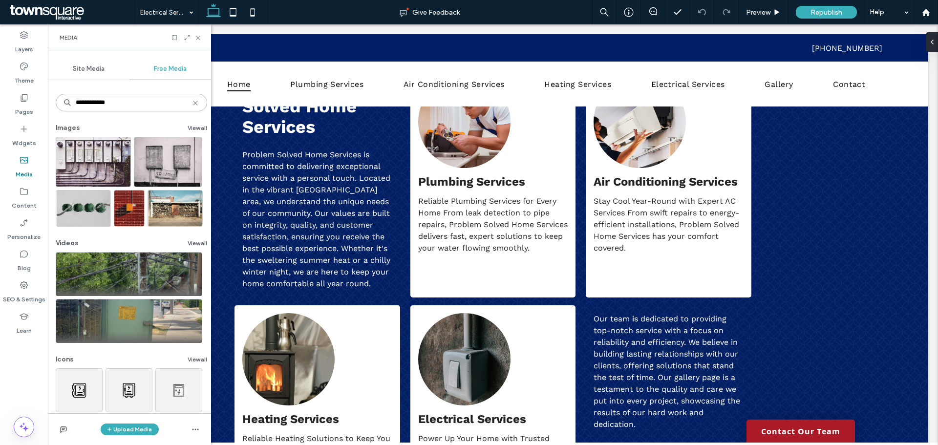
click at [113, 105] on input "**********" at bounding box center [132, 103] width 152 height 18
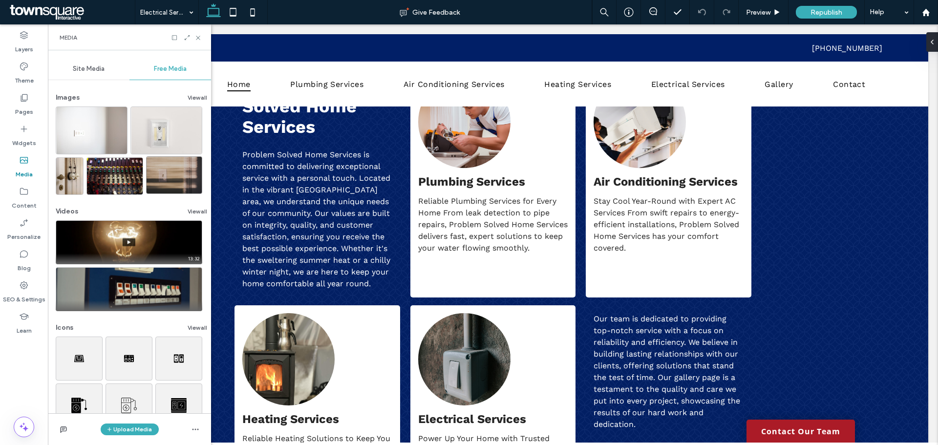
scroll to position [0, 0]
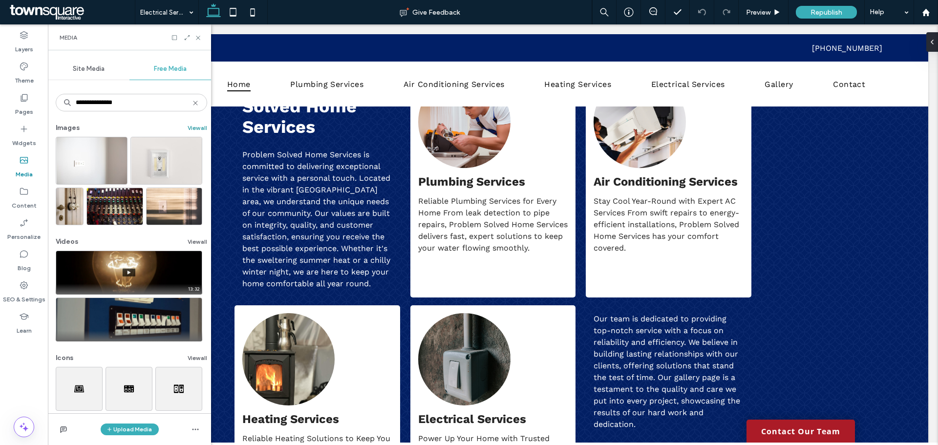
click at [192, 133] on button "View all" at bounding box center [198, 128] width 20 height 12
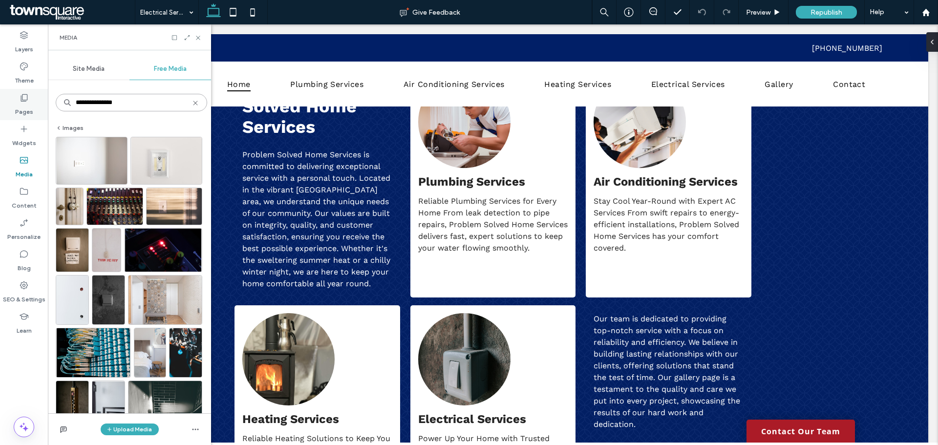
drag, startPoint x: 143, startPoint y: 104, endPoint x: 31, endPoint y: 100, distance: 112.5
click at [31, 100] on div "**********" at bounding box center [24, 234] width 48 height 421
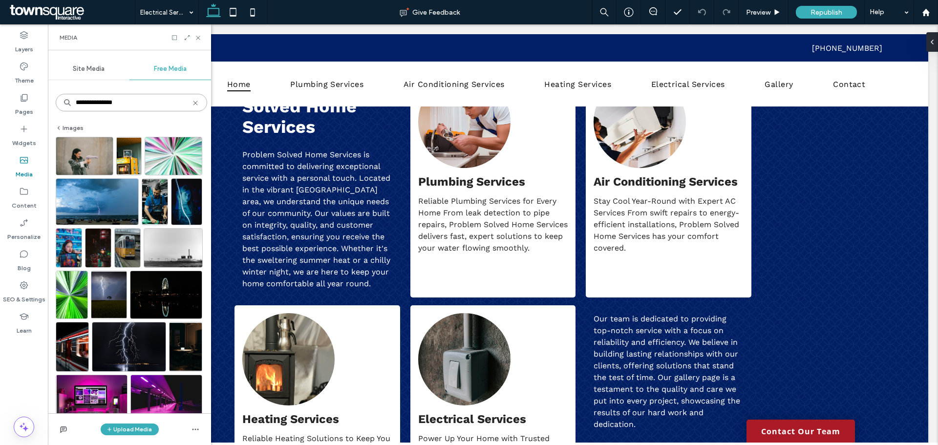
click at [112, 103] on input "**********" at bounding box center [132, 103] width 152 height 18
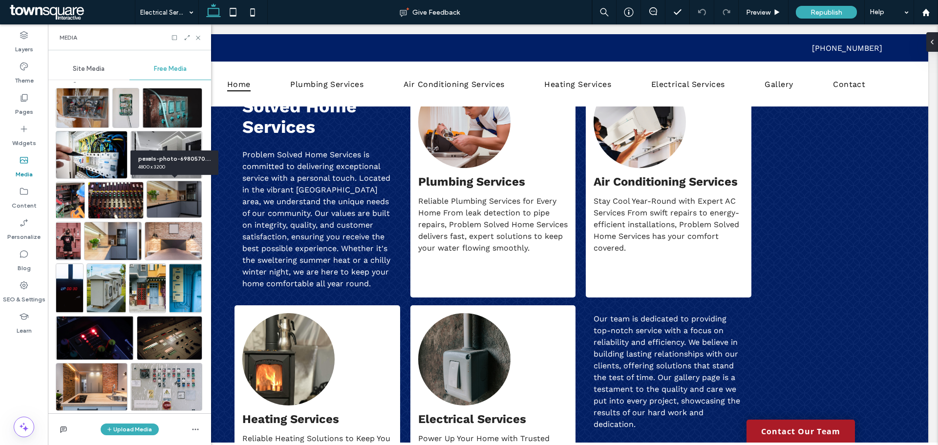
scroll to position [98, 0]
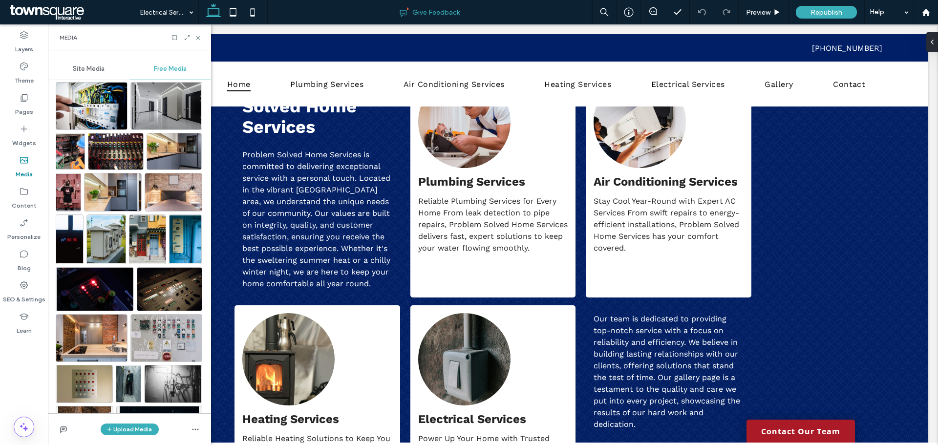
type input "**********"
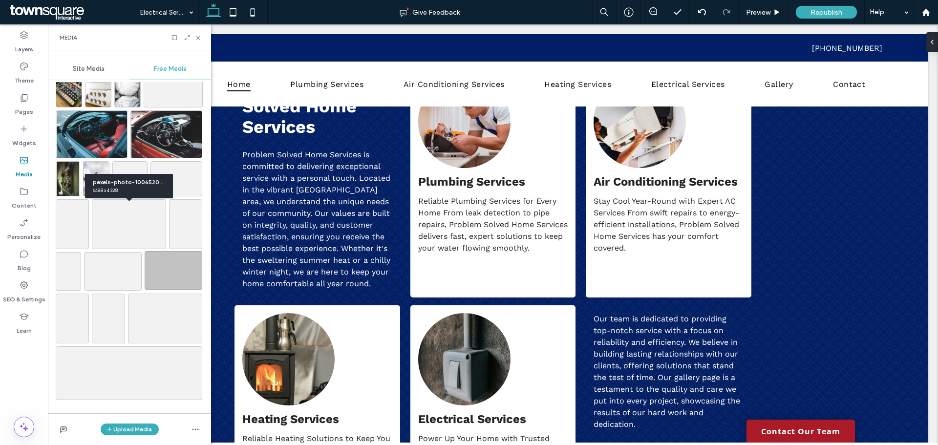
scroll to position [904, 0]
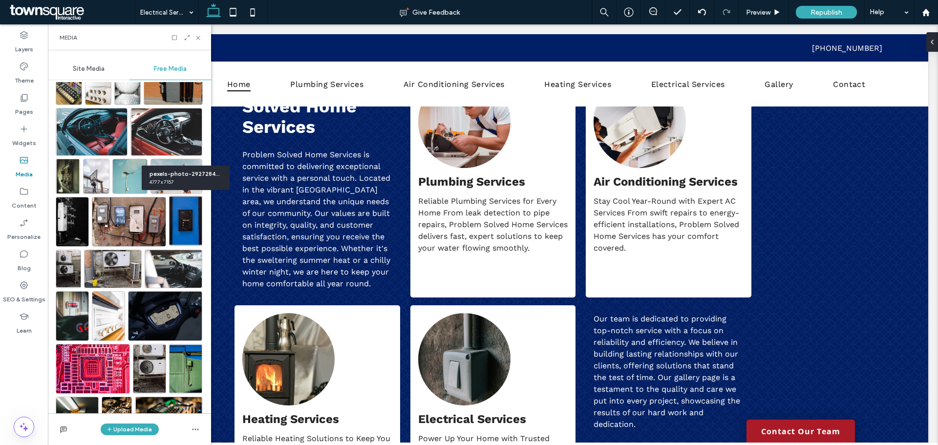
click at [186, 229] on img at bounding box center [185, 221] width 33 height 50
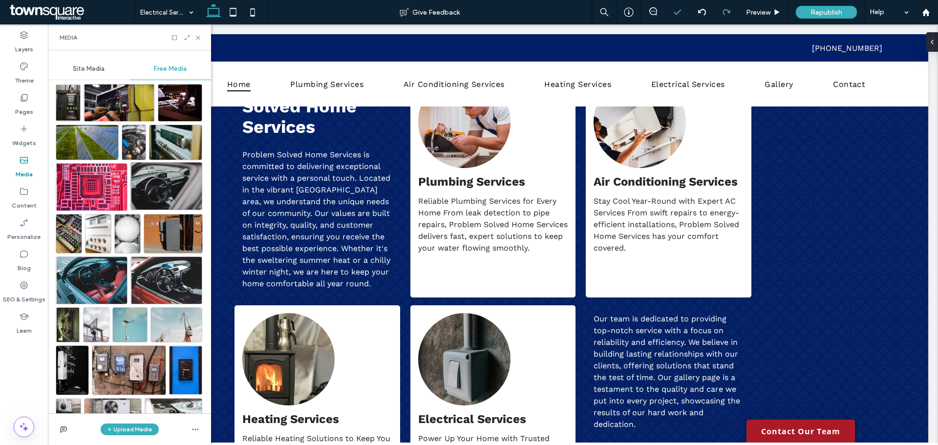
scroll to position [709, 0]
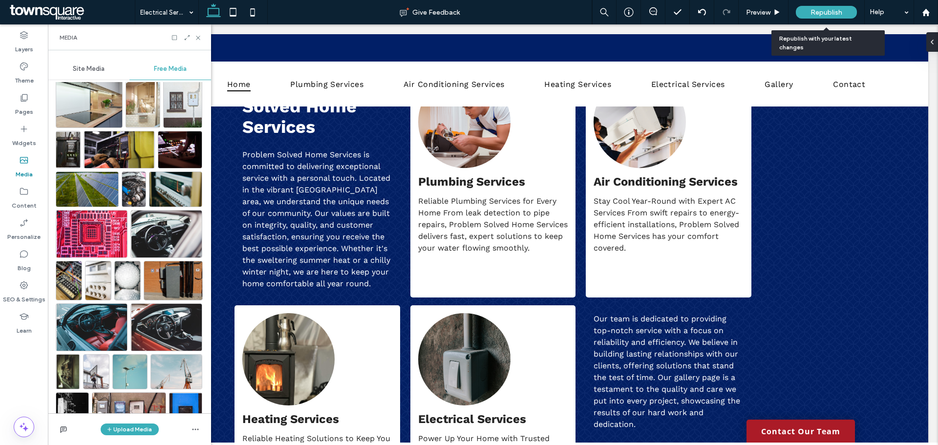
click at [840, 11] on span "Republish" at bounding box center [827, 12] width 32 height 8
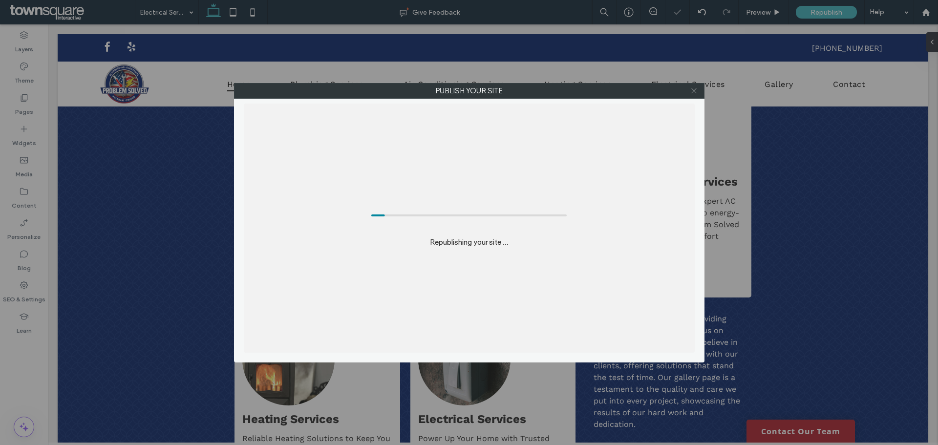
click at [692, 91] on icon at bounding box center [694, 90] width 7 height 7
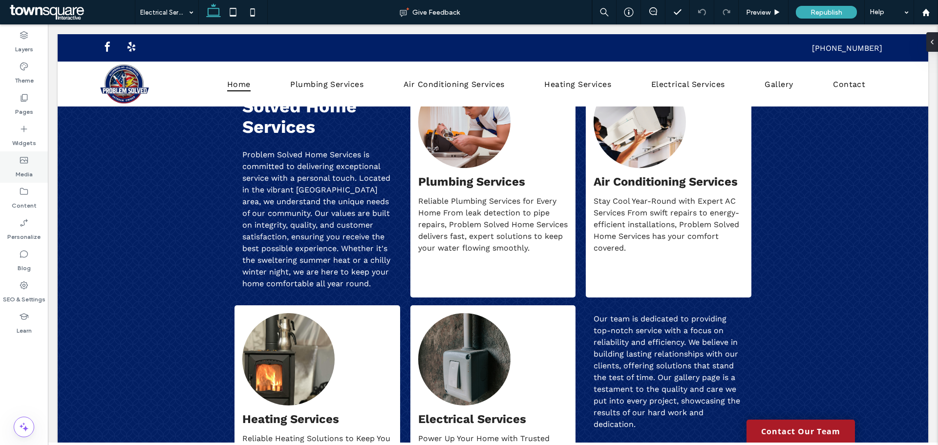
click at [24, 169] on label "Media" at bounding box center [24, 172] width 17 height 14
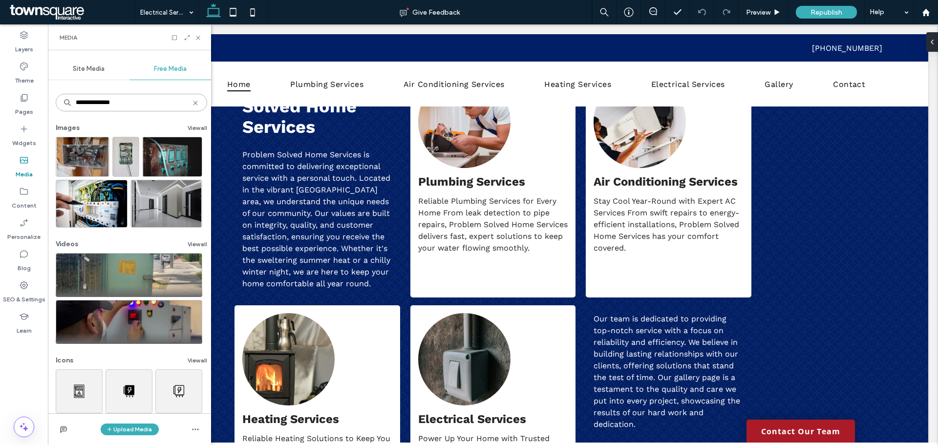
click at [128, 103] on input "**********" at bounding box center [132, 103] width 152 height 18
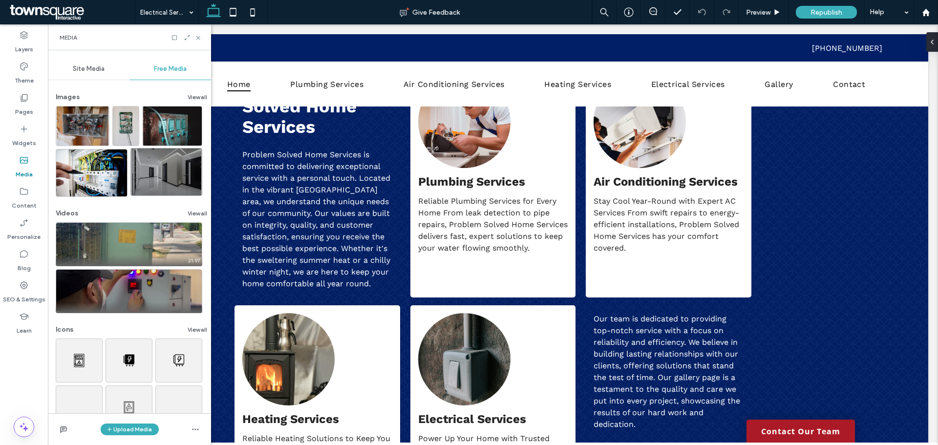
scroll to position [0, 0]
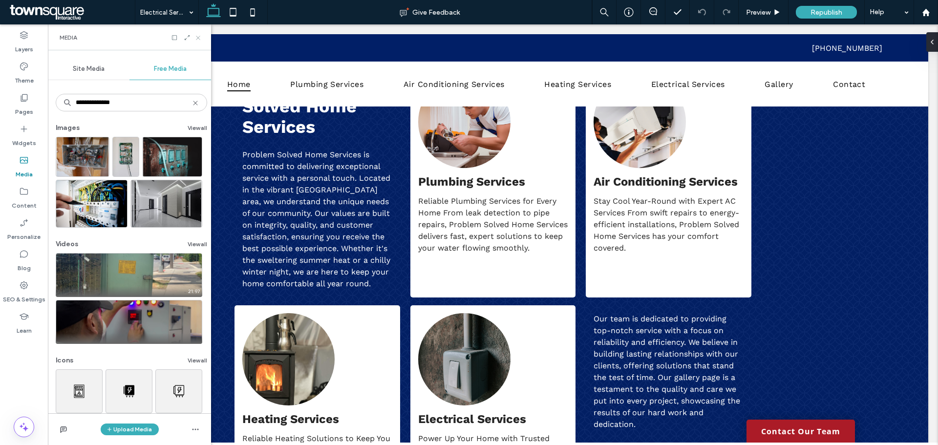
click at [196, 37] on icon at bounding box center [198, 37] width 7 height 7
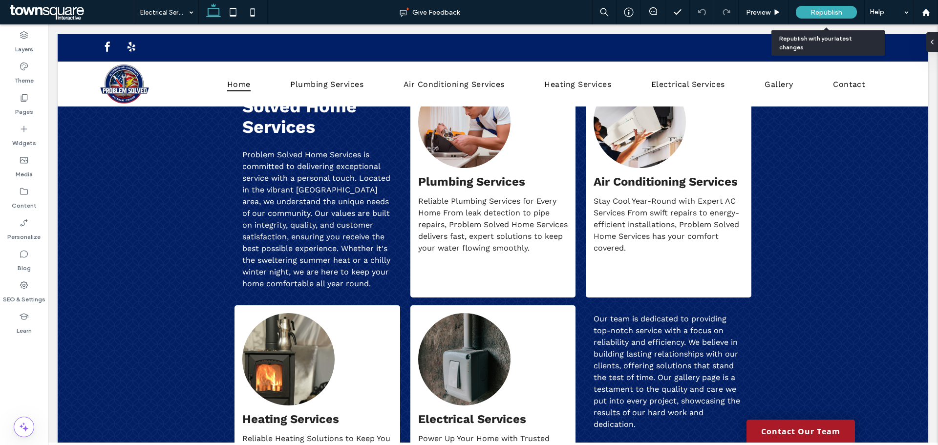
click at [843, 11] on div "Republish" at bounding box center [826, 12] width 61 height 13
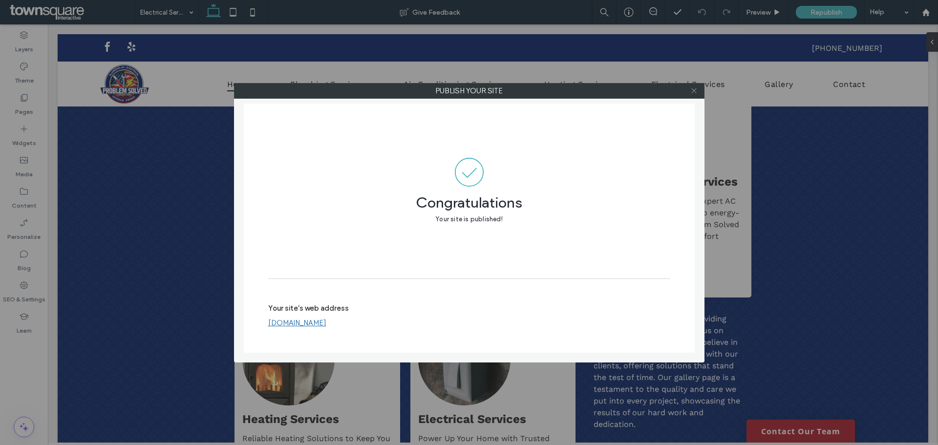
click at [691, 91] on icon at bounding box center [694, 90] width 7 height 7
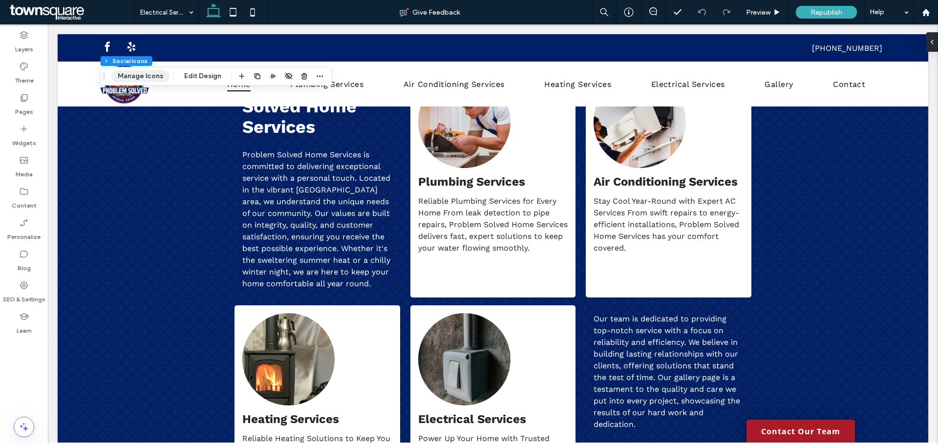
click at [161, 77] on button "Manage Icons" at bounding box center [140, 76] width 58 height 12
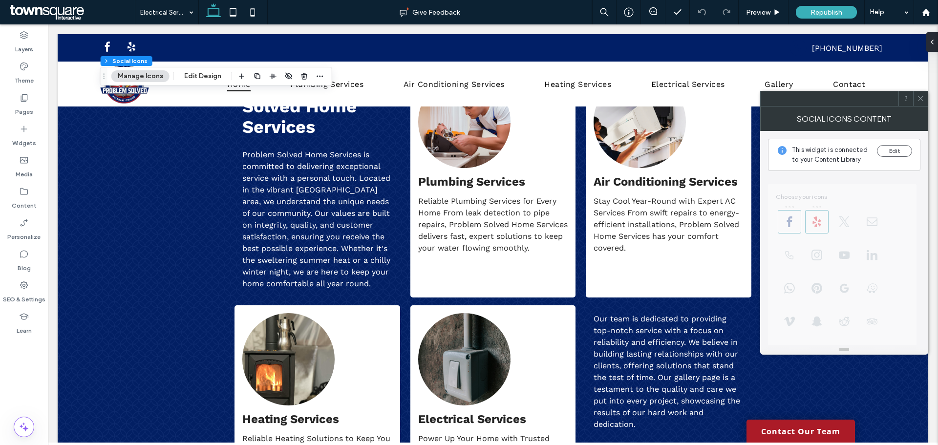
click at [922, 102] on icon at bounding box center [920, 98] width 7 height 7
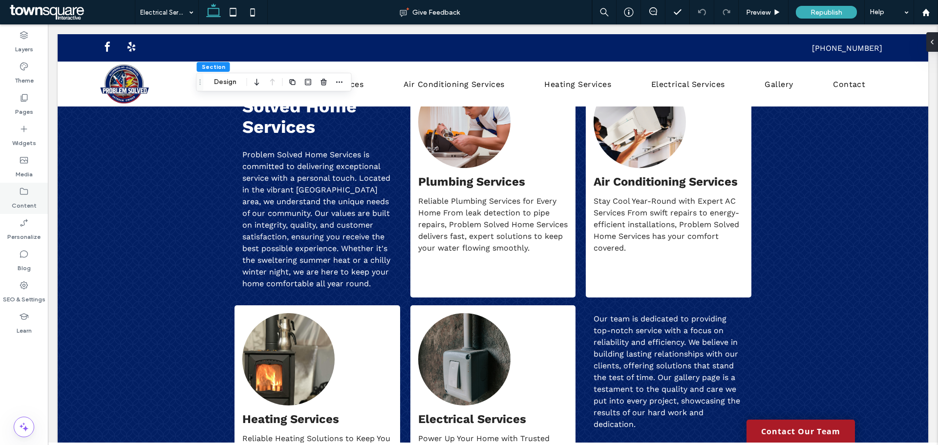
click at [25, 194] on icon at bounding box center [24, 192] width 10 height 10
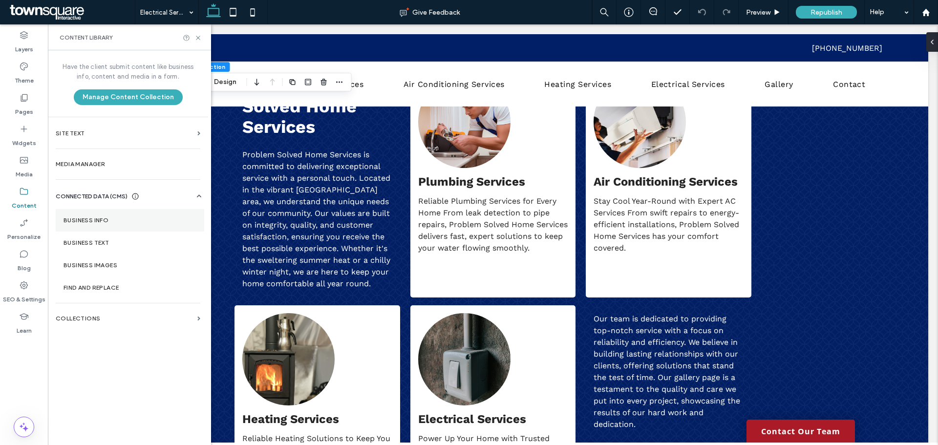
click at [121, 222] on label "Business Info" at bounding box center [130, 220] width 133 height 7
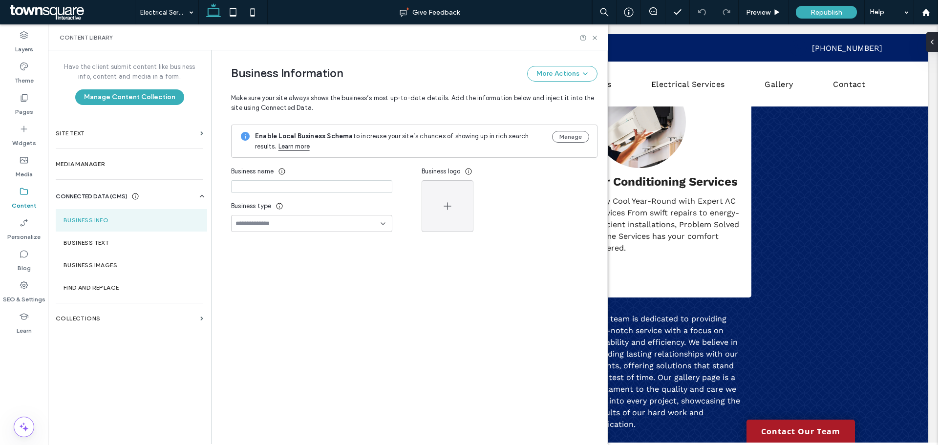
type input "**********"
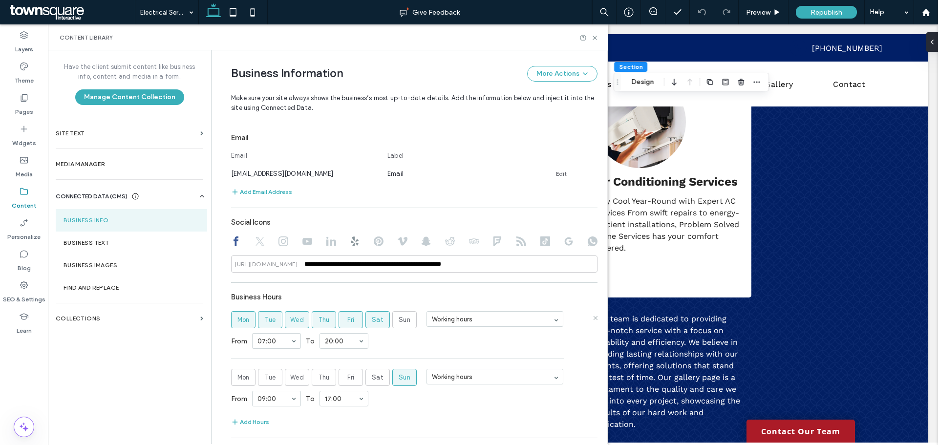
scroll to position [351, 0]
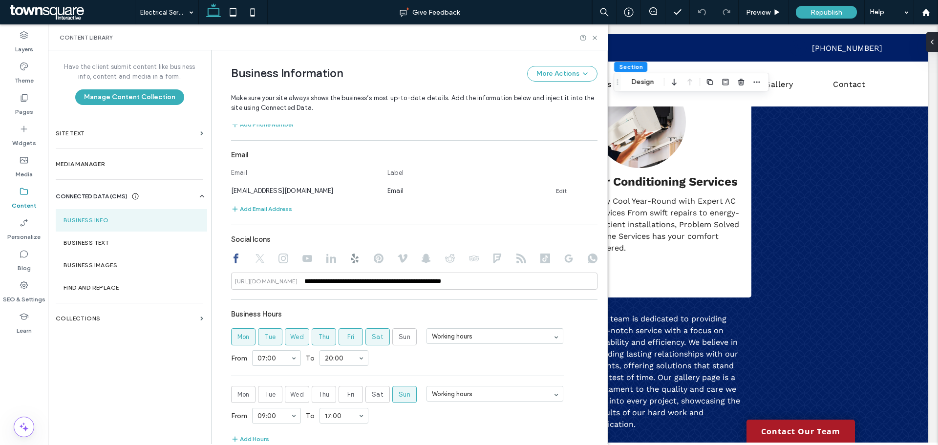
click at [565, 260] on use at bounding box center [569, 259] width 8 height 8
click at [340, 280] on input at bounding box center [414, 281] width 367 height 17
paste input "**********"
type input "**********"
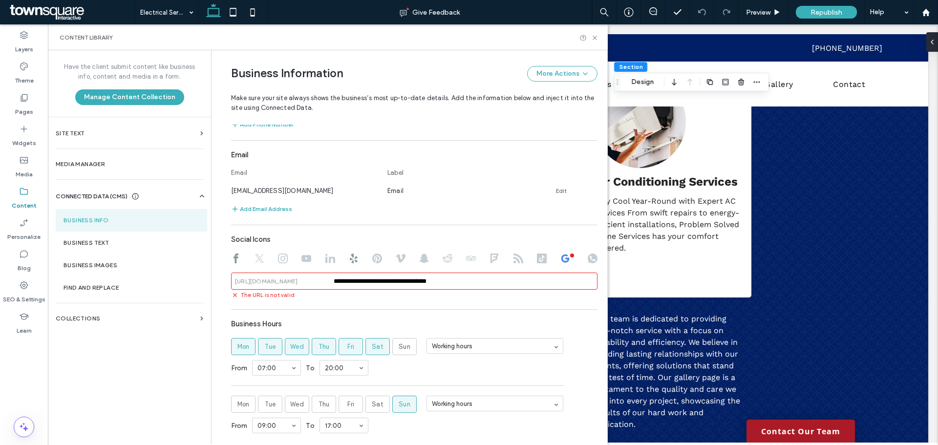
drag, startPoint x: 462, startPoint y: 282, endPoint x: 329, endPoint y: 281, distance: 132.5
click at [329, 281] on input "**********" at bounding box center [414, 281] width 367 height 17
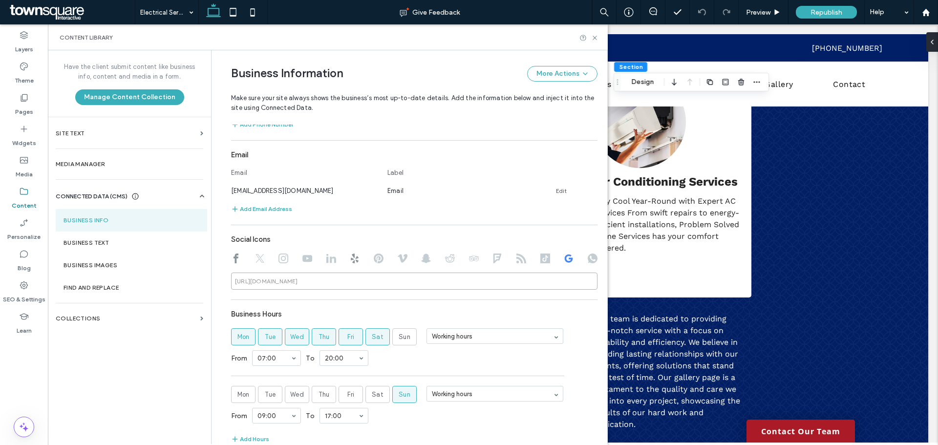
paste input "**********"
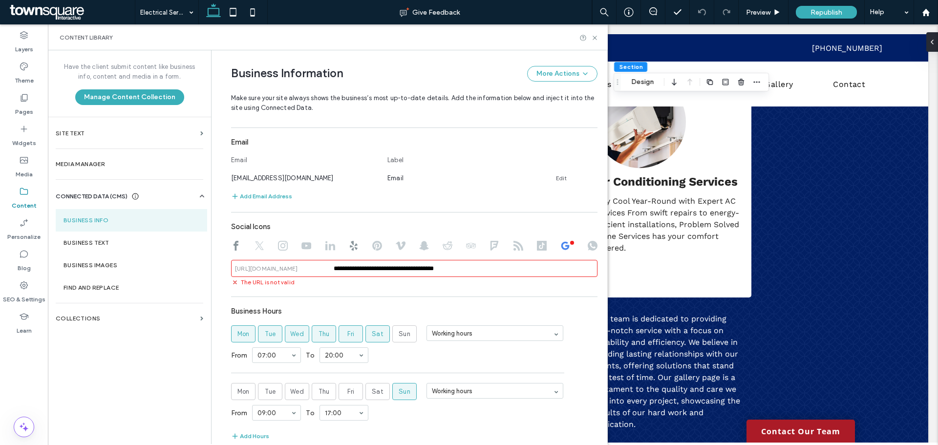
scroll to position [361, 0]
type input "**********"
click at [562, 250] on icon at bounding box center [566, 249] width 10 height 10
click at [598, 38] on icon at bounding box center [594, 37] width 7 height 7
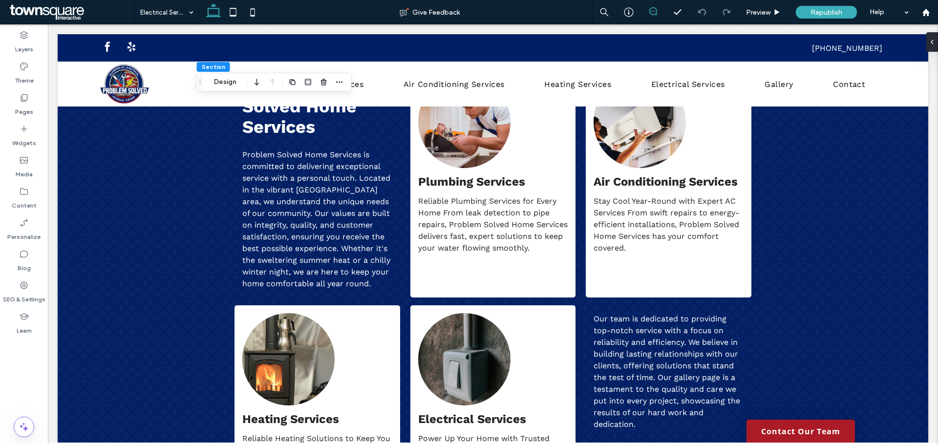
click at [656, 9] on use at bounding box center [654, 11] width 8 height 8
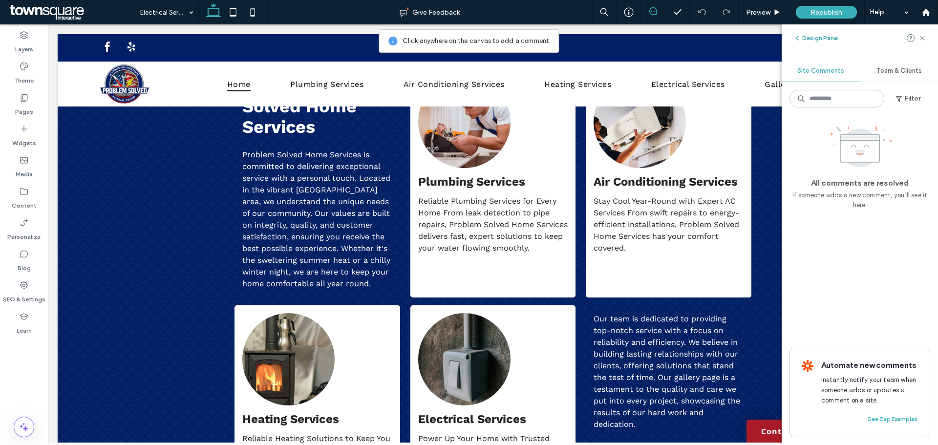
click at [797, 38] on use "button" at bounding box center [798, 38] width 2 height 4
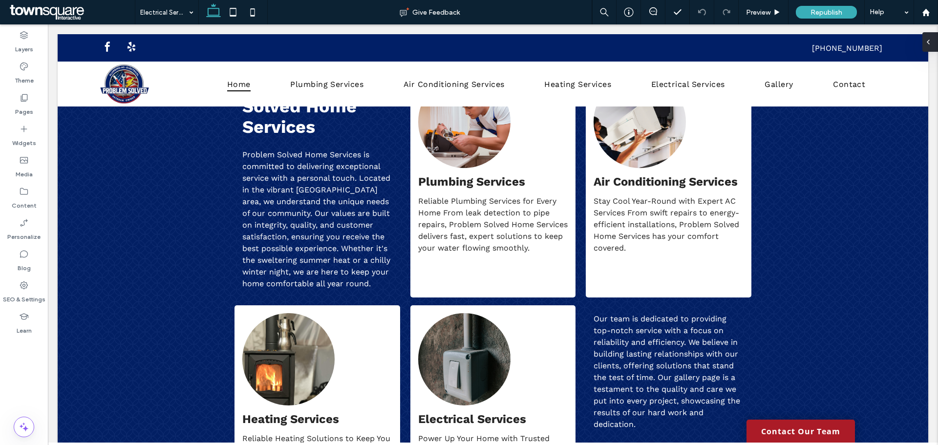
click at [933, 44] on div at bounding box center [931, 42] width 16 height 20
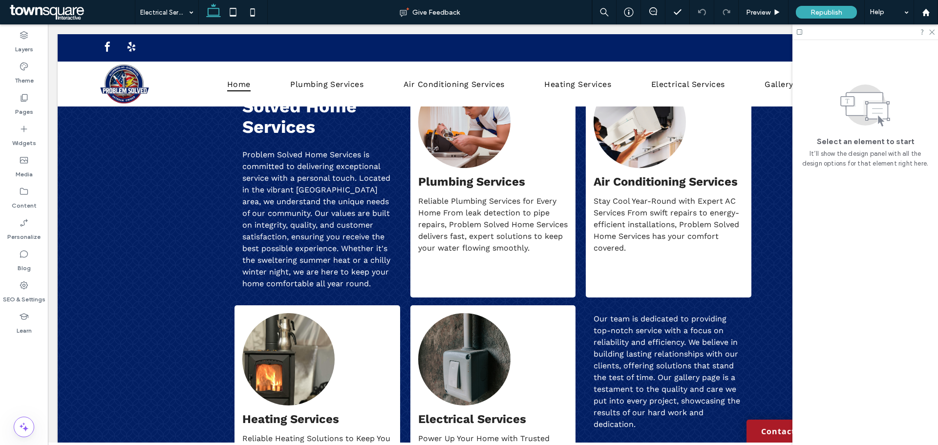
click at [932, 35] on div at bounding box center [866, 31] width 146 height 15
click at [932, 32] on use at bounding box center [932, 32] width 5 height 5
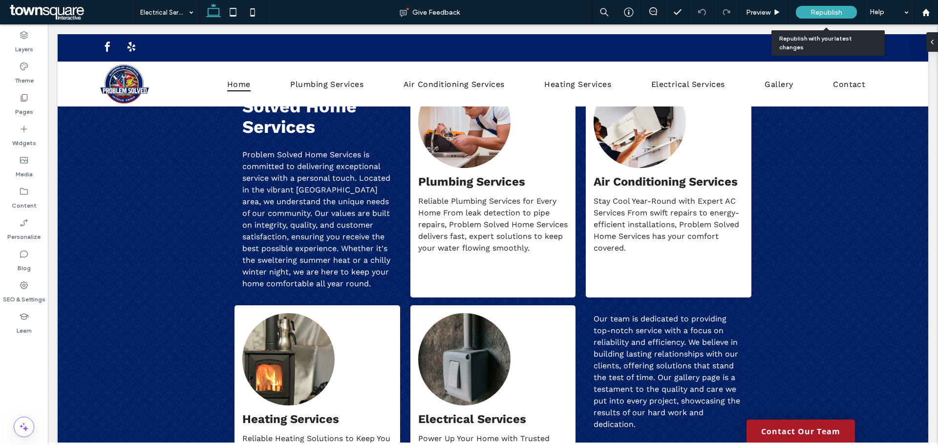
click at [851, 14] on div "Republish" at bounding box center [826, 12] width 61 height 13
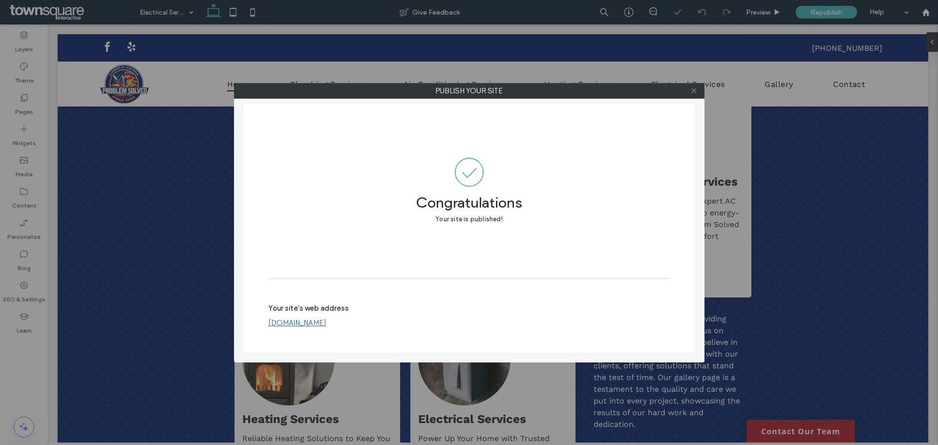
click at [693, 92] on use at bounding box center [694, 90] width 5 height 5
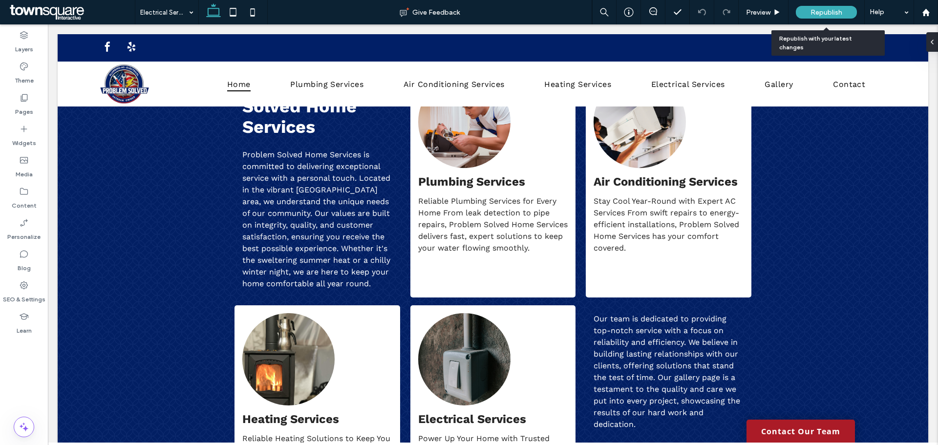
click at [825, 10] on span "Republish" at bounding box center [827, 12] width 32 height 8
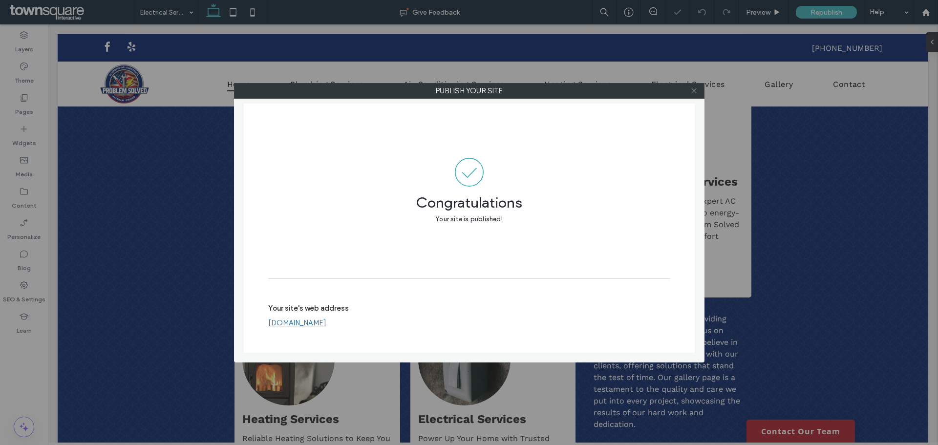
click at [692, 90] on icon at bounding box center [694, 90] width 7 height 7
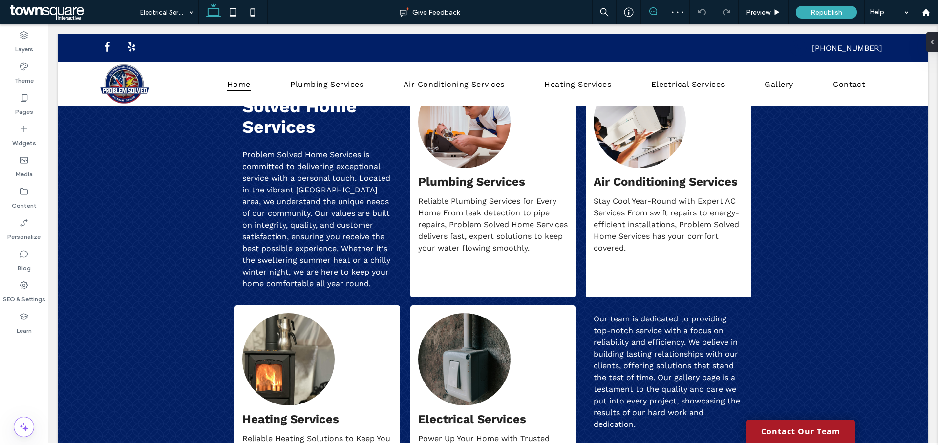
click at [657, 11] on span at bounding box center [653, 11] width 24 height 8
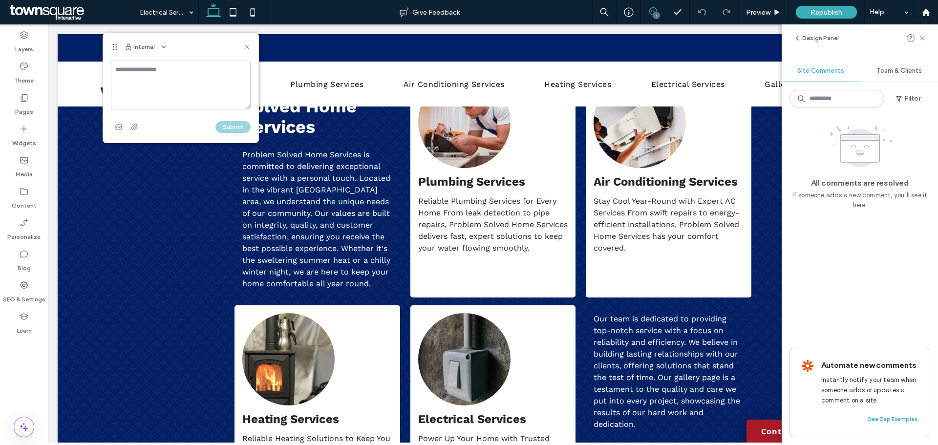
click at [159, 74] on textarea at bounding box center [181, 85] width 140 height 49
click at [201, 82] on textarea "**********" at bounding box center [181, 85] width 140 height 49
click at [201, 80] on textarea "**********" at bounding box center [181, 85] width 140 height 49
click at [199, 80] on textarea "**********" at bounding box center [181, 85] width 140 height 49
drag, startPoint x: 199, startPoint y: 80, endPoint x: 211, endPoint y: 79, distance: 11.3
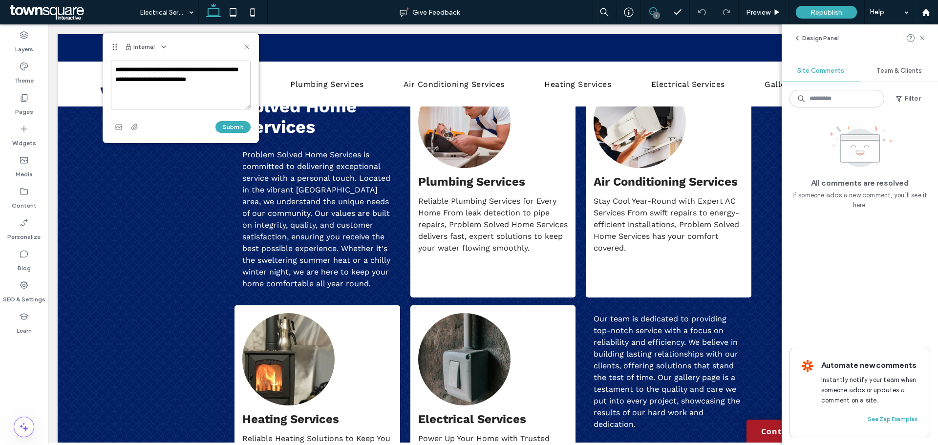
click at [211, 79] on textarea "**********" at bounding box center [181, 85] width 140 height 49
click at [217, 77] on textarea "**********" at bounding box center [181, 85] width 140 height 49
type textarea "**********"
click at [230, 127] on button "Submit" at bounding box center [233, 127] width 35 height 12
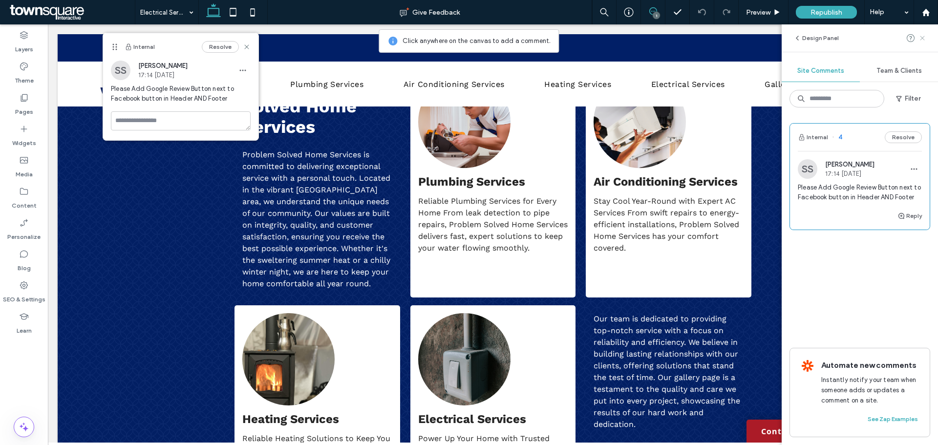
click at [925, 37] on use at bounding box center [922, 38] width 4 height 4
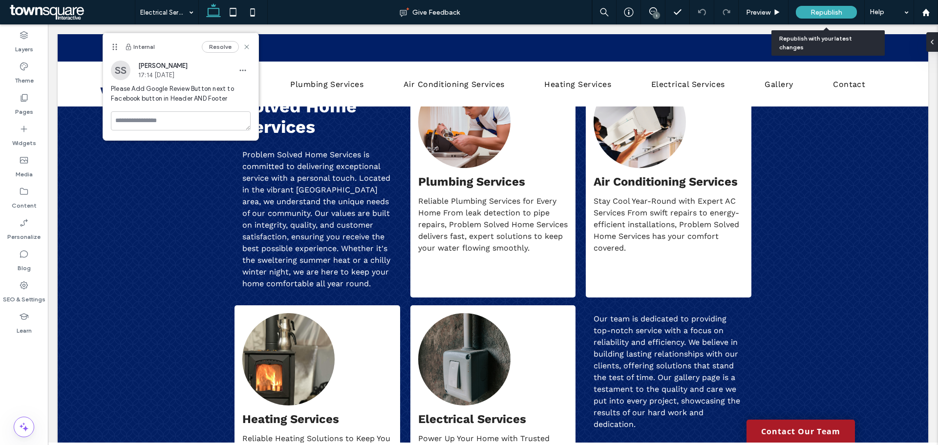
click at [842, 12] on span "Republish" at bounding box center [827, 12] width 32 height 8
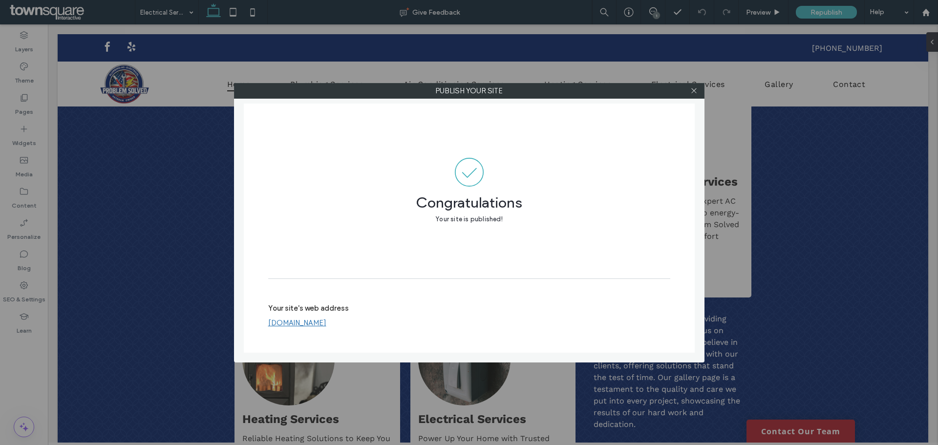
click at [689, 88] on div at bounding box center [694, 91] width 15 height 15
click at [693, 90] on icon at bounding box center [694, 90] width 7 height 7
